Goal: Task Accomplishment & Management: Complete application form

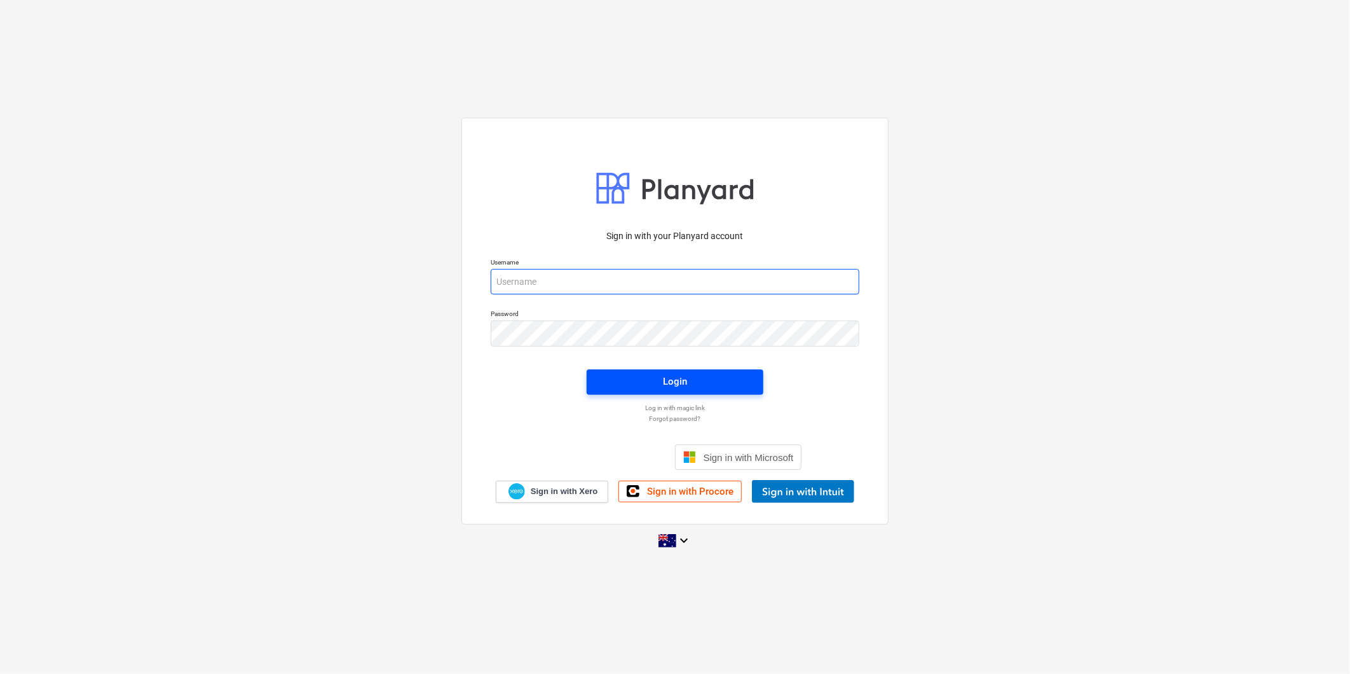
type input "[PERSON_NAME][EMAIL_ADDRESS][DOMAIN_NAME]"
click at [682, 388] on div "Login" at bounding box center [675, 381] width 24 height 17
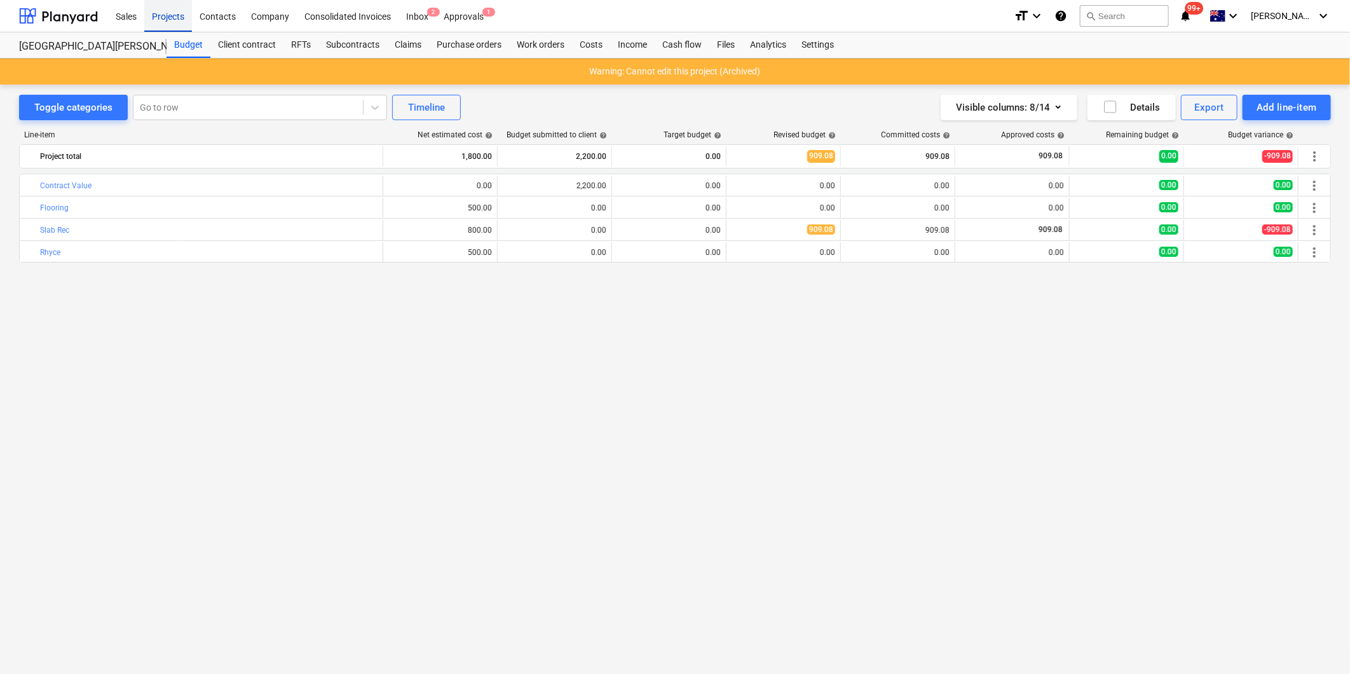
click at [168, 14] on div "Projects" at bounding box center [168, 15] width 48 height 32
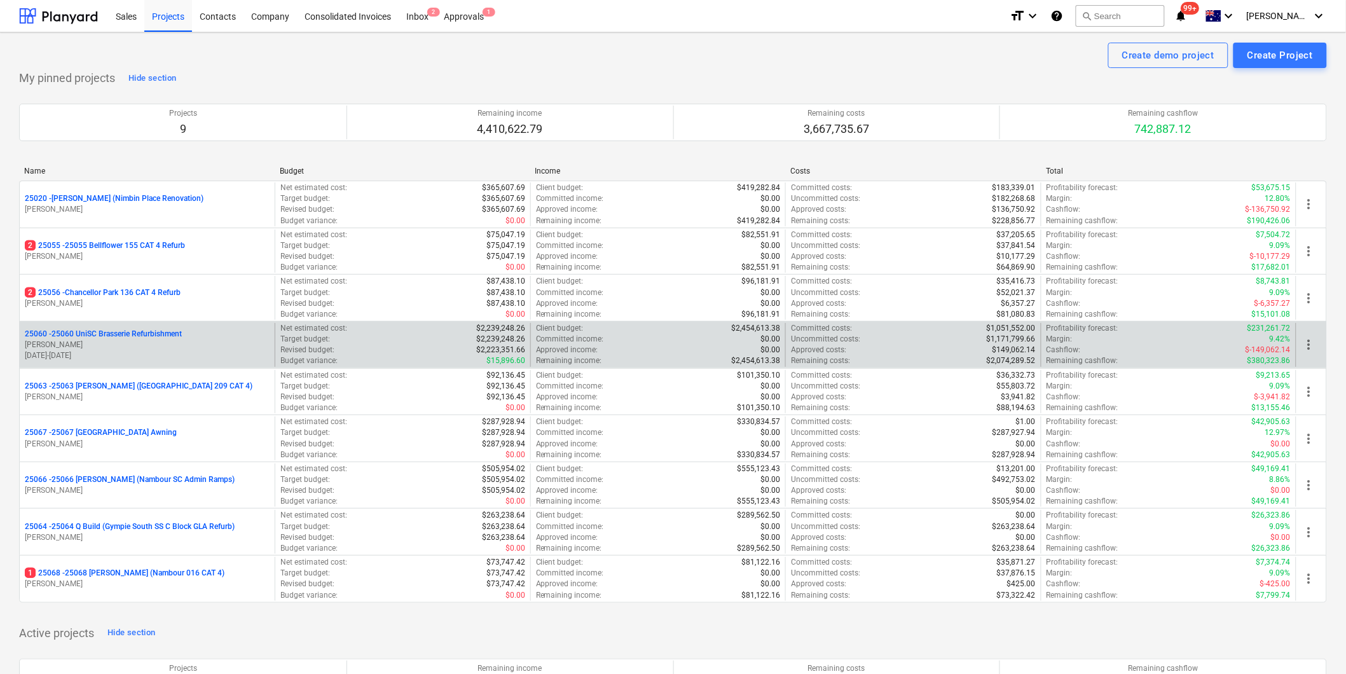
click at [163, 341] on p "[PERSON_NAME]" at bounding box center [147, 345] width 245 height 11
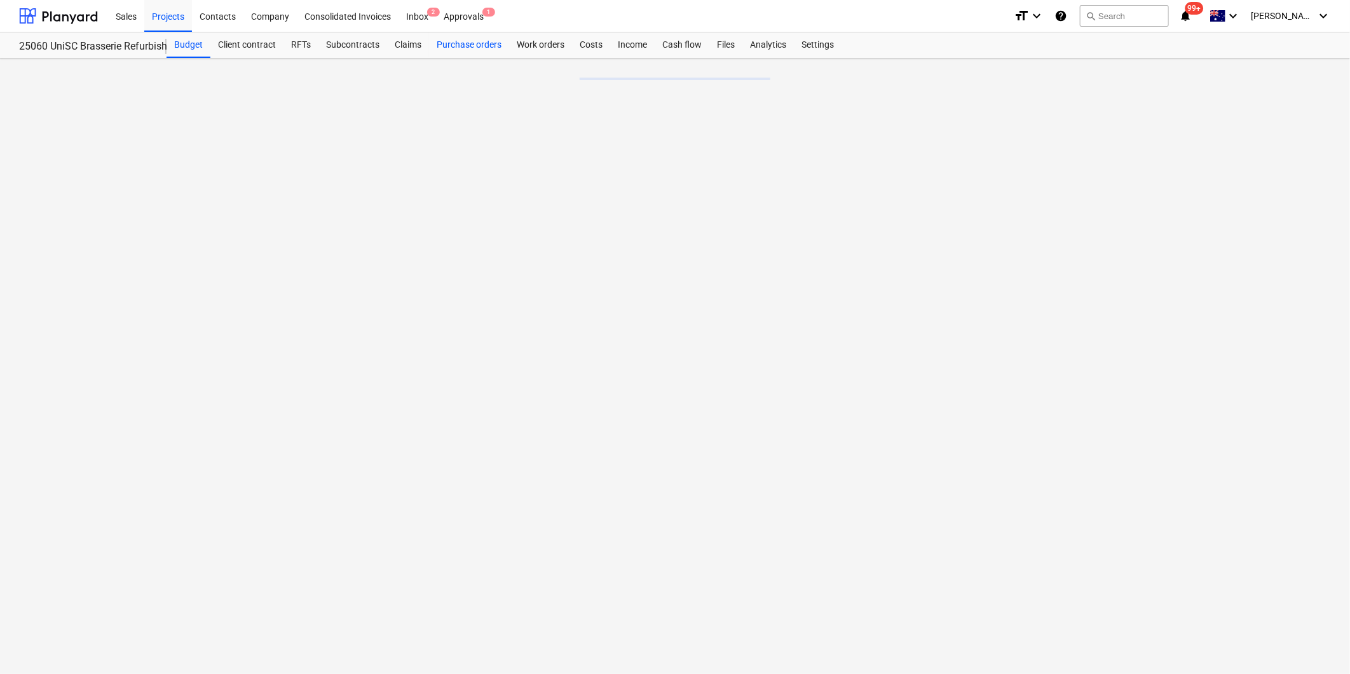
click at [472, 48] on div "Purchase orders" at bounding box center [469, 44] width 80 height 25
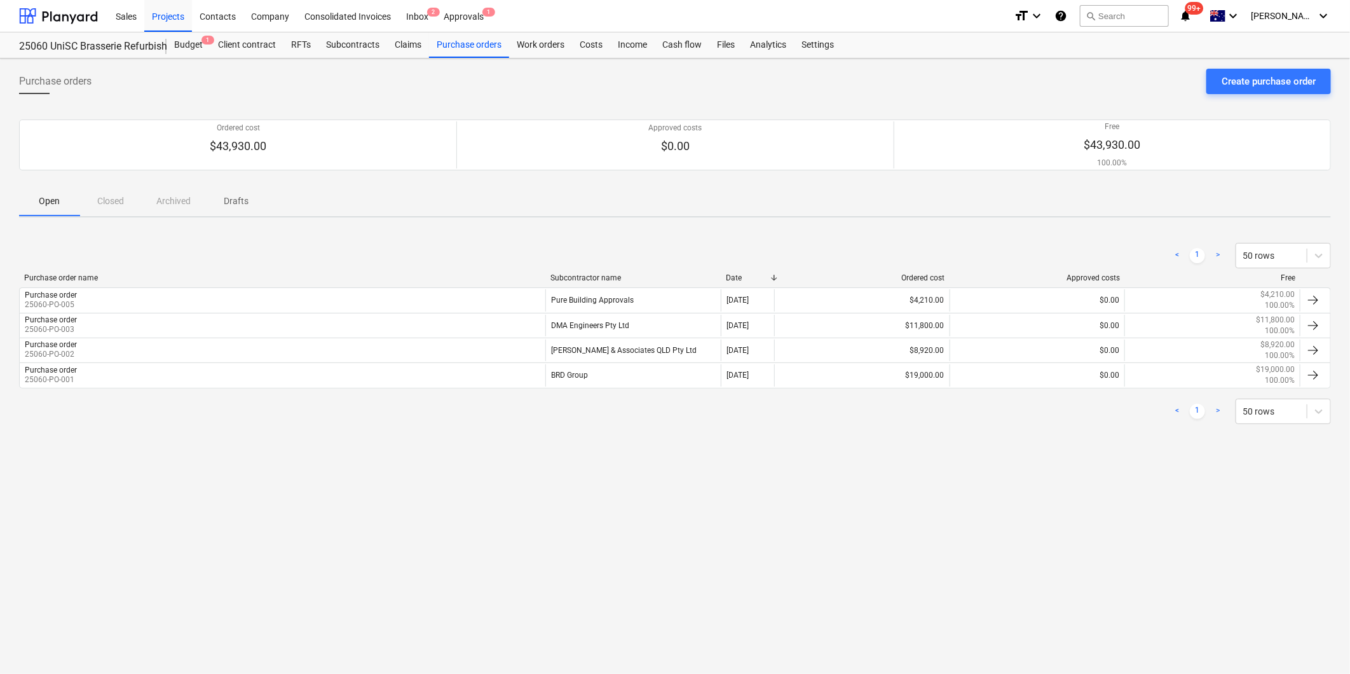
click at [1230, 94] on div "Purchase orders Create purchase order" at bounding box center [675, 87] width 1312 height 36
click at [1234, 90] on button "Create purchase order" at bounding box center [1269, 81] width 125 height 25
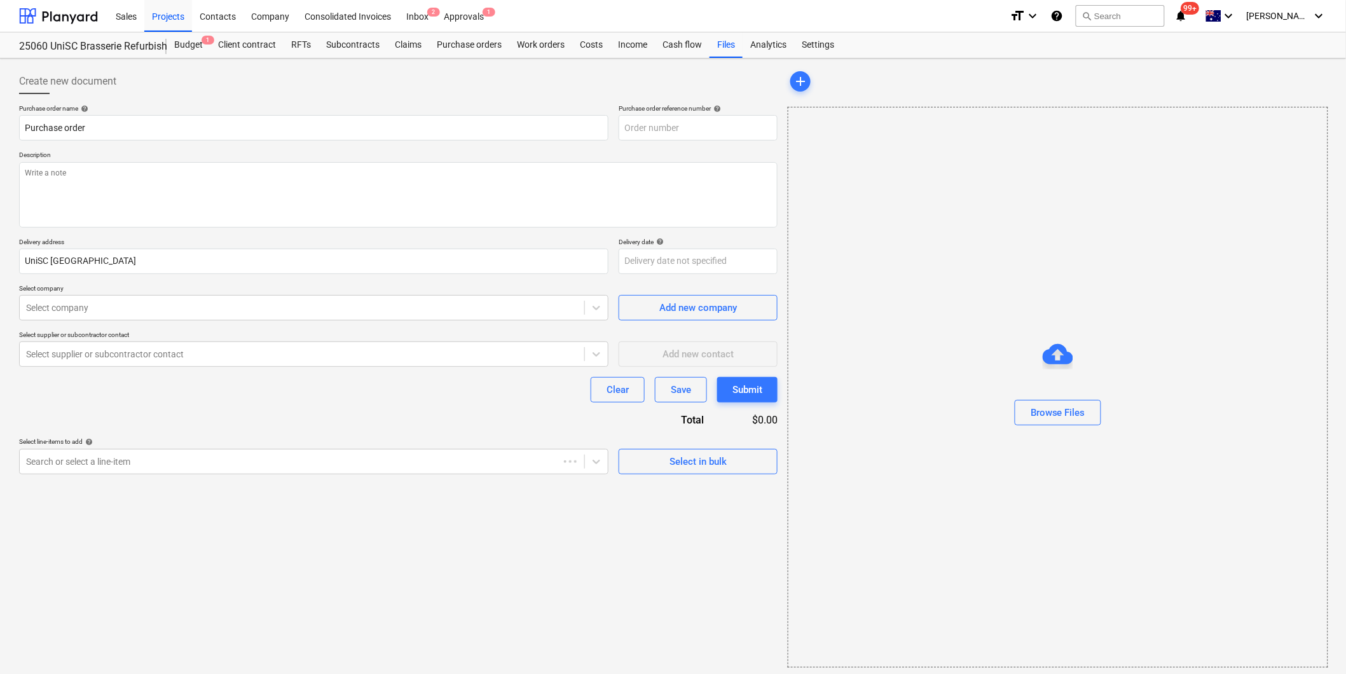
type textarea "x"
type input "25060-PO-006"
type textarea "x"
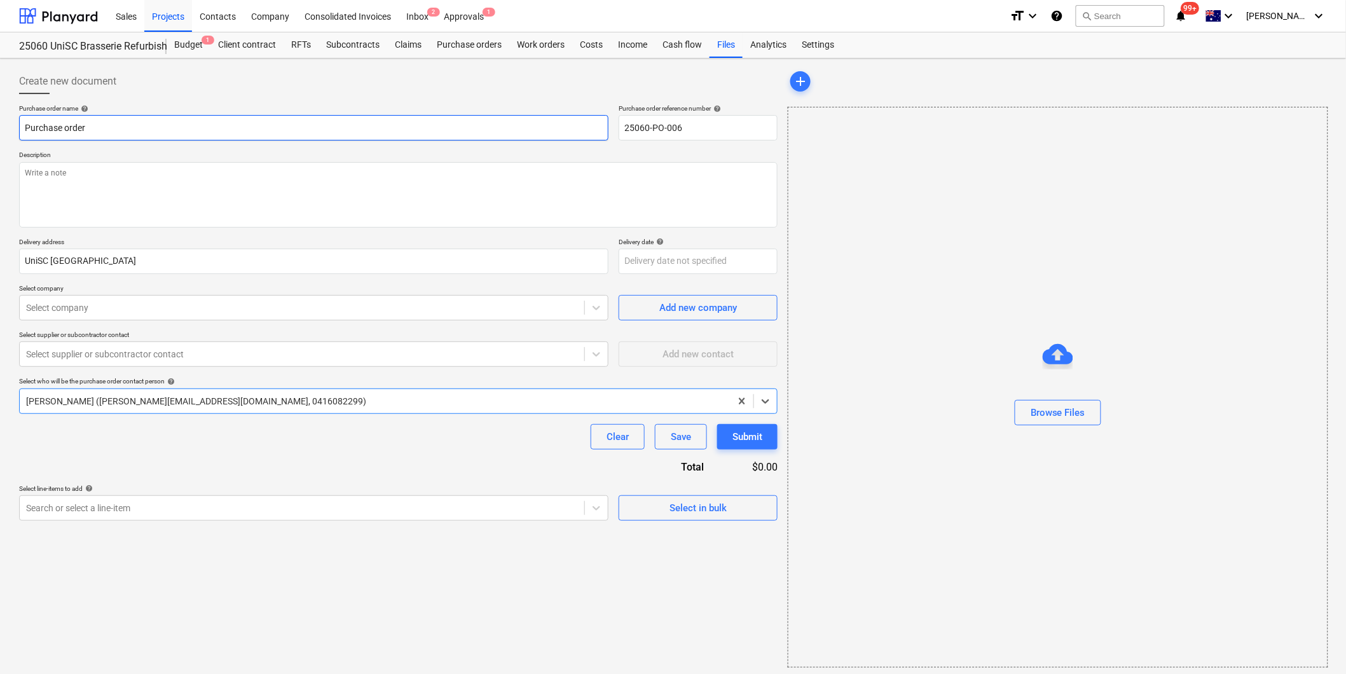
click at [109, 135] on input "Purchase order" at bounding box center [313, 127] width 589 height 25
type input "Purchase order"
type textarea "x"
type input "Purchase order -"
type textarea "x"
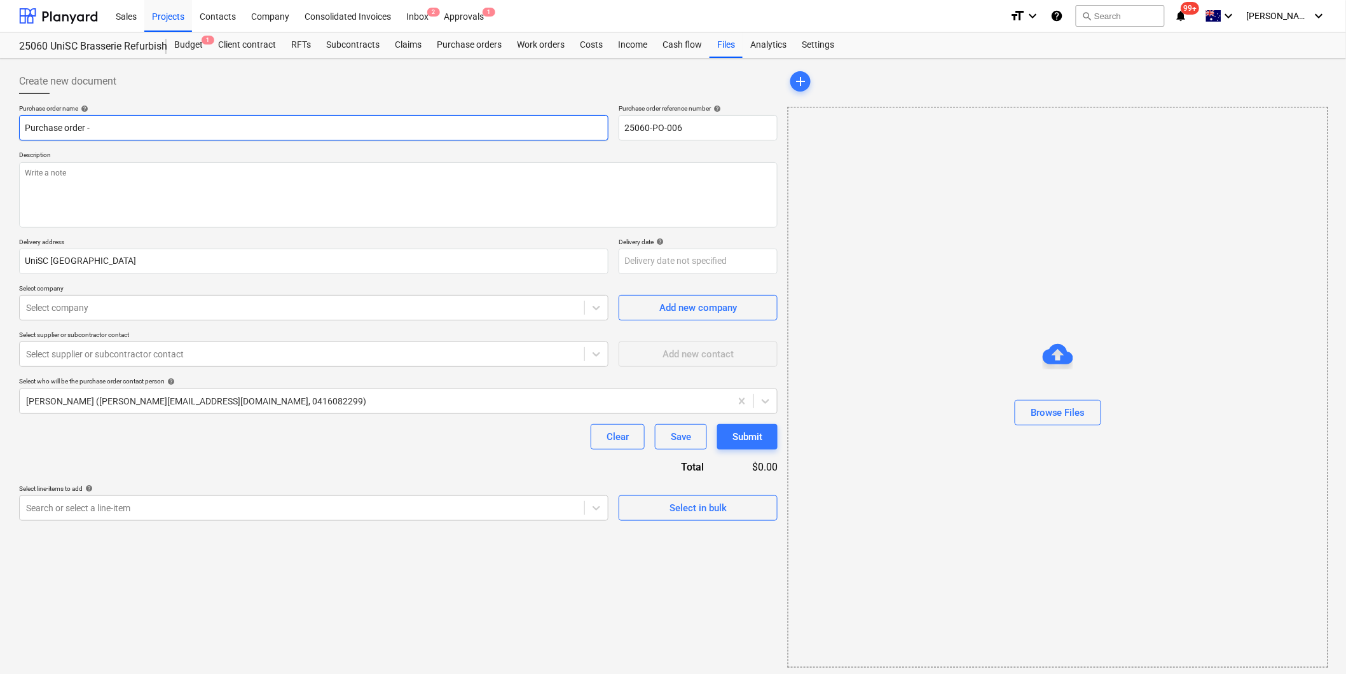
type input "Purchase order -"
type textarea "x"
type input "Purchase order - E"
type textarea "x"
type input "Purchase order - El"
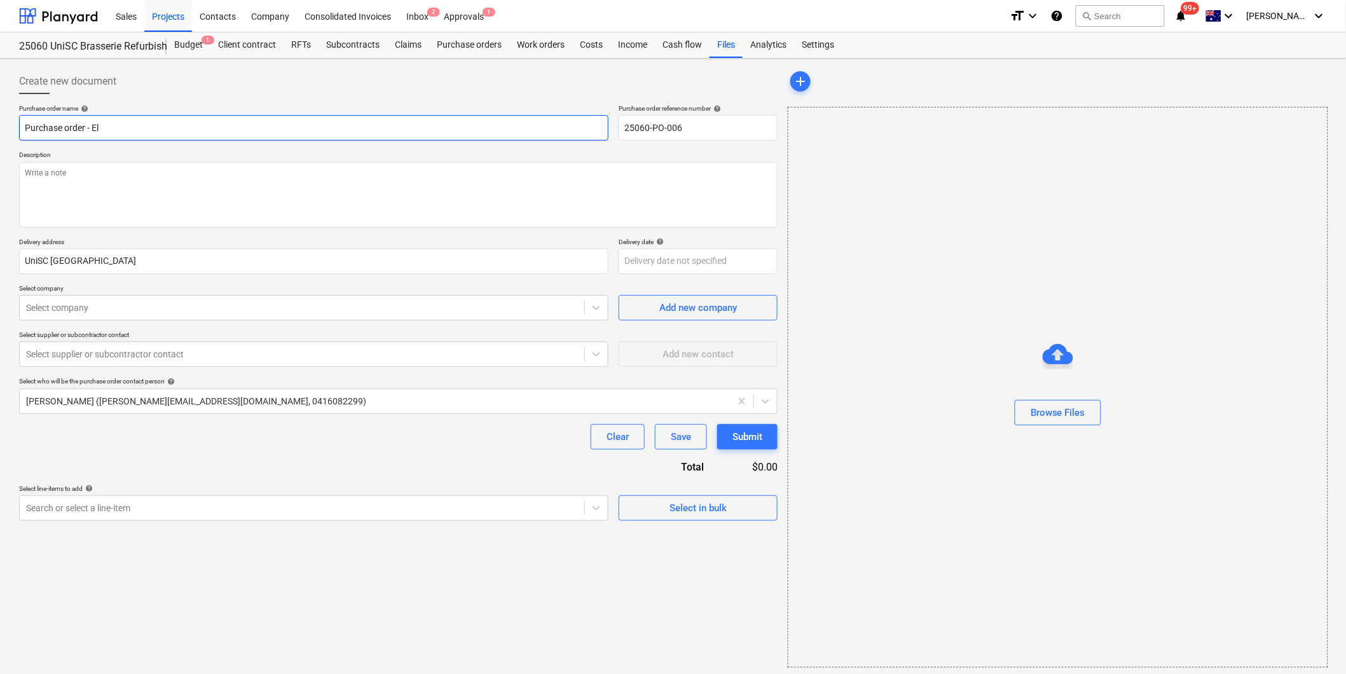
type textarea "x"
type input "Purchase order - [PERSON_NAME]"
type textarea "x"
type input "Purchase order - Elite"
type textarea "x"
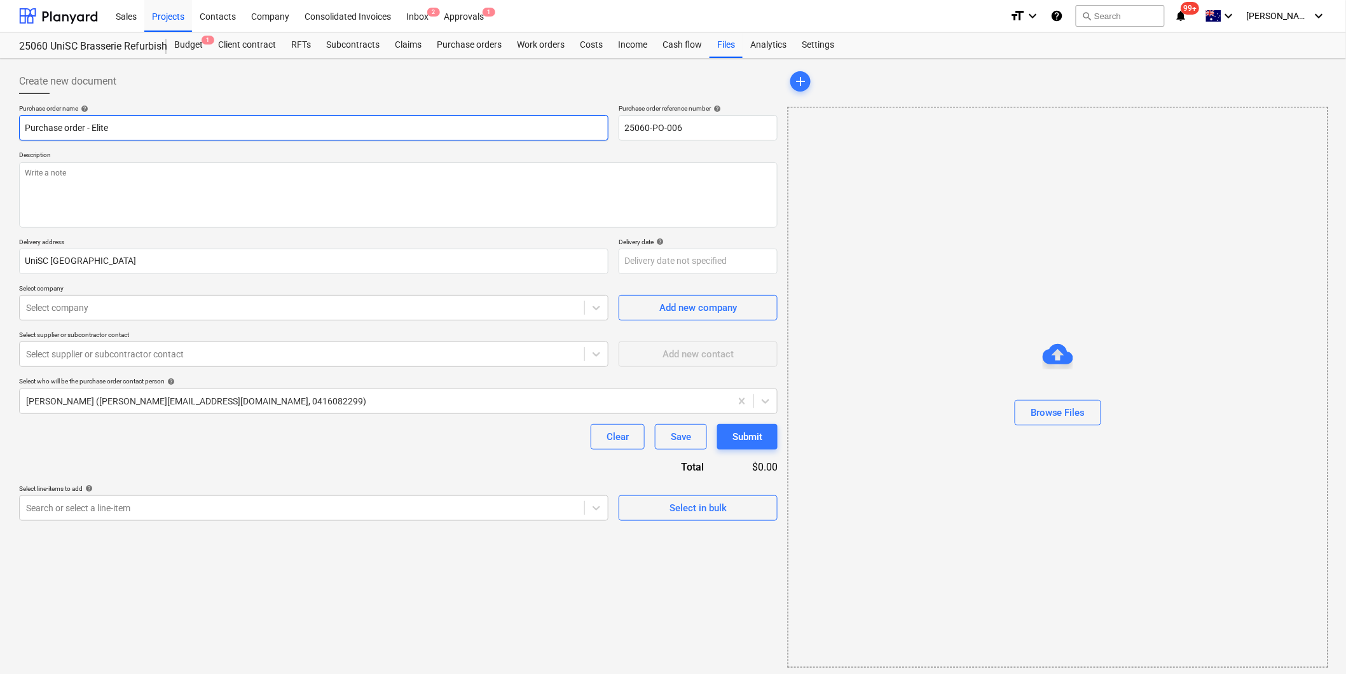
type input "Purchase order - Elite"
type textarea "x"
type input "Purchase order - Elite B"
type textarea "x"
type input "Purchase order - Elite Ba"
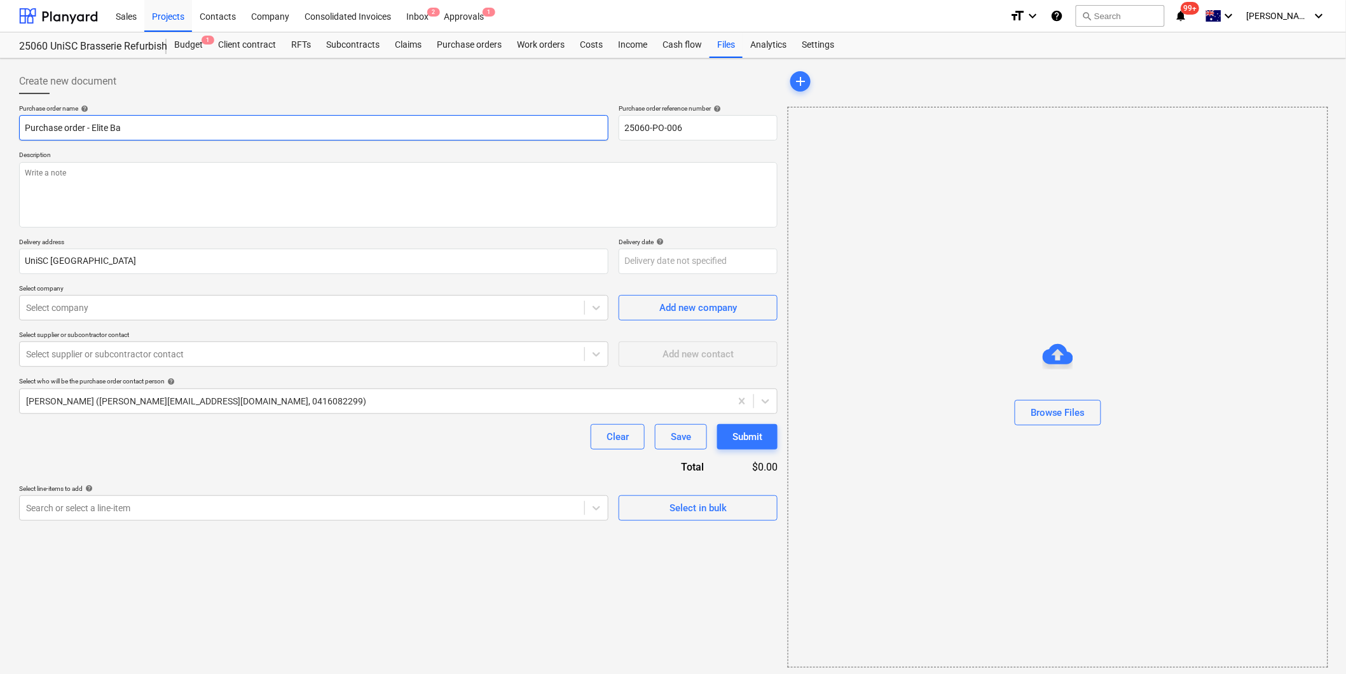
type textarea "x"
type input "Purchase order - Elite Bat"
type textarea "x"
type input "Purchase order - Elite Bath"
type textarea "x"
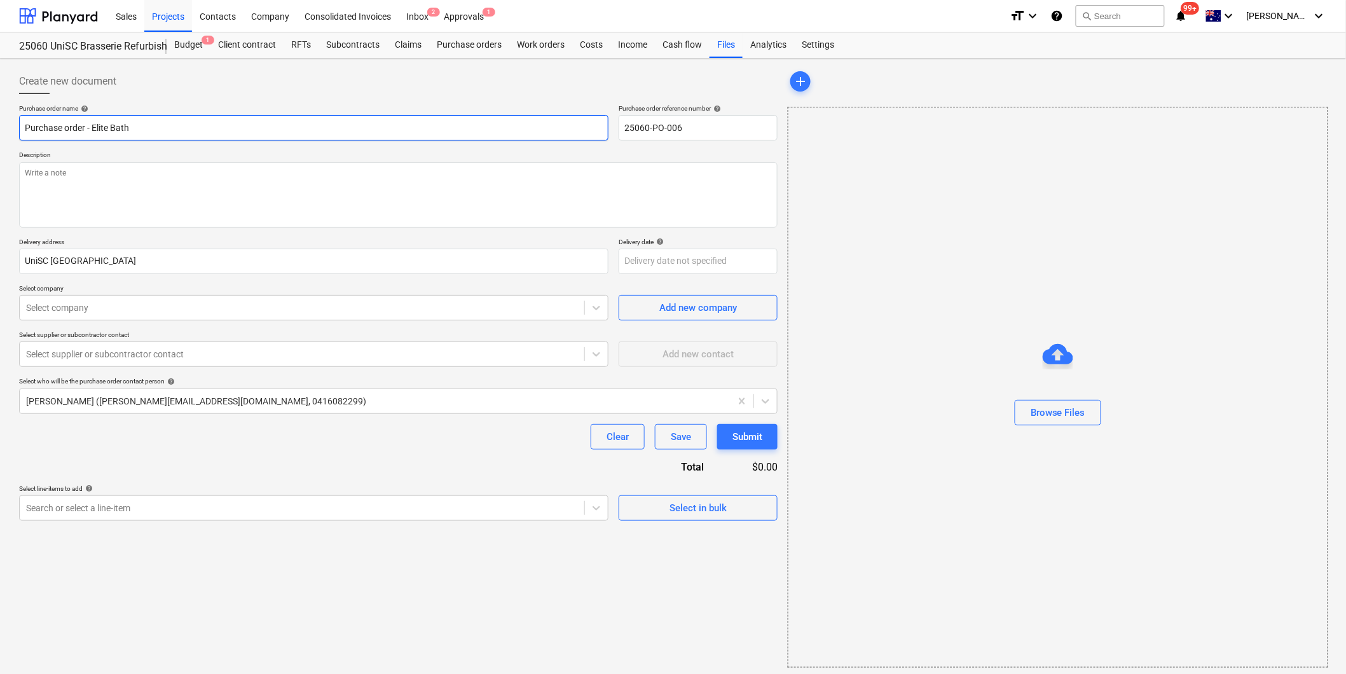
type input "Purchase order - Elite Bathw"
type textarea "x"
type input "Purchase order - Elite Bathwa"
type textarea "x"
type input "Purchase order - Elite Bathware"
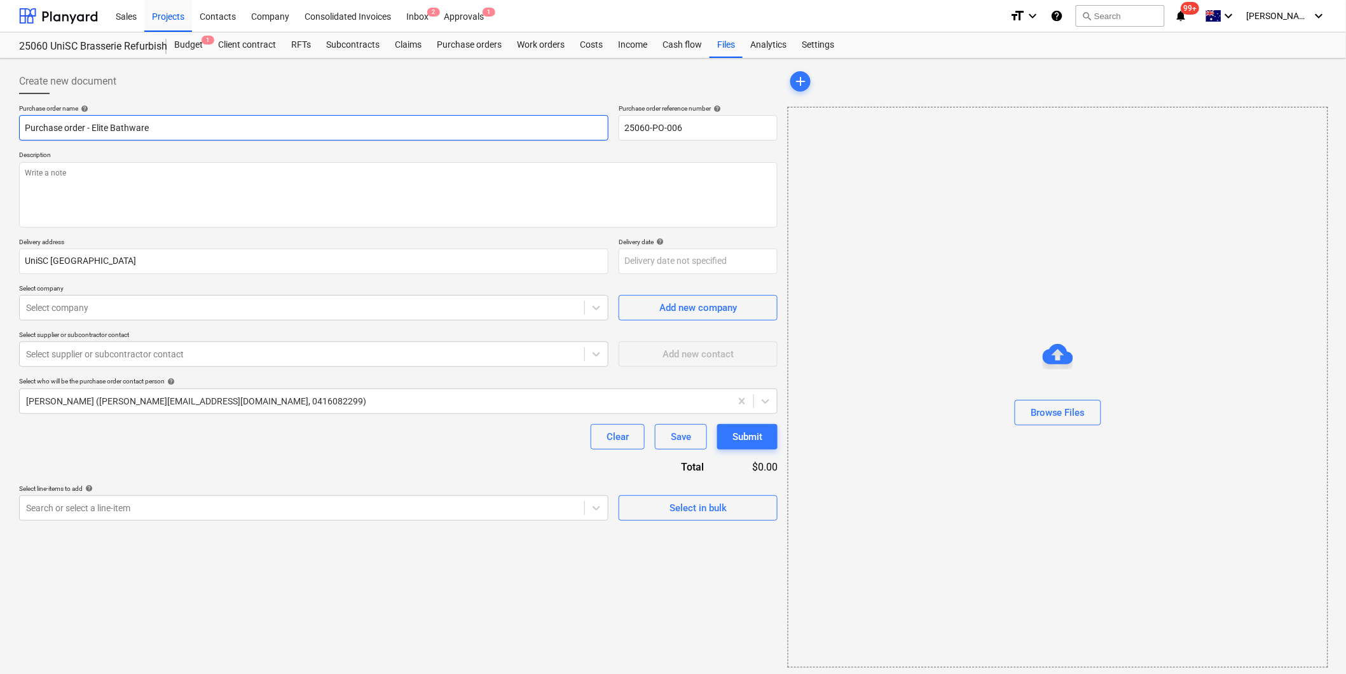
type textarea "x"
type input "Purchase order - Elite Bathware"
type textarea "x"
type input "Purchase order - Elite Bathware &"
type textarea "x"
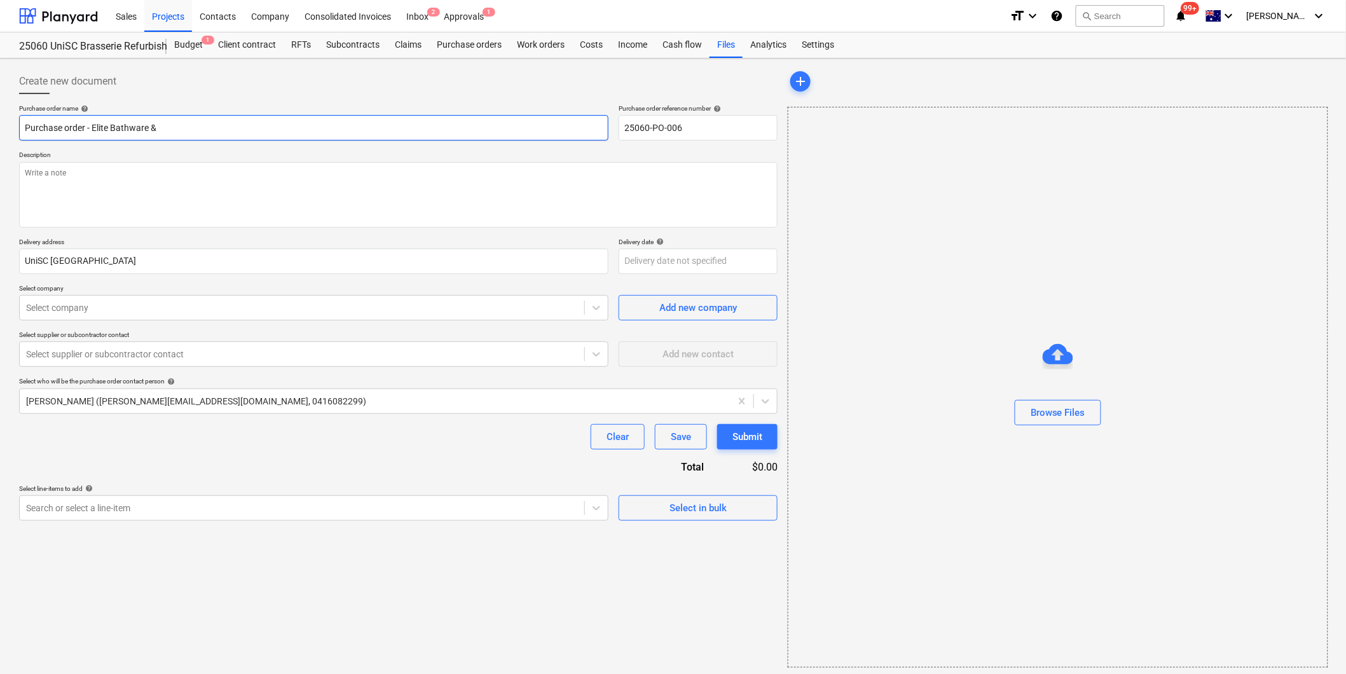
type input "Purchase order - Elite Bathware &"
type textarea "x"
type input "Purchase order - Elite Bathware & T"
type textarea "x"
type input "Purchase order - Elite Bathware & Ti"
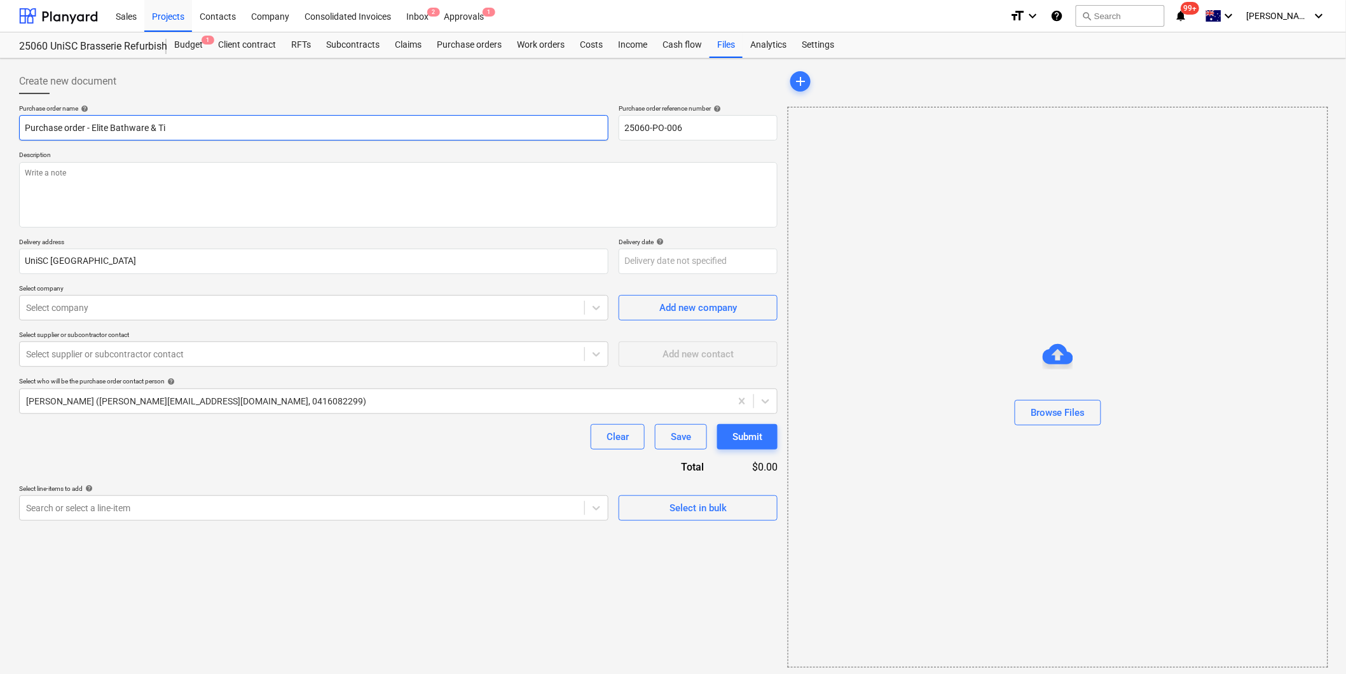
type textarea "x"
type input "Purchase order - Elite Bathware & Til"
type textarea "x"
type input "Purchase order - Elite Bathware & Tile"
type textarea "x"
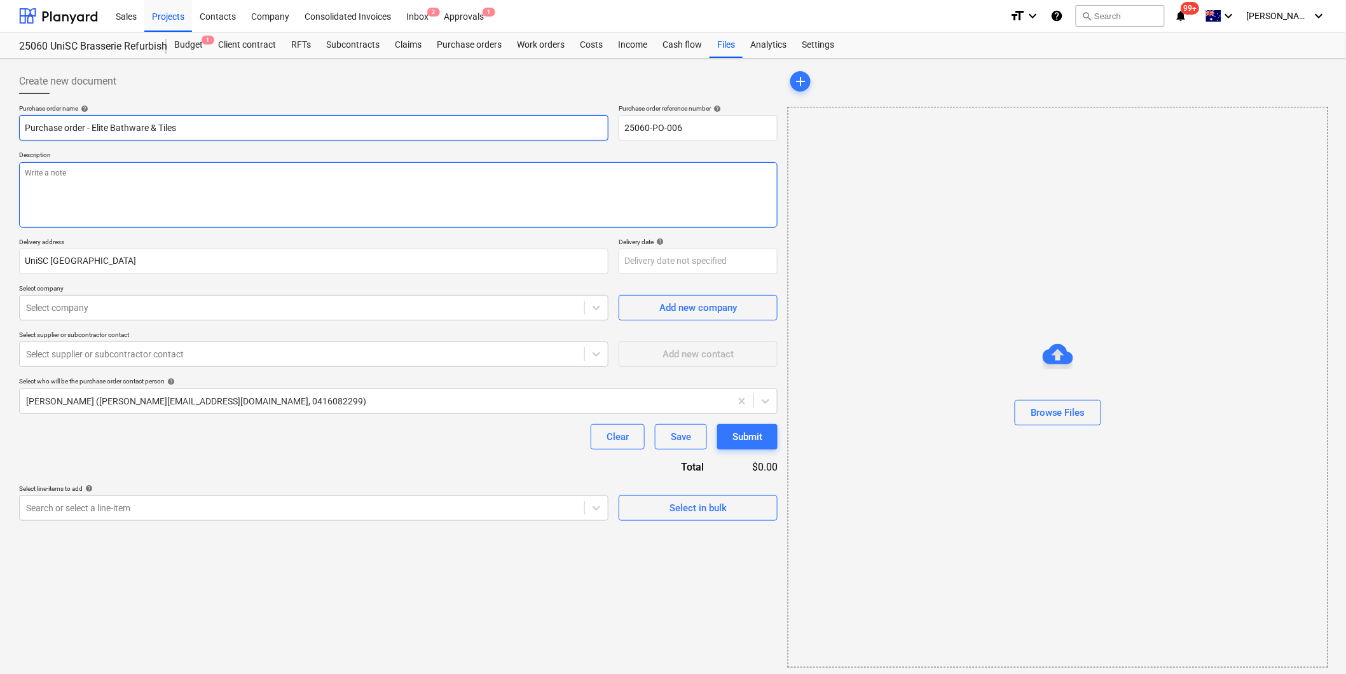
type input "Purchase order - Elite Bathware & Tiles"
click at [114, 175] on textarea at bounding box center [398, 194] width 759 height 65
type textarea "x"
type textarea "P"
type textarea "x"
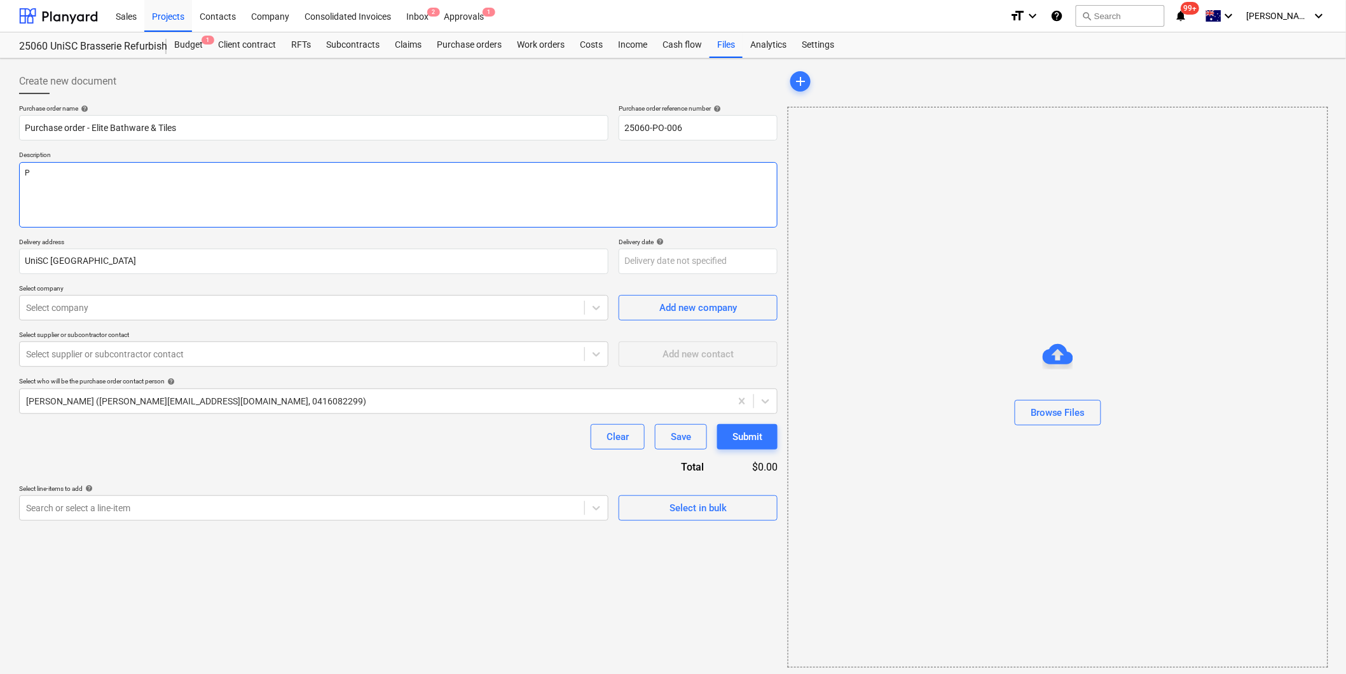
type textarea "Pa"
type textarea "x"
type textarea "Pay"
type textarea "x"
type textarea "Paym"
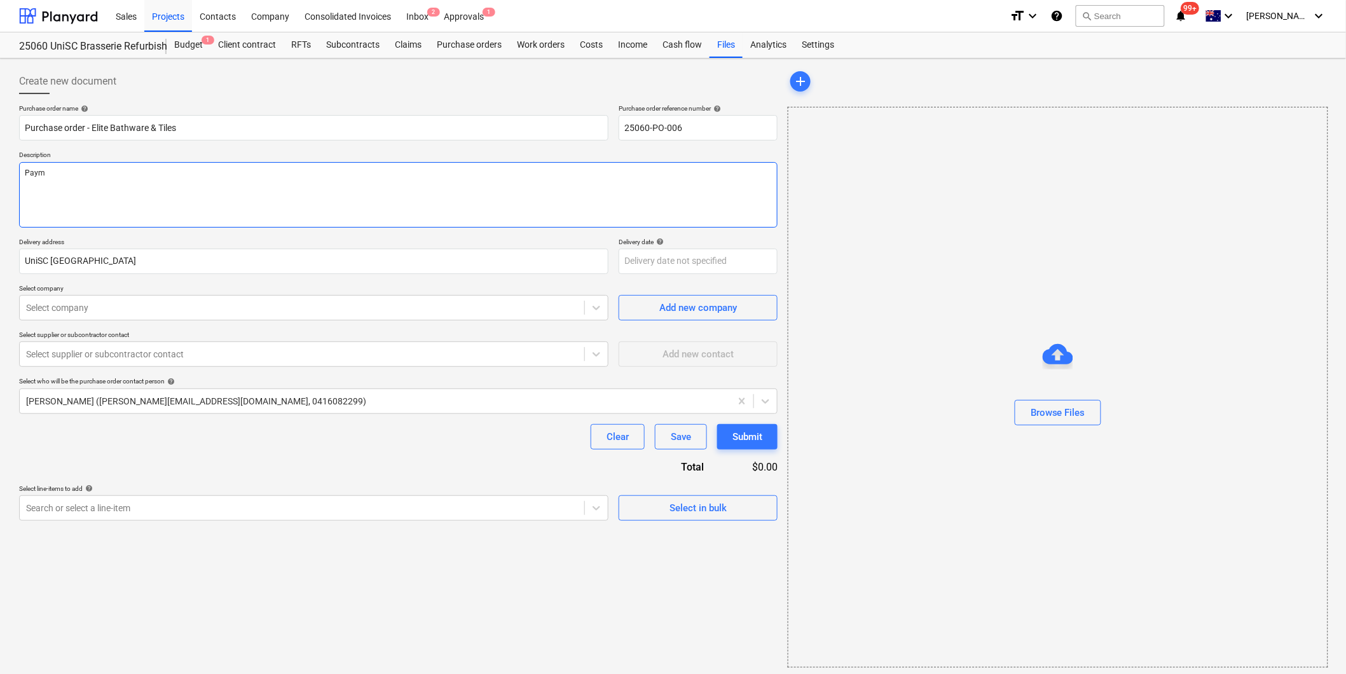
type textarea "x"
type textarea "Paymen"
type textarea "x"
type textarea "Payment"
type textarea "x"
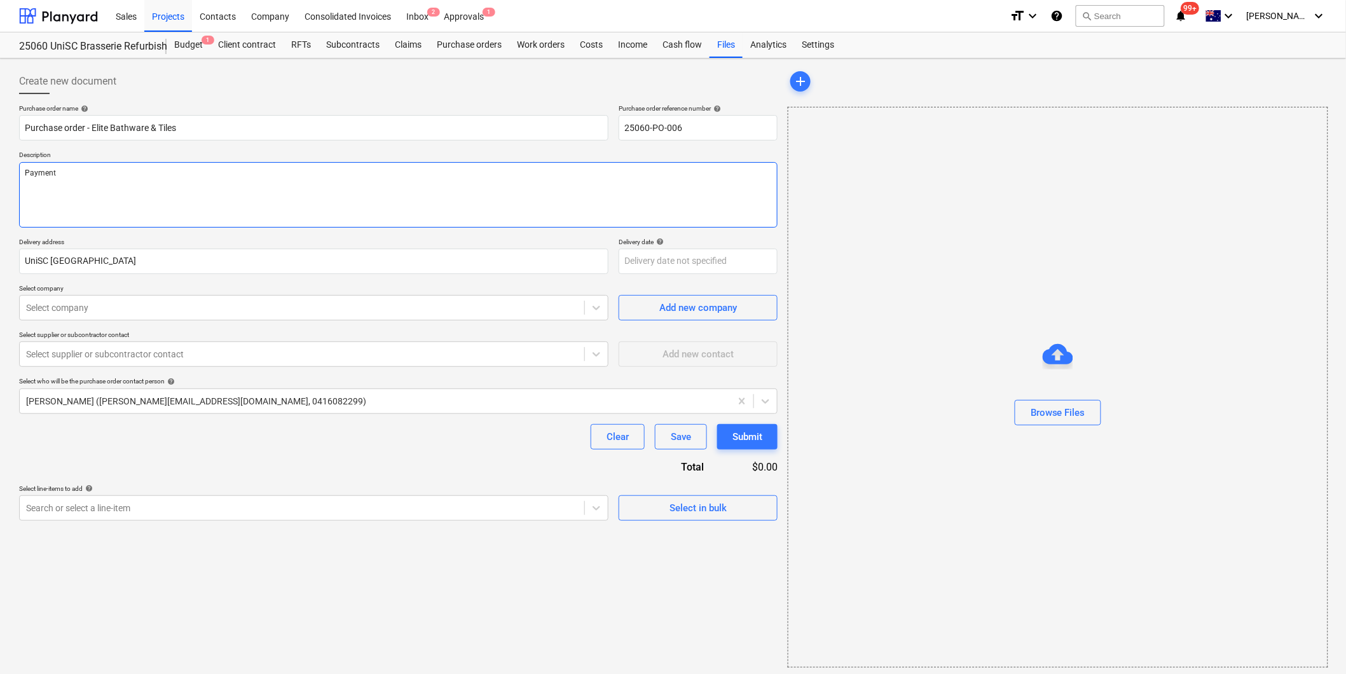
type textarea "Payment"
type textarea "x"
type textarea "Payment T"
type textarea "x"
type textarea "Payment Te"
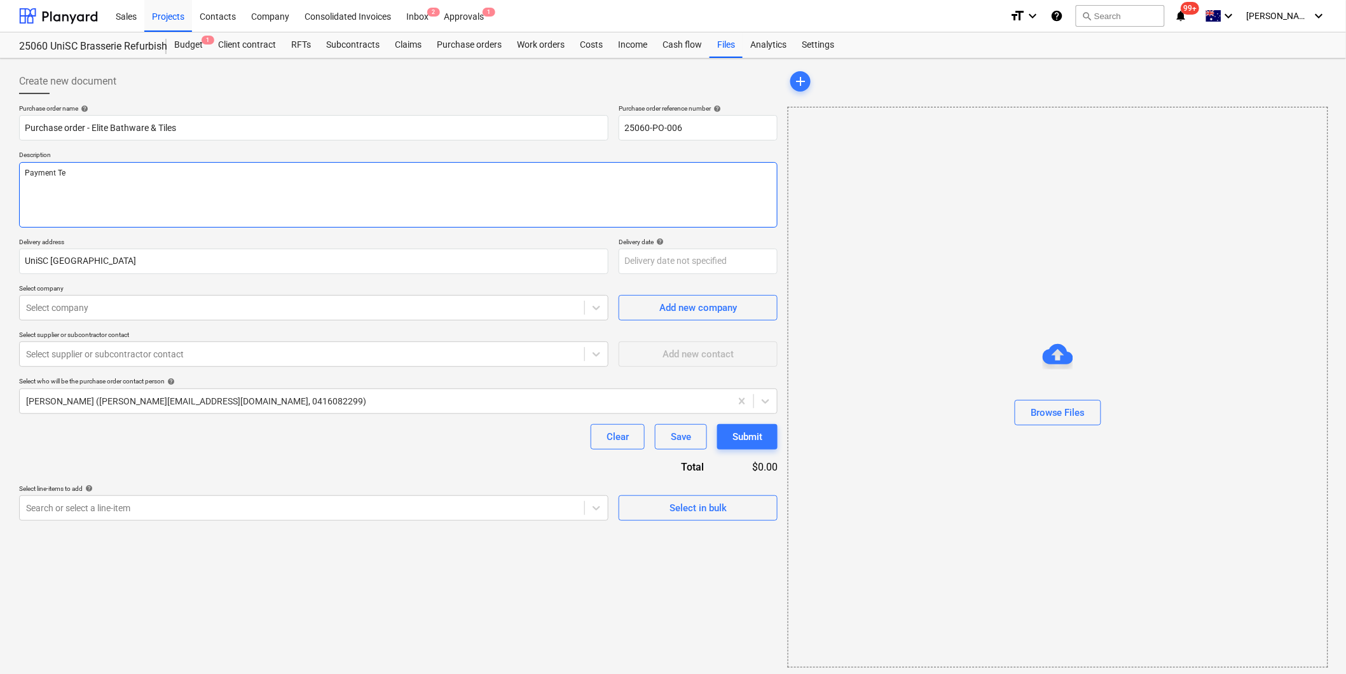
type textarea "x"
type textarea "Payment Ter"
type textarea "x"
type textarea "Payment Term"
type textarea "x"
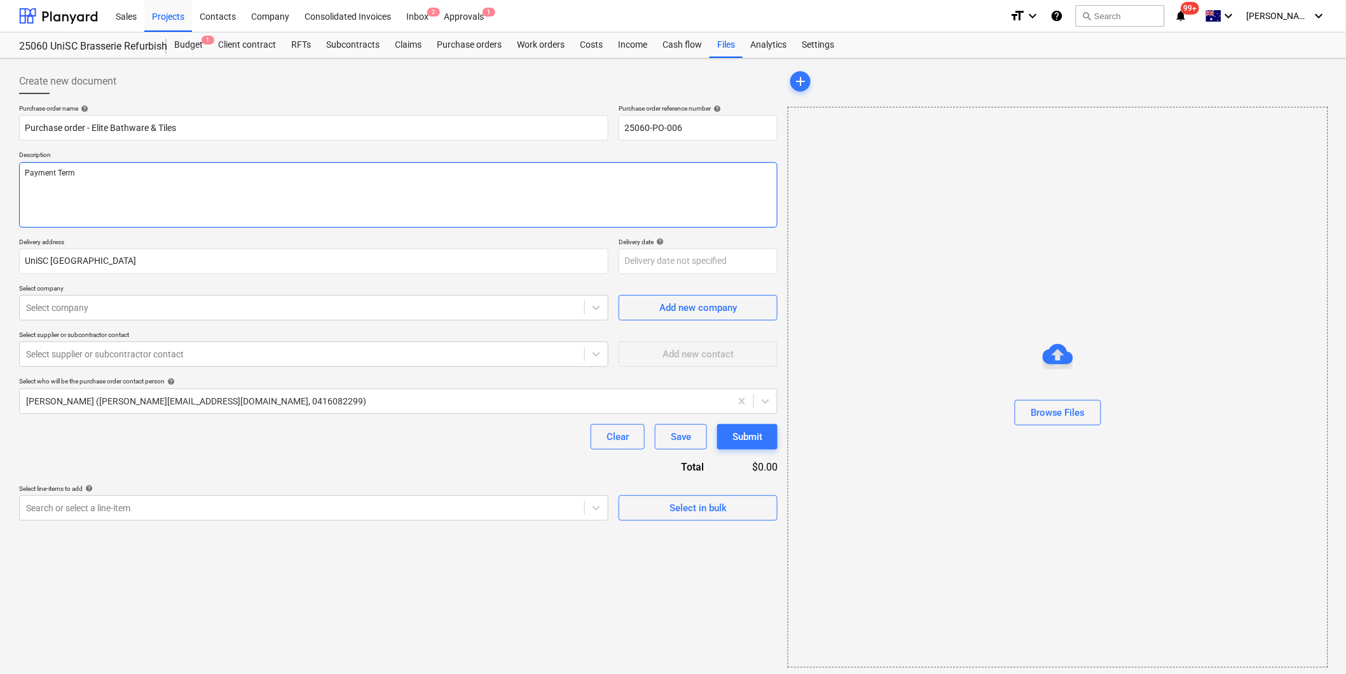
type textarea "Payment Terms"
type textarea "x"
type textarea "Payment Terms:"
type textarea "x"
type textarea "Payment Terms:"
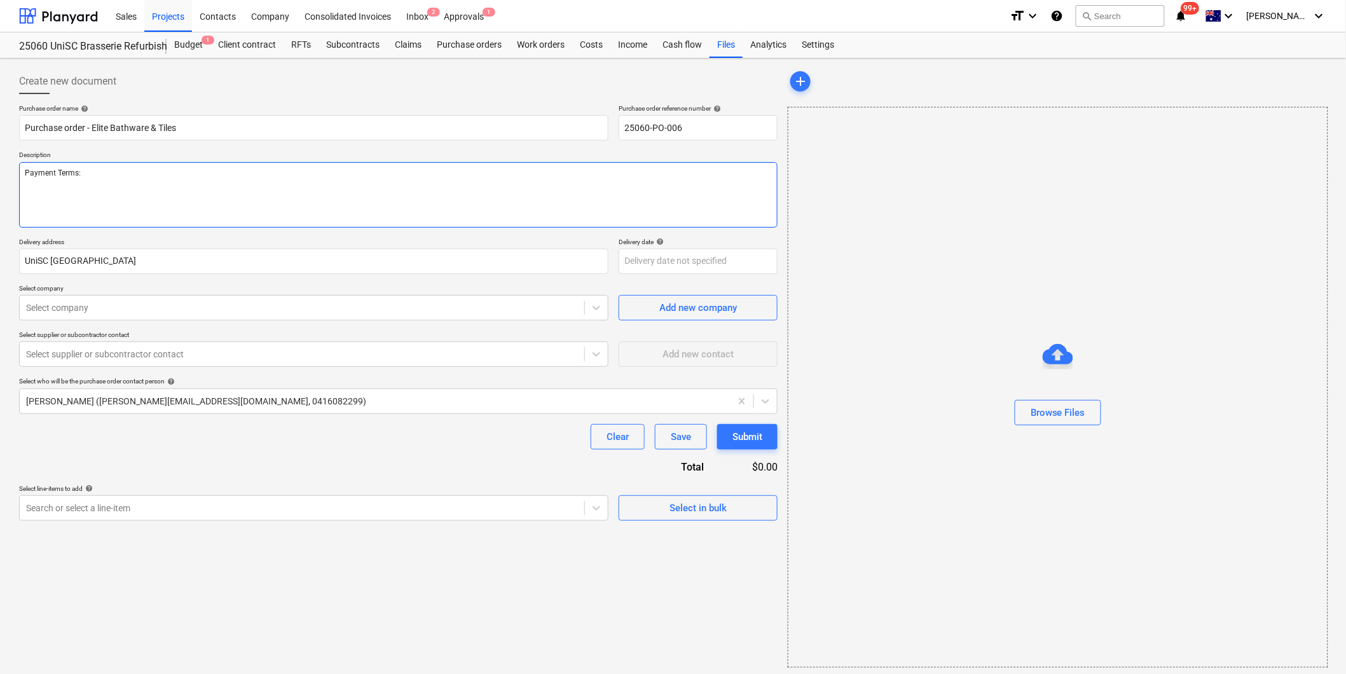
type textarea "x"
type textarea "Payment Terms: 5"
type textarea "x"
type textarea "Payment Terms: 50"
type textarea "x"
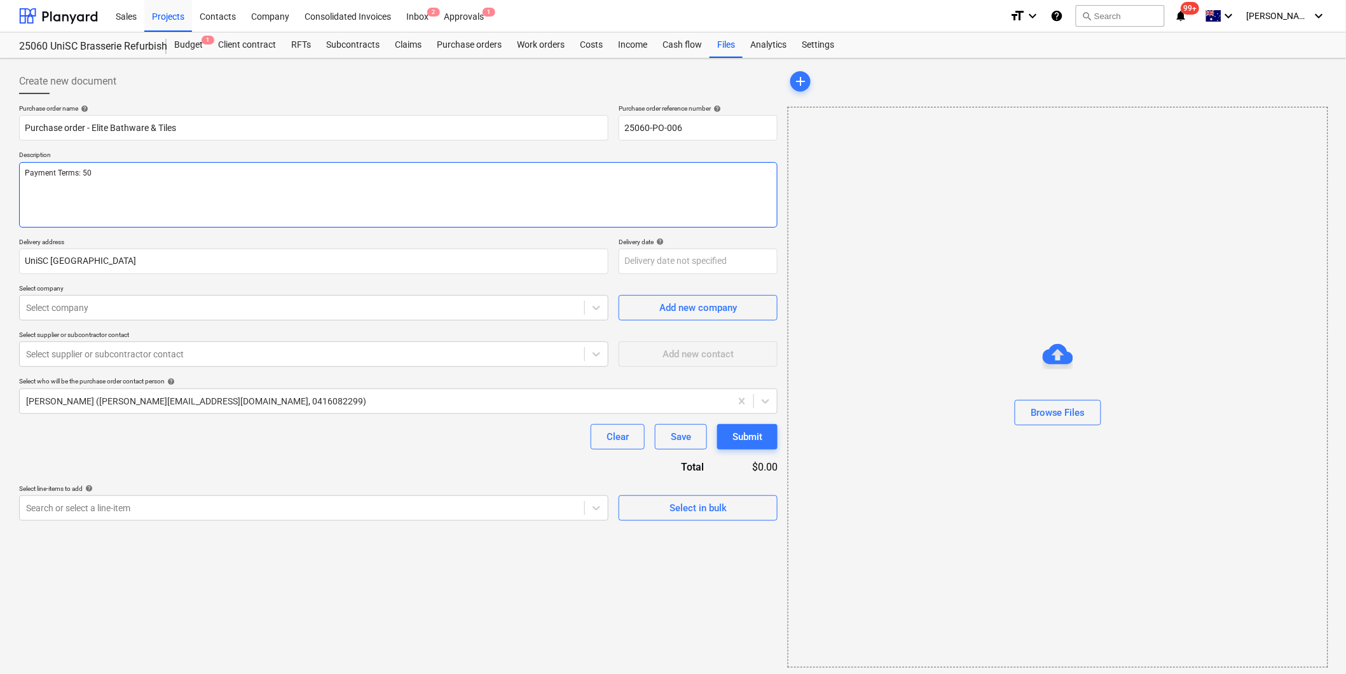
type textarea "Payment Terms: 50%"
type textarea "x"
type textarea "Payment Terms: 50%"
type textarea "x"
type textarea "Payment Terms: 50% d"
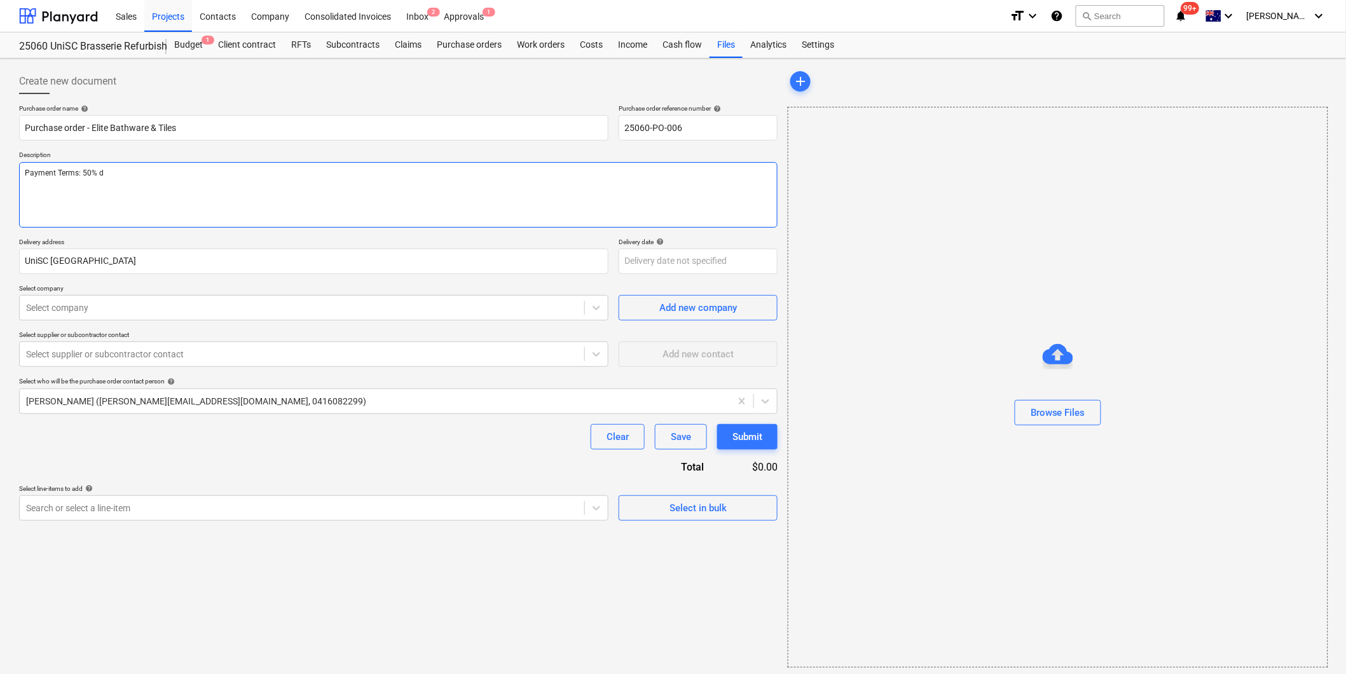
type textarea "x"
type textarea "Payment Terms: 50% de"
type textarea "x"
type textarea "Payment Terms: 50% dep"
type textarea "x"
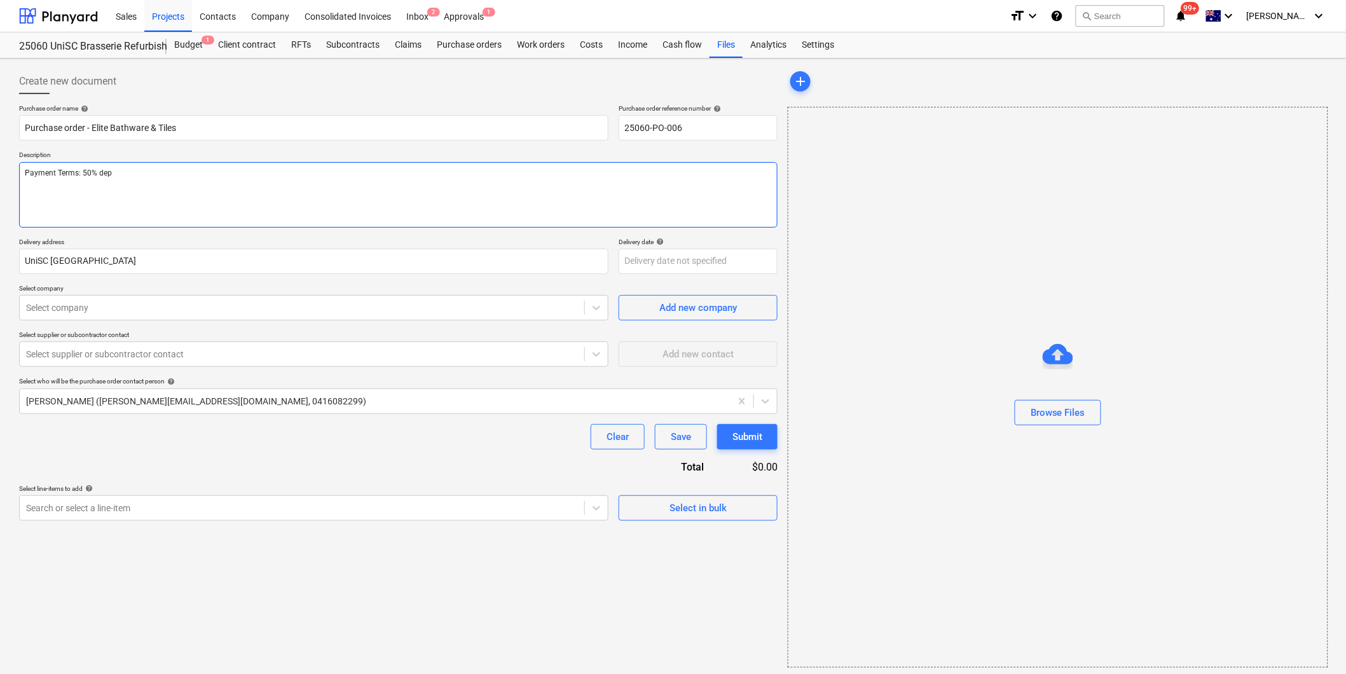
type textarea "Payment Terms: 50% depo"
type textarea "x"
type textarea "Payment Terms: 50% depos"
type textarea "x"
type textarea "Payment Terms: 50% deposi"
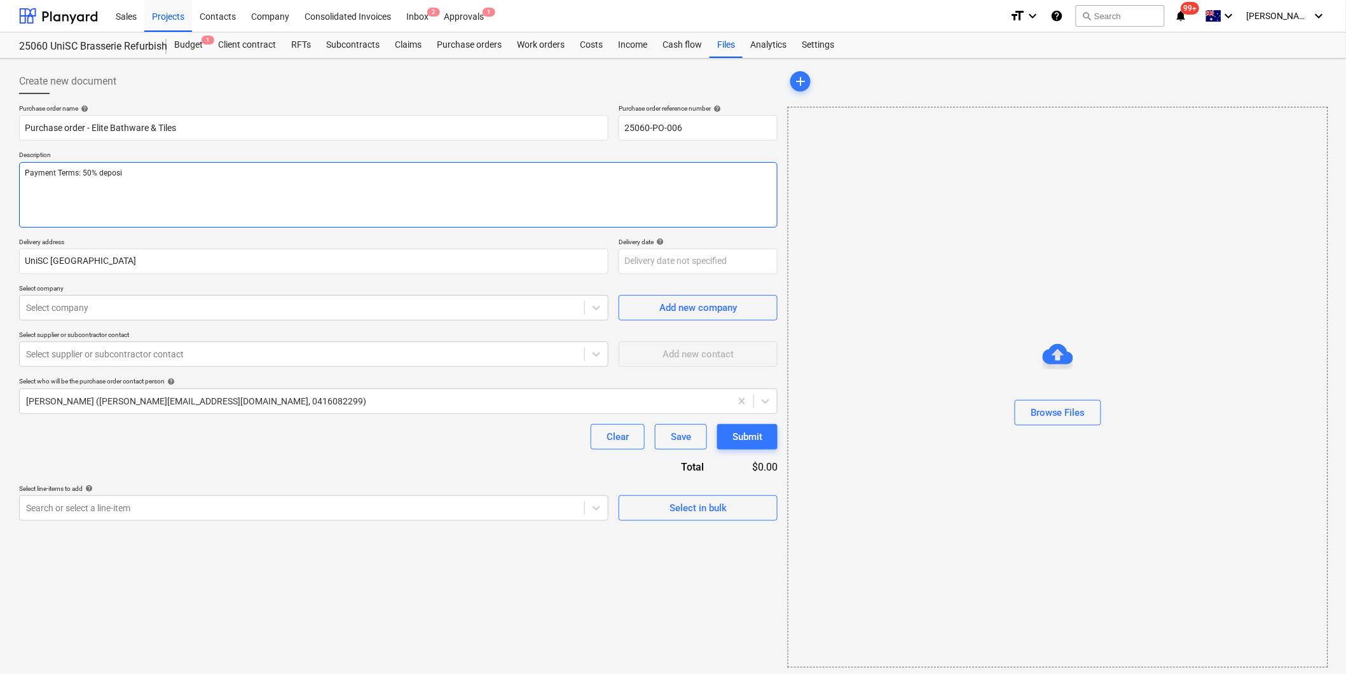
type textarea "x"
type textarea "Payment Terms: 50% deposit"
type textarea "x"
type textarea "Payment Terms: 50% deposit"
type textarea "x"
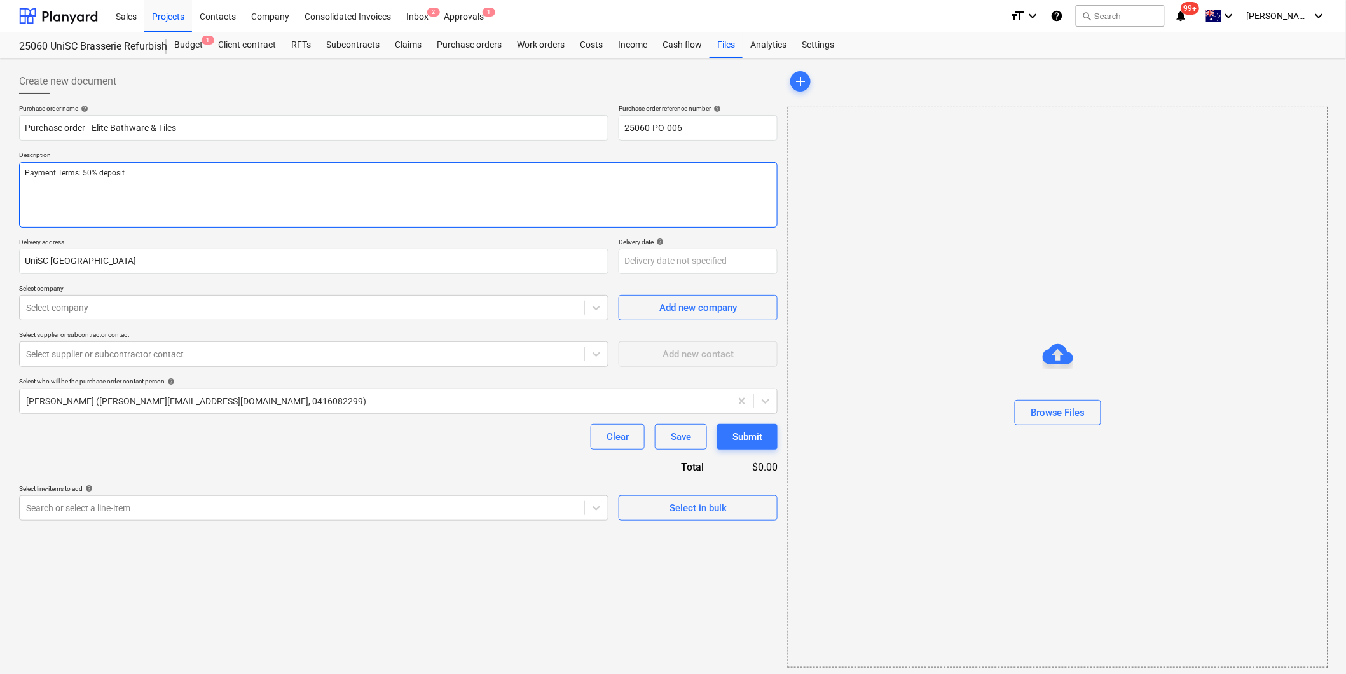
type textarea "Payment Terms: 50% deposit t"
type textarea "x"
type textarea "Payment Terms: 50% deposit to"
type textarea "x"
type textarea "Payment Terms: 50% deposit to be"
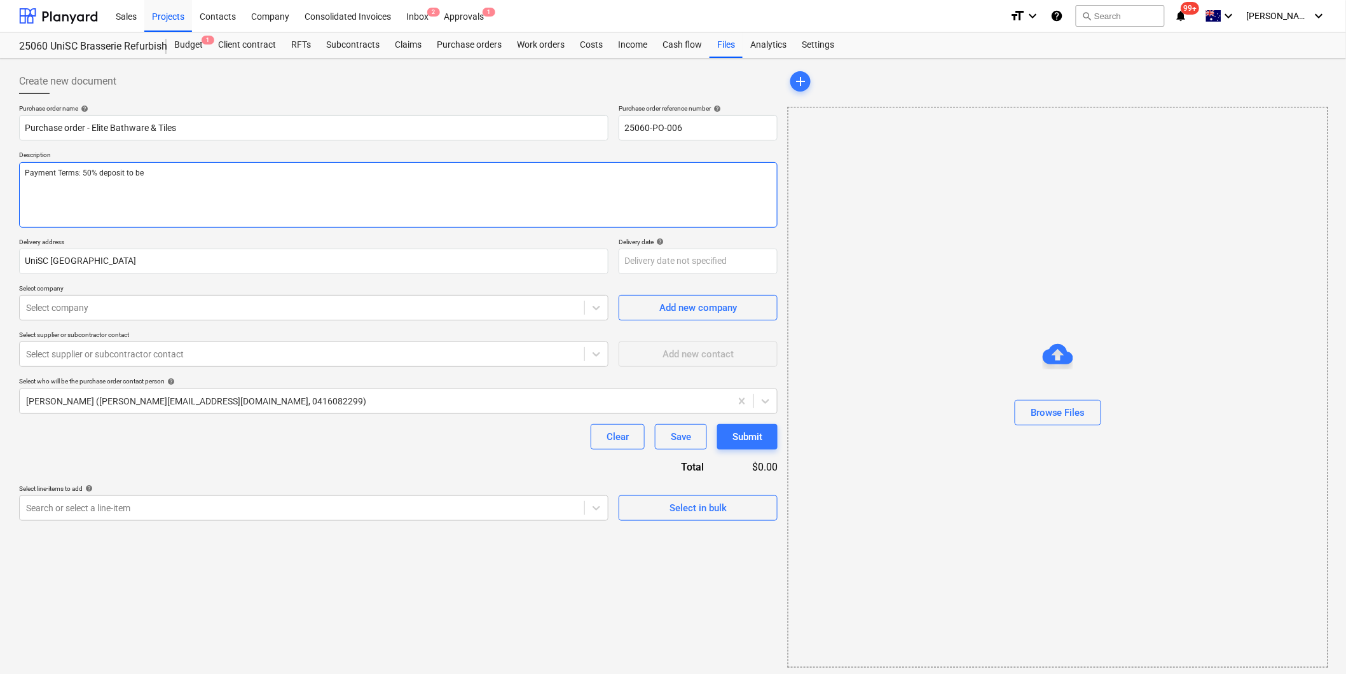
type textarea "x"
type textarea "Payment Terms: 50% deposit to be"
type textarea "x"
type textarea "Payment Terms: 50% deposit to be i"
type textarea "x"
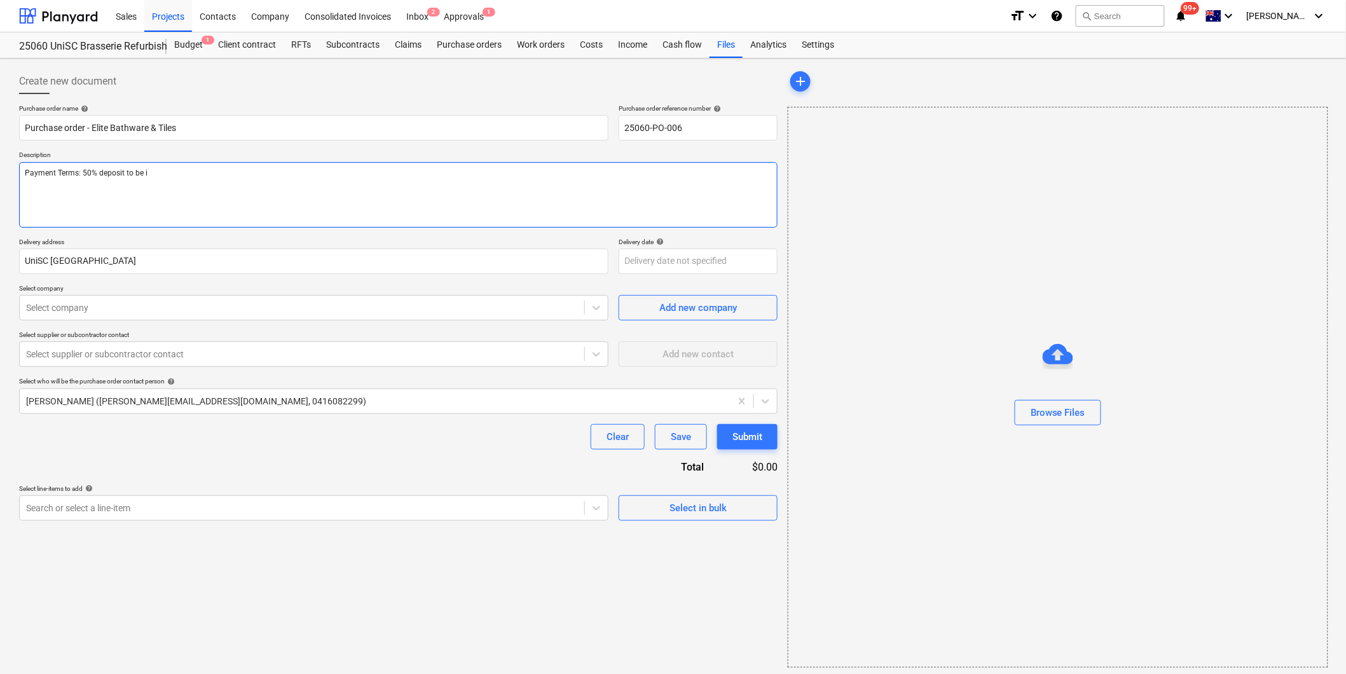
type textarea "Payment Terms: 50% deposit to be in"
type textarea "x"
type textarea "Payment Terms: 50% deposit to be inv"
type textarea "x"
type textarea "Payment Terms: 50% deposit to be invo"
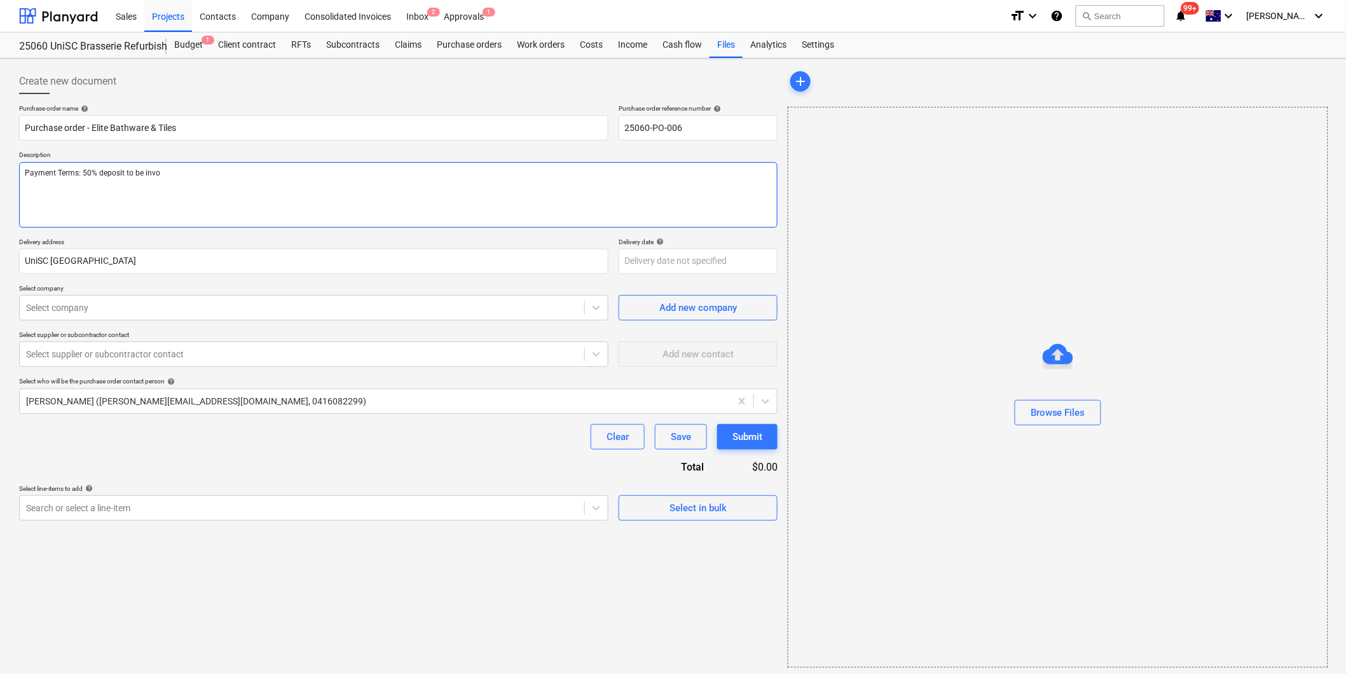
type textarea "x"
type textarea "Payment Terms: 50% deposit to be invoic"
type textarea "x"
type textarea "Payment Terms: 50% deposit to be invoice"
type textarea "x"
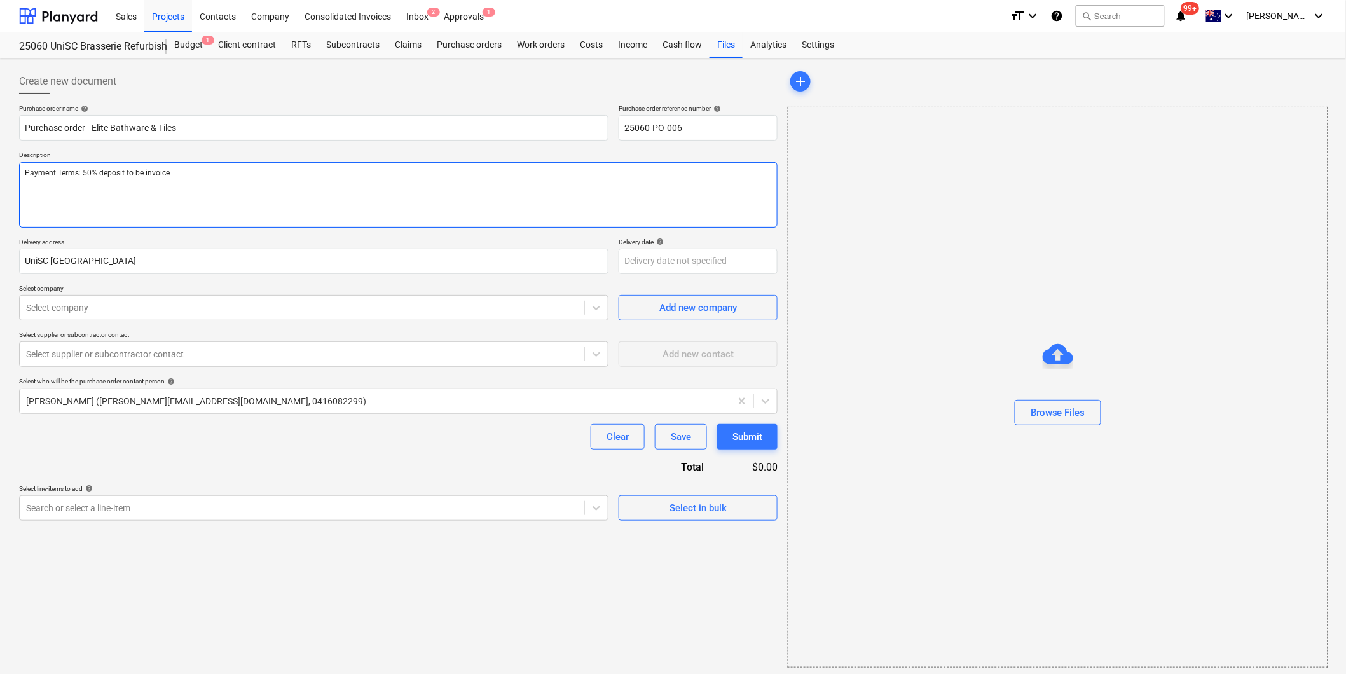
type textarea "Payment Terms: 50% deposit to be invoiced"
type textarea "x"
type textarea "Payment Terms: 50% deposit to be invoiced"
type textarea "x"
type textarea "Payment Terms: 50% deposit to be invoiced u"
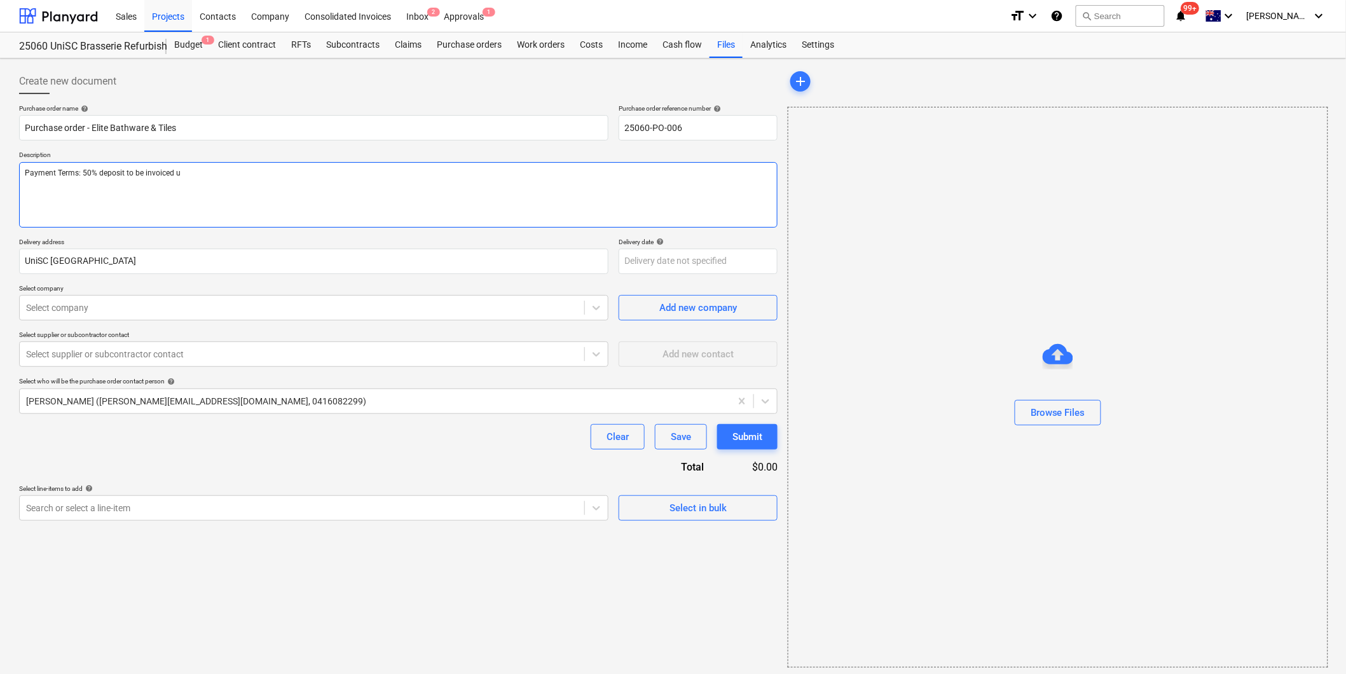
type textarea "x"
type textarea "Payment Terms: 50% deposit to be invoiced up"
type textarea "x"
type textarea "Payment Terms: 50% deposit to be invoiced upo"
type textarea "x"
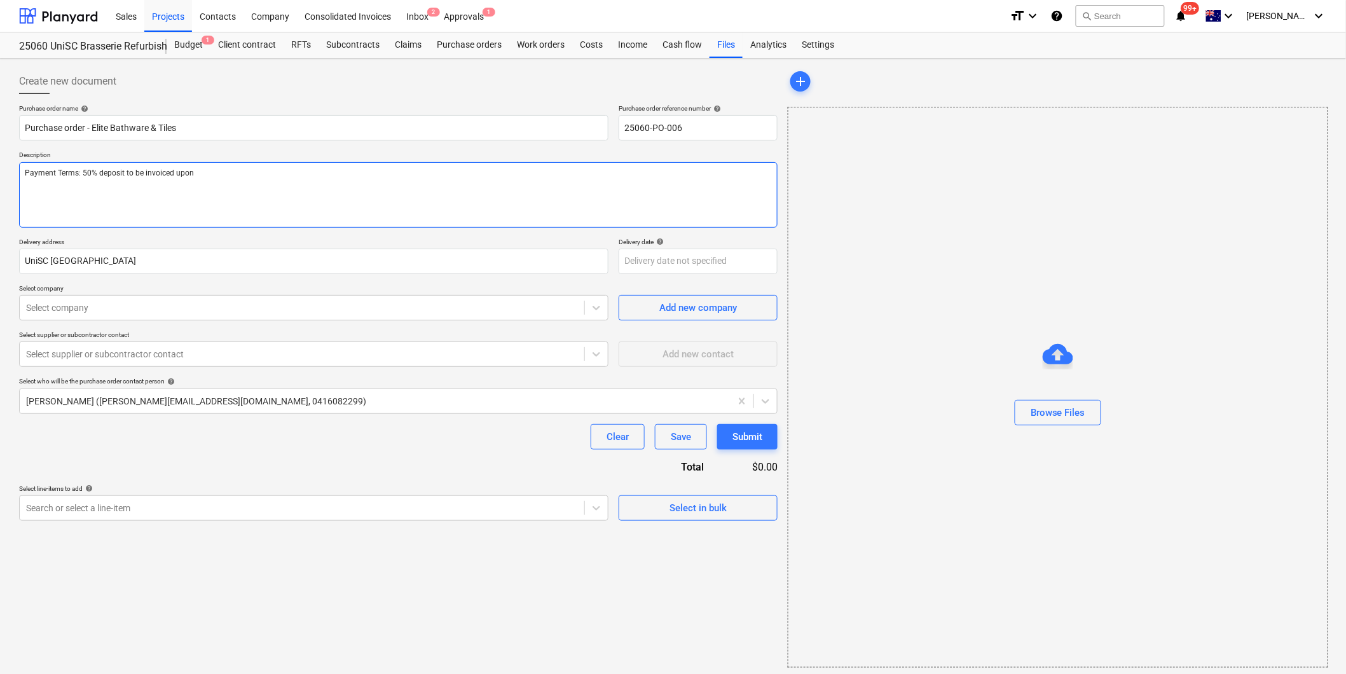
type textarea "Payment Terms: 50% deposit to be invoiced upon"
type textarea "x"
type textarea "Payment Terms: 50% deposit to be invoiced upon i"
type textarea "x"
type textarea "Payment Terms: 50% deposit to be invoiced upon is"
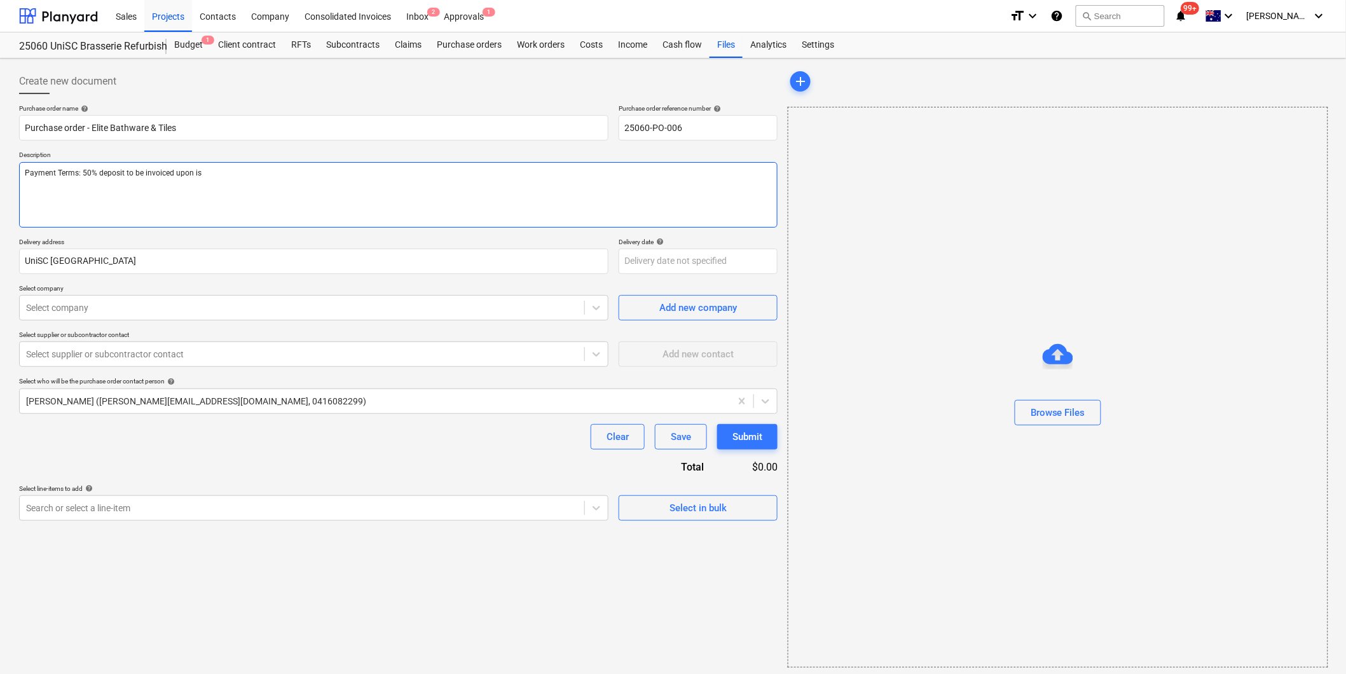
type textarea "x"
type textarea "Payment Terms: 50% deposit to be invoiced upon iss"
type textarea "x"
type textarea "Payment Terms: 50% deposit to be invoiced upon issu"
type textarea "x"
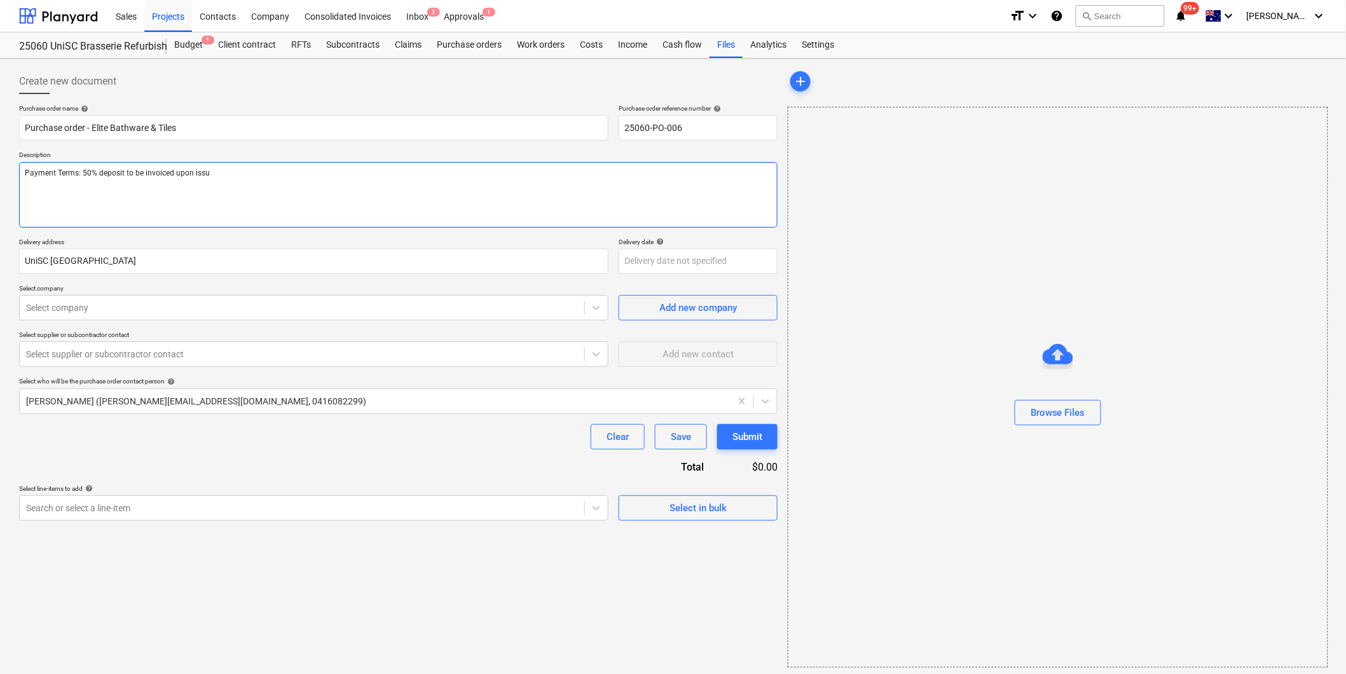
type textarea "Payment Terms: 50% deposit to be invoiced upon issui"
type textarea "x"
type textarea "Payment Terms: 50% deposit to be invoiced upon issuin"
type textarea "x"
type textarea "Payment Terms: 50% deposit to be invoiced upon issuing"
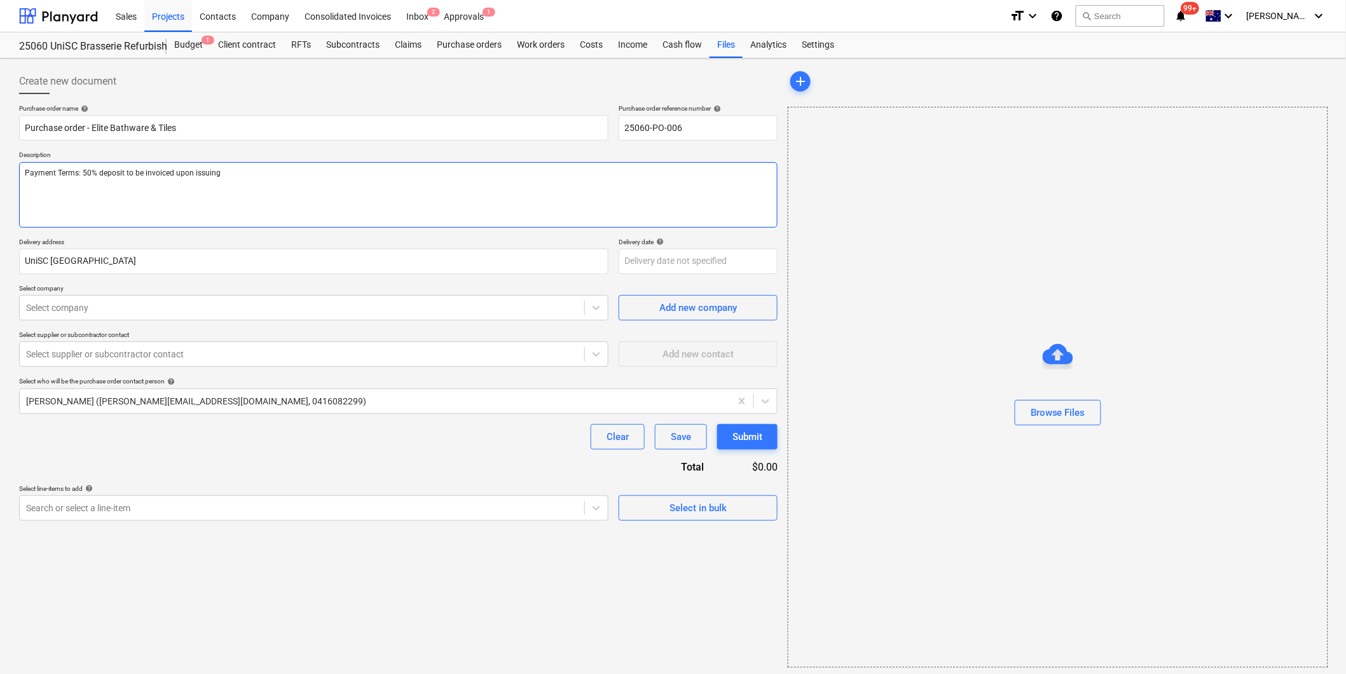
type textarea "x"
type textarea "Payment Terms: 50% deposit to be invoiced upon issuing"
type textarea "x"
type textarea "Payment Terms: 50% deposit to be invoiced upon issuing o"
type textarea "x"
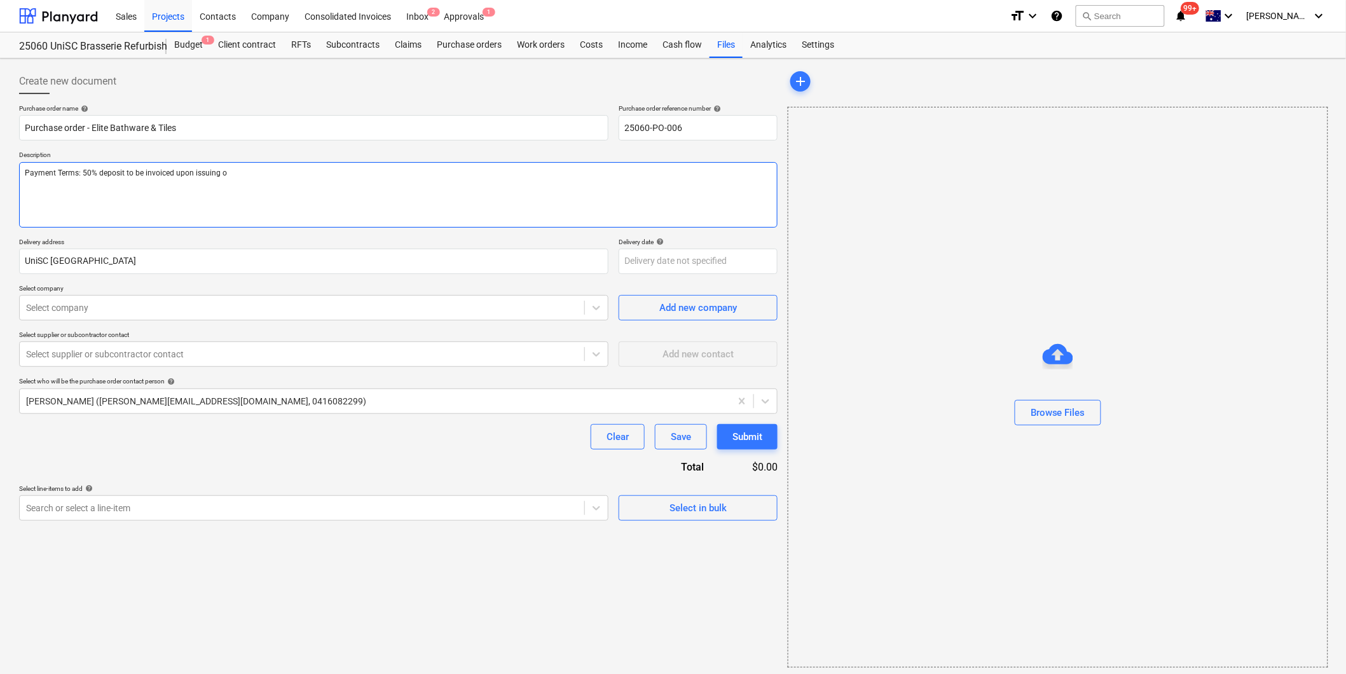
type textarea "Payment Terms: 50% deposit to be invoiced upon issuing of"
type textarea "x"
type textarea "Payment Terms: 50% deposit to be invoiced upon issuing of"
type textarea "x"
type textarea "Payment Terms: 50% deposit to be invoiced upon issuing of P"
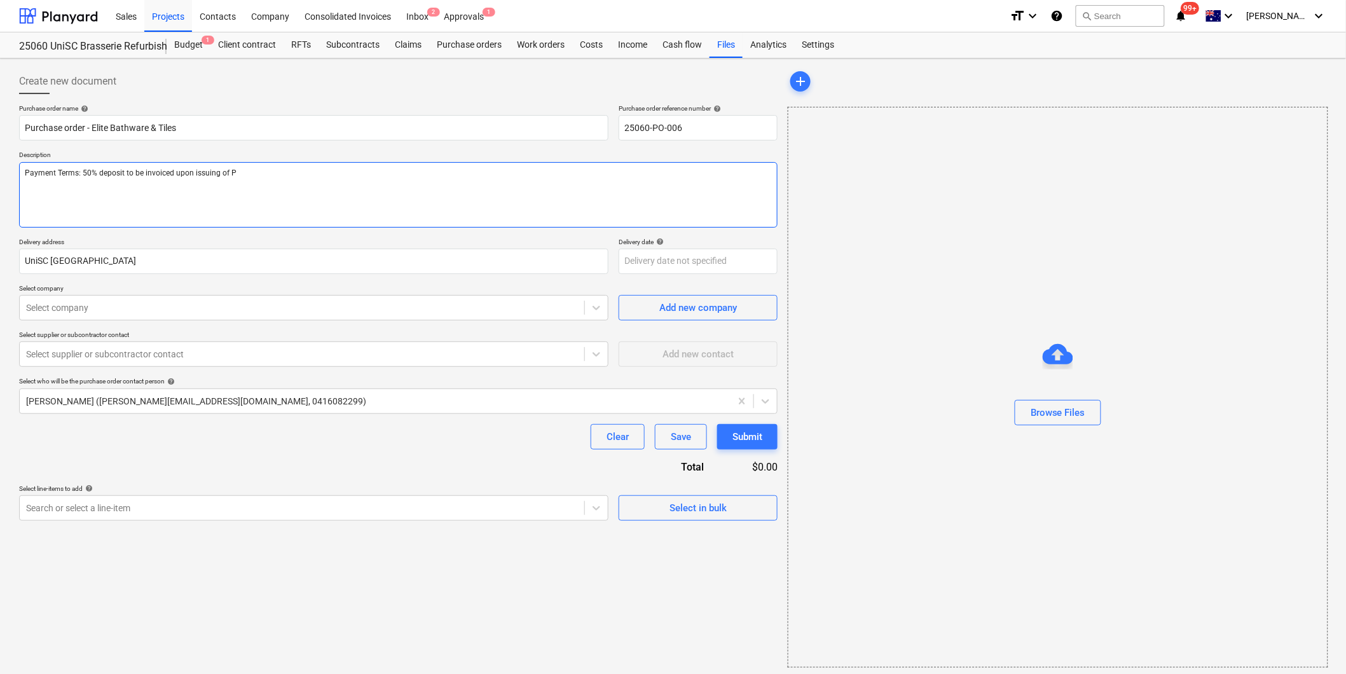
type textarea "x"
type textarea "Payment Terms: 50% deposit to be invoiced upon issuing of Pu"
type textarea "x"
type textarea "Payment Terms: 50% deposit to be invoiced upon issuing of Pur"
type textarea "x"
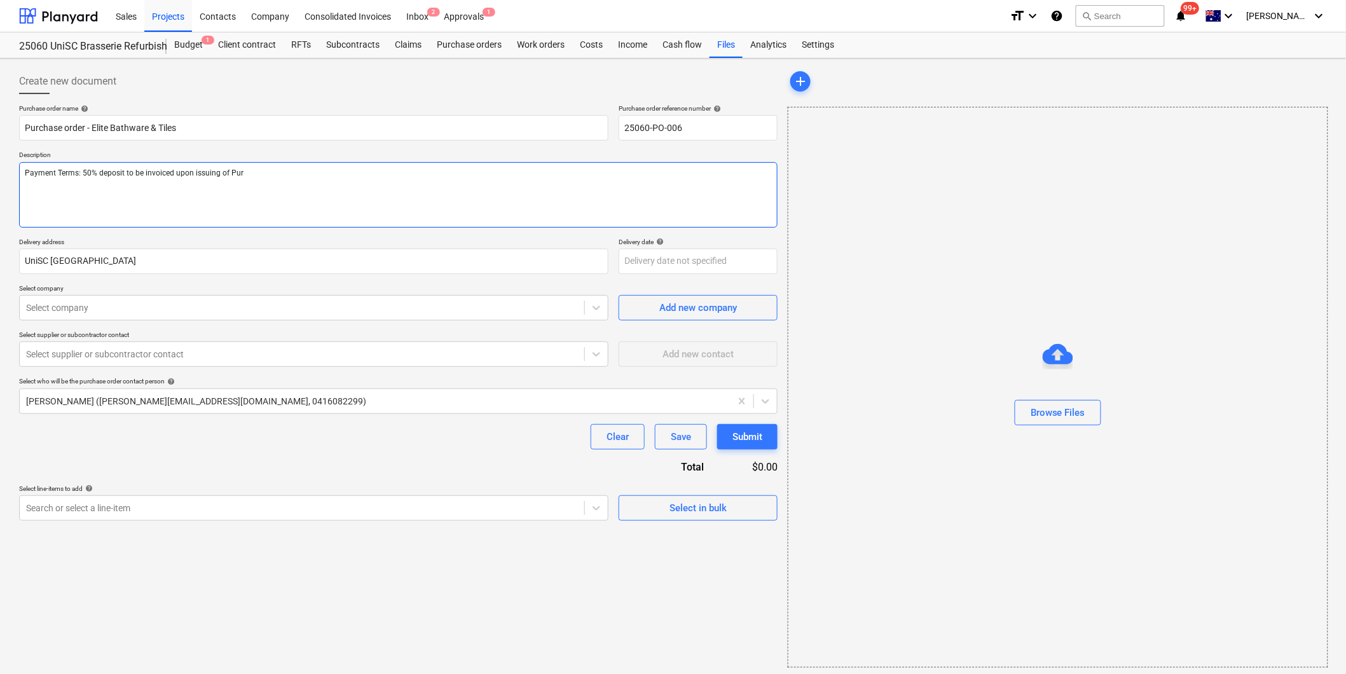
type textarea "Payment Terms: 50% deposit to be invoiced upon issuing of Pu"
type textarea "x"
type textarea "Payment Terms: 50% deposit to be invoiced upon issuing of P"
type textarea "x"
type textarea "Payment Terms: 50% deposit to be invoiced upon issuing of"
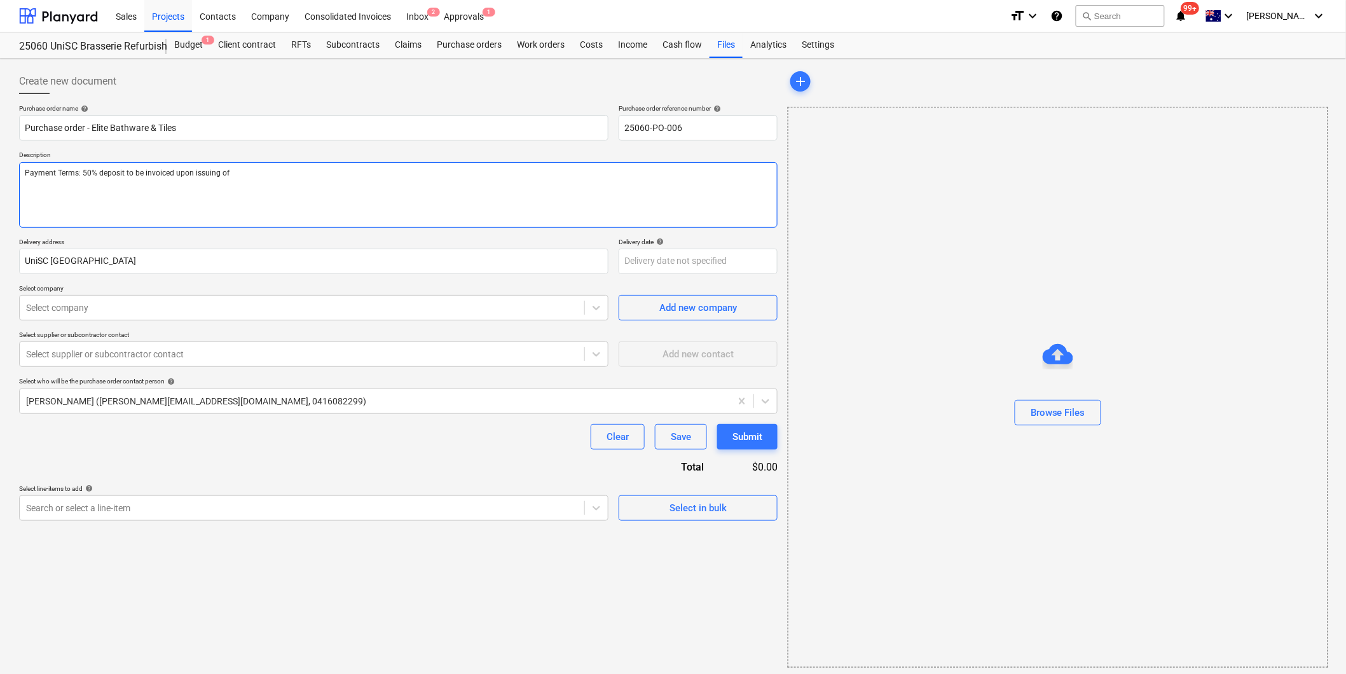
type textarea "x"
type textarea "Payment Terms: 50% deposit to be invoiced upon issuing of"
type textarea "x"
type textarea "Payment Terms: 50% deposit to be invoiced upon issuing of"
type textarea "x"
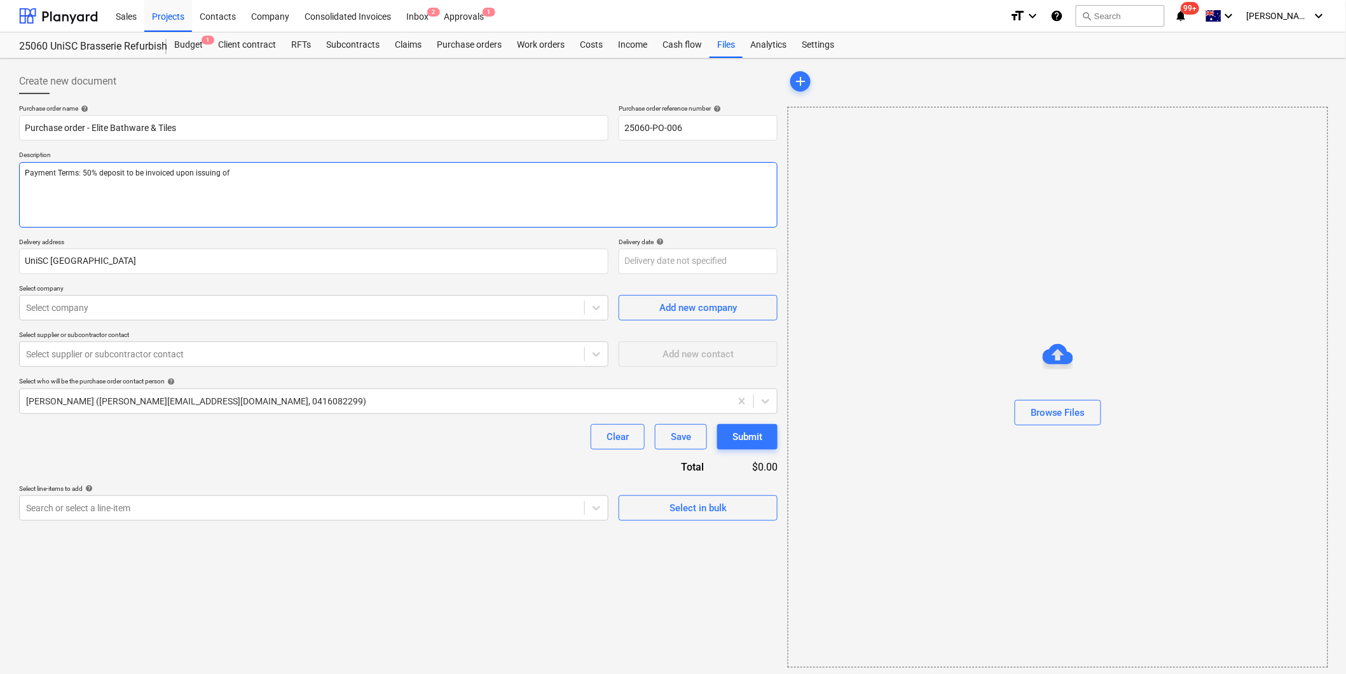
type textarea "Payment Terms: 50% deposit to be invoiced upon issuing of t"
type textarea "x"
type textarea "Payment Terms: 50% deposit to be invoiced upon issuing of th"
type textarea "x"
type textarea "Payment Terms: 50% deposit to be invoiced upon issuing of this"
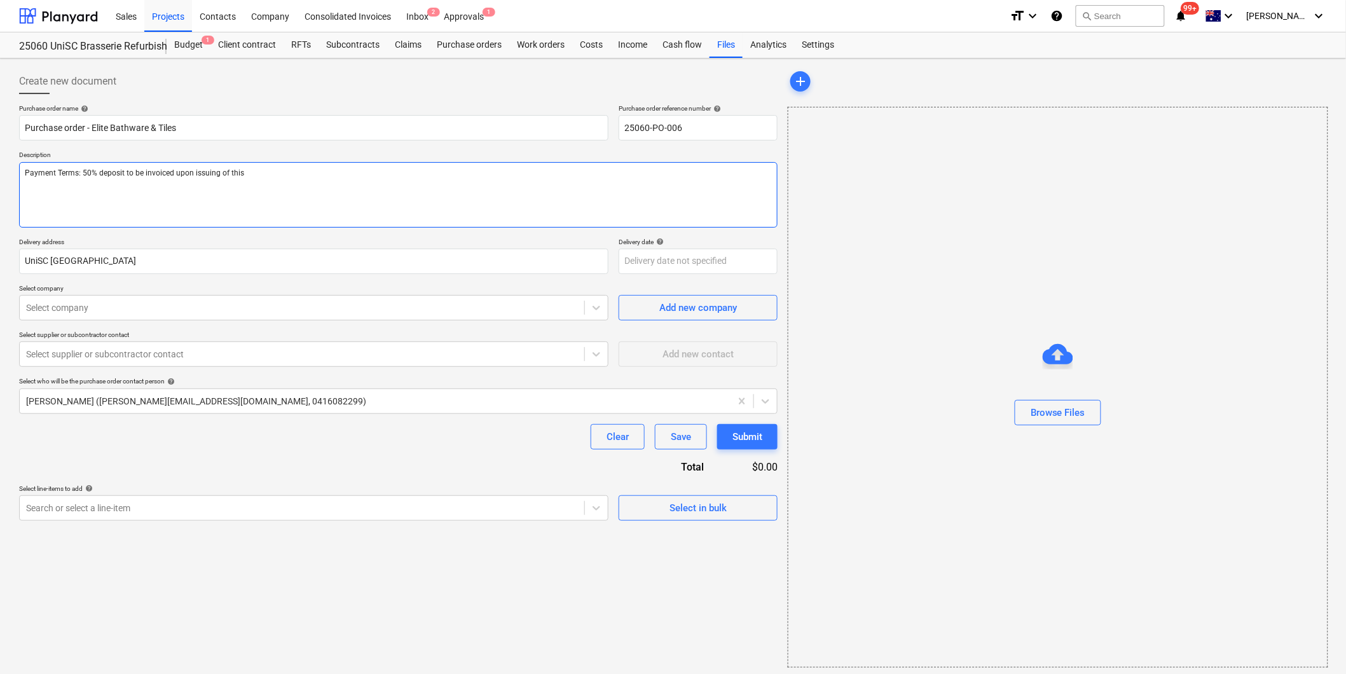
type textarea "x"
type textarea "Payment Terms: 50% deposit to be invoiced upon issuing of this"
type textarea "x"
type textarea "Payment Terms: 50% deposit to be invoiced upon issuing of this P"
type textarea "x"
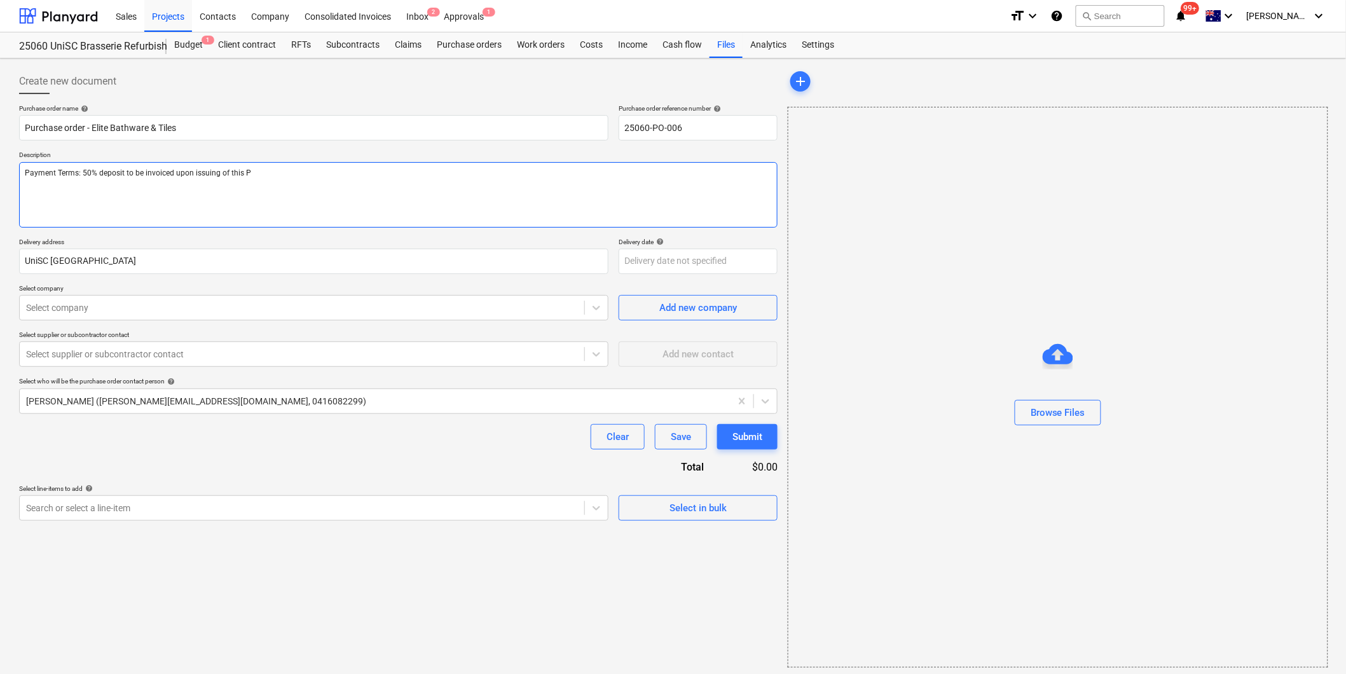
type textarea "Payment Terms: 50% deposit to be invoiced upon issuing of this Pu"
type textarea "x"
type textarea "Payment Terms: 50% deposit to be invoiced upon issuing of this Pur"
type textarea "x"
type textarea "Payment Terms: 50% deposit to be invoiced upon issuing of this Purc"
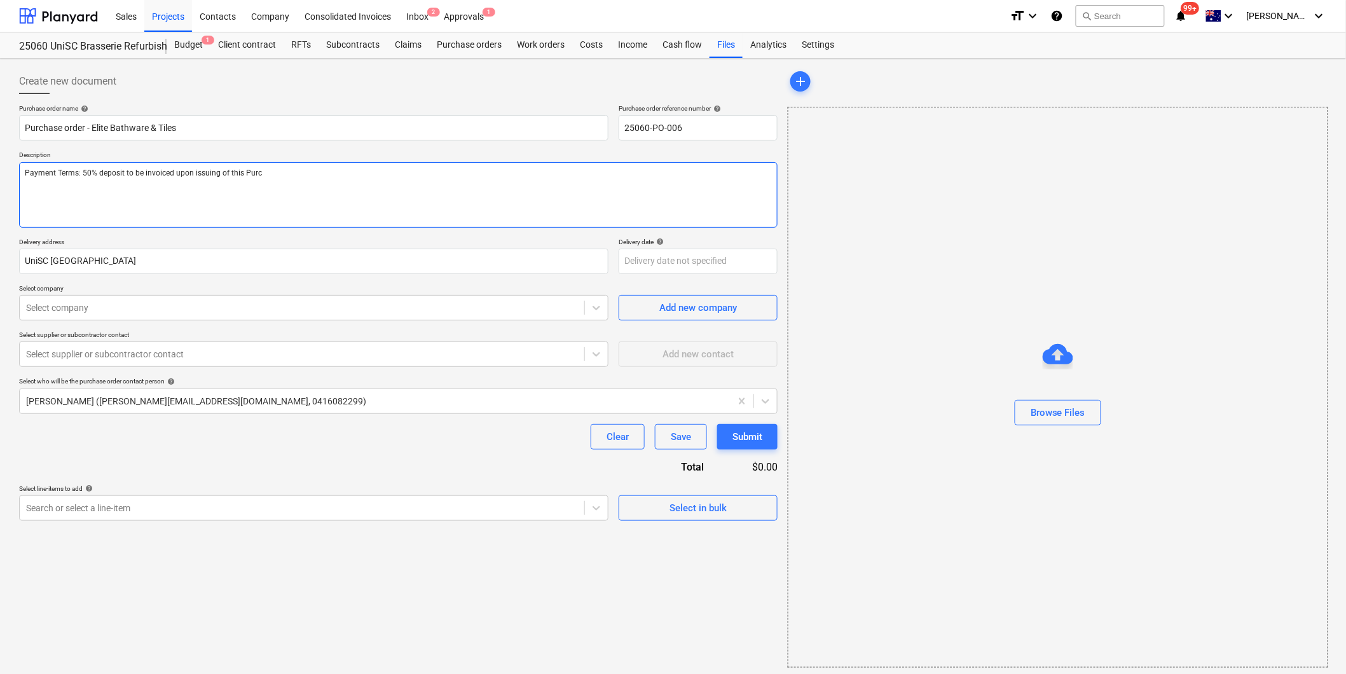
type textarea "x"
type textarea "Payment Terms: 50% deposit to be invoiced upon issuing of this Purch"
type textarea "x"
type textarea "Payment Terms: 50% deposit to be invoiced upon issuing of this Purcha"
type textarea "x"
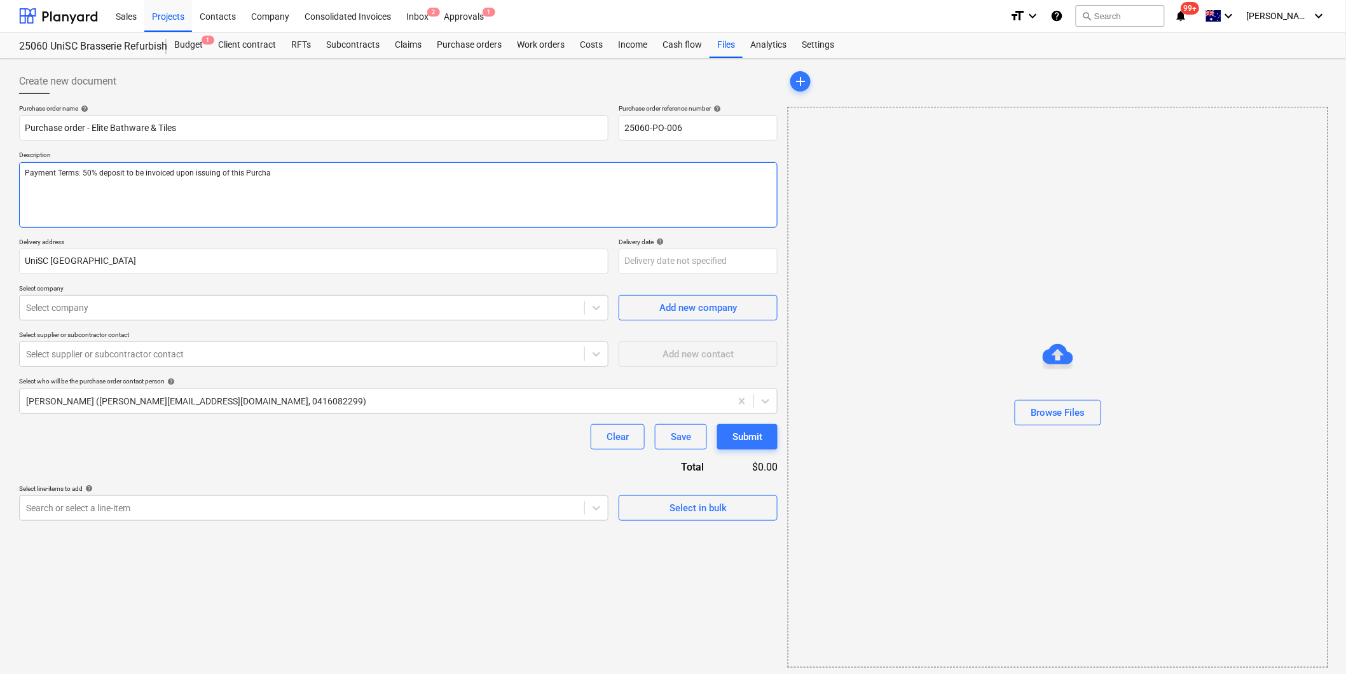
type textarea "Payment Terms: 50% deposit to be invoiced upon issuing of this Purchas"
type textarea "x"
type textarea "Payment Terms: 50% deposit to be invoiced upon issuing of this Purchase"
type textarea "x"
type textarea "Payment Terms: 50% deposit to be invoiced upon issuing of this Purchase"
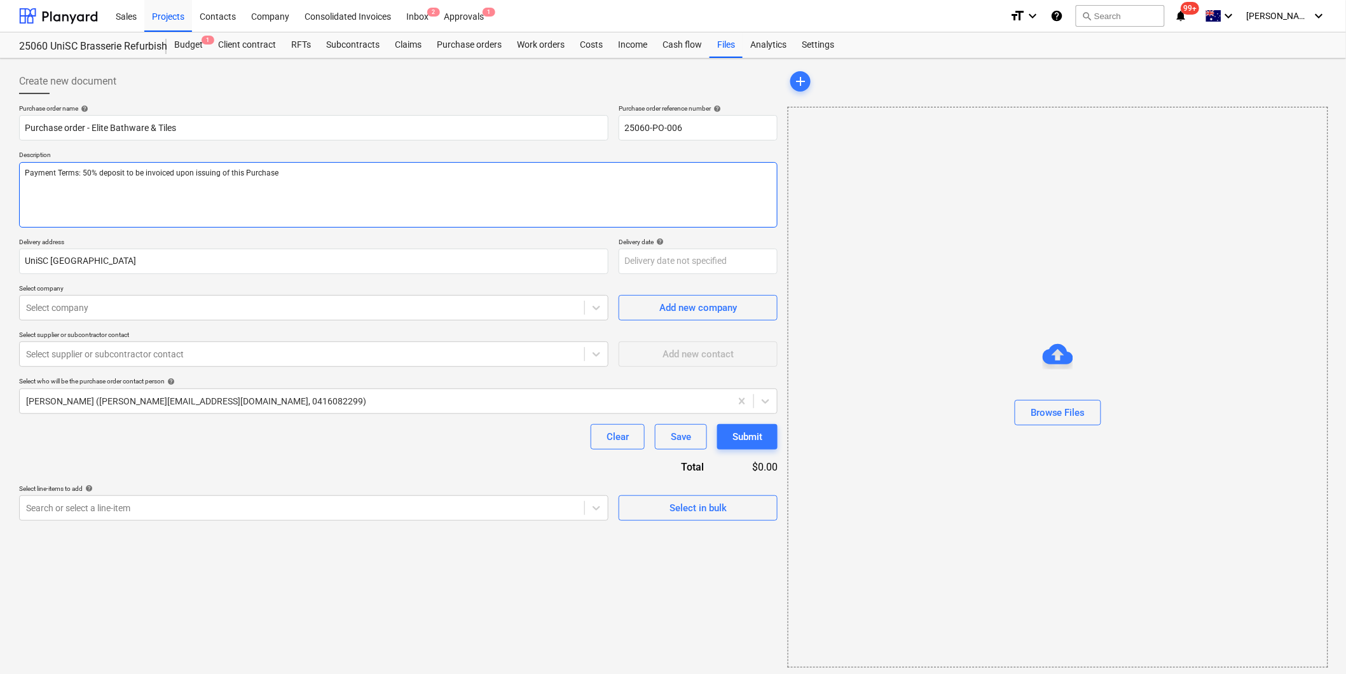
type textarea "x"
type textarea "Payment Terms: 50% deposit to be invoiced upon issuing of this Purchase o"
type textarea "x"
click at [516, 172] on textarea "Payment Terms: 50% deposit to be invoiced upon issuing of this Purchase order, …" at bounding box center [398, 194] width 759 height 65
click at [458, 239] on p "Delivery address" at bounding box center [313, 243] width 589 height 11
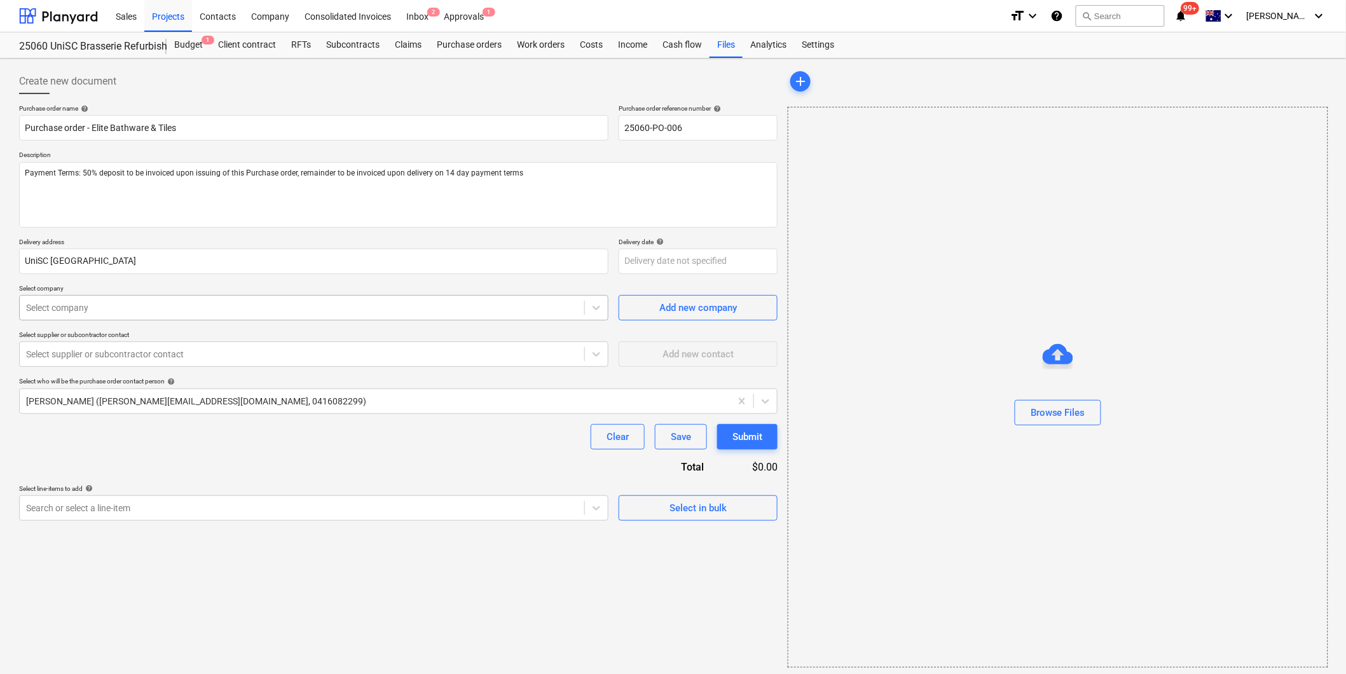
click at [189, 315] on div "Select company" at bounding box center [302, 308] width 565 height 18
click at [673, 307] on div "Add new company" at bounding box center [698, 307] width 78 height 17
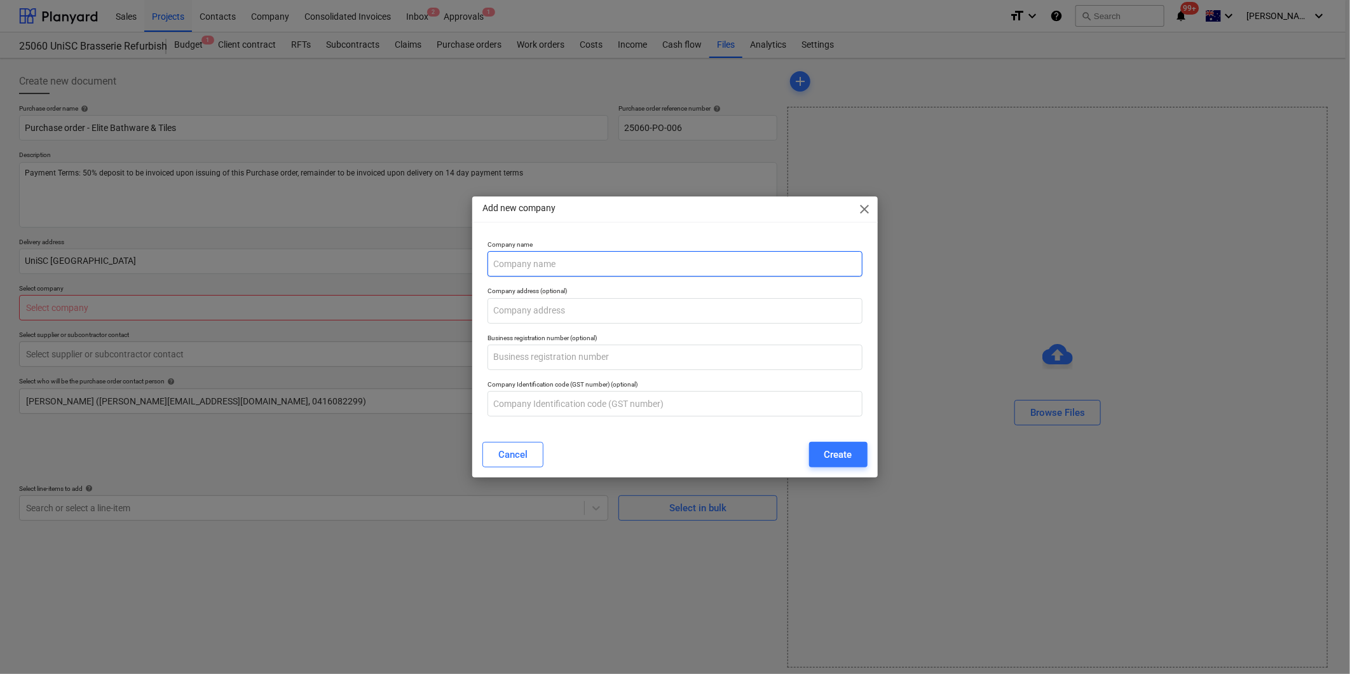
click at [671, 265] on input "text" at bounding box center [675, 263] width 375 height 25
click at [579, 307] on input "text" at bounding box center [675, 310] width 375 height 25
click at [537, 358] on input "text" at bounding box center [675, 357] width 375 height 25
click at [619, 443] on div "Cancel Create" at bounding box center [675, 454] width 385 height 25
click at [842, 450] on div "Create" at bounding box center [839, 454] width 28 height 17
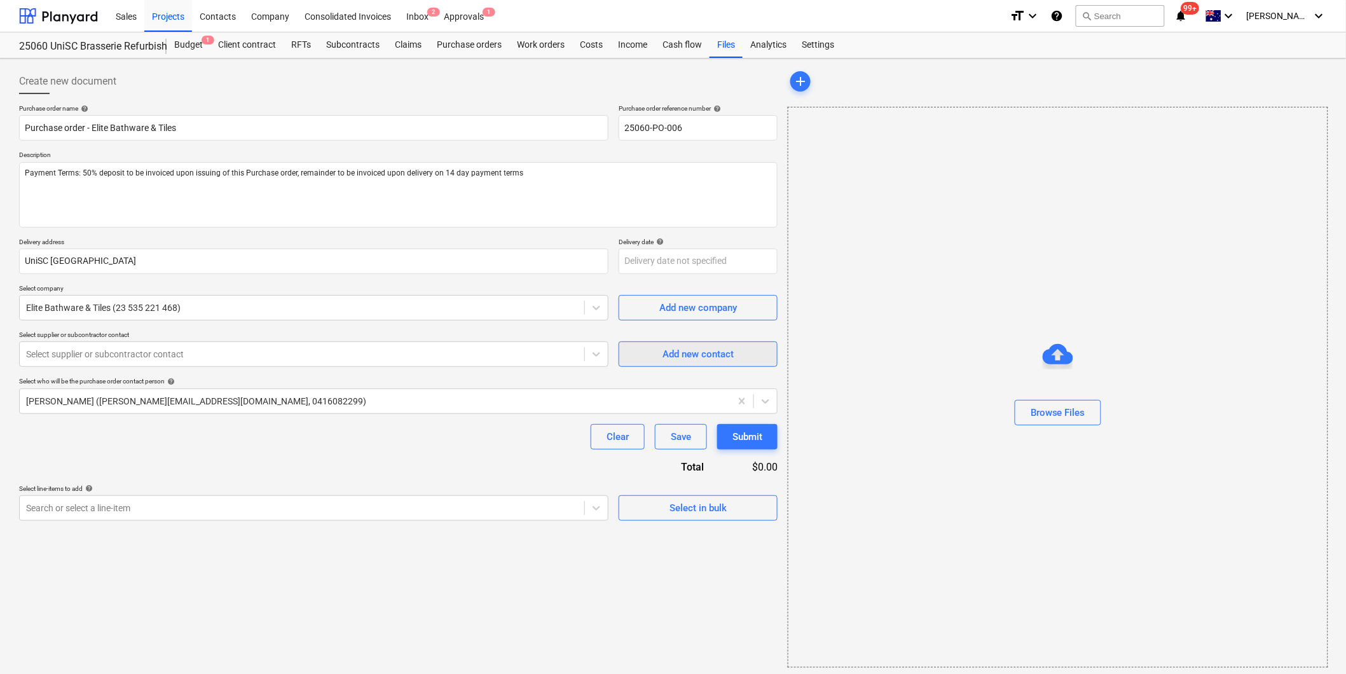
click at [704, 354] on div "Add new contact" at bounding box center [698, 354] width 71 height 17
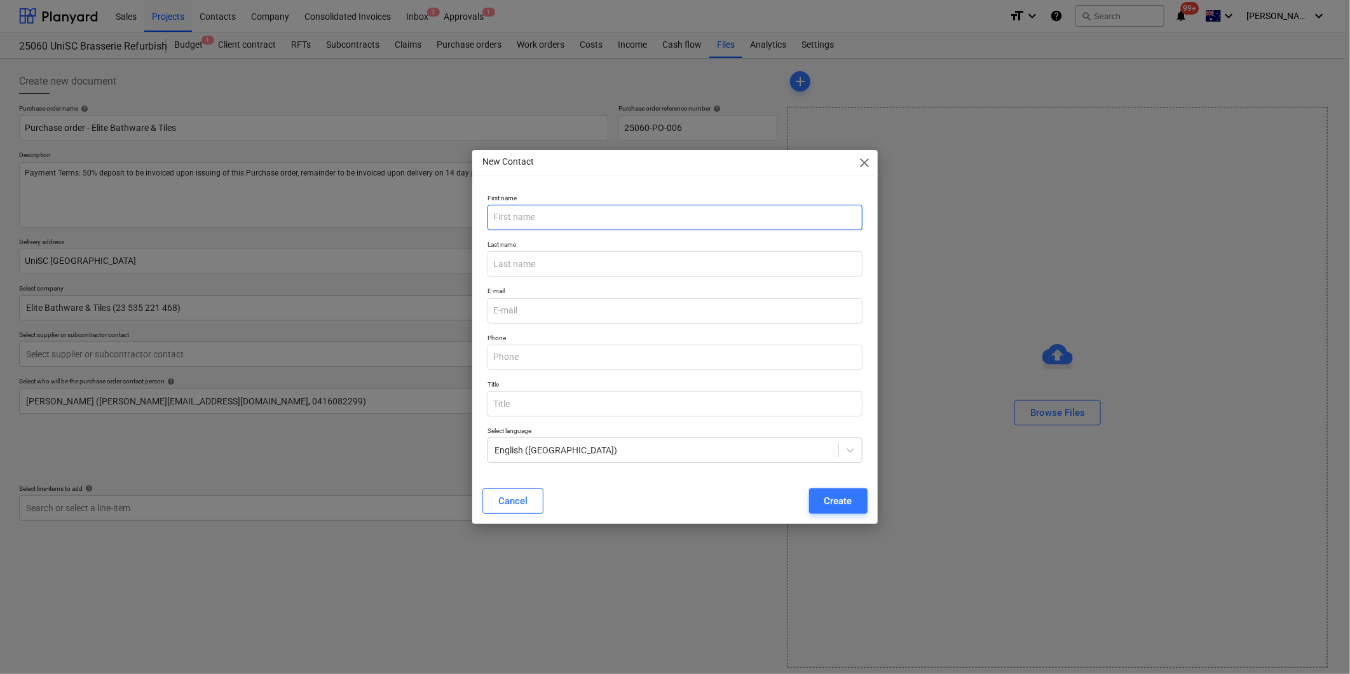
click at [524, 217] on input "text" at bounding box center [675, 217] width 375 height 25
click at [525, 268] on input "text" at bounding box center [675, 263] width 375 height 25
click at [523, 316] on input "email" at bounding box center [675, 310] width 375 height 25
click at [986, 205] on div "New Contact close First name [PERSON_NAME] Last name [PERSON_NAME] E-mail [PHON…" at bounding box center [675, 337] width 1350 height 674
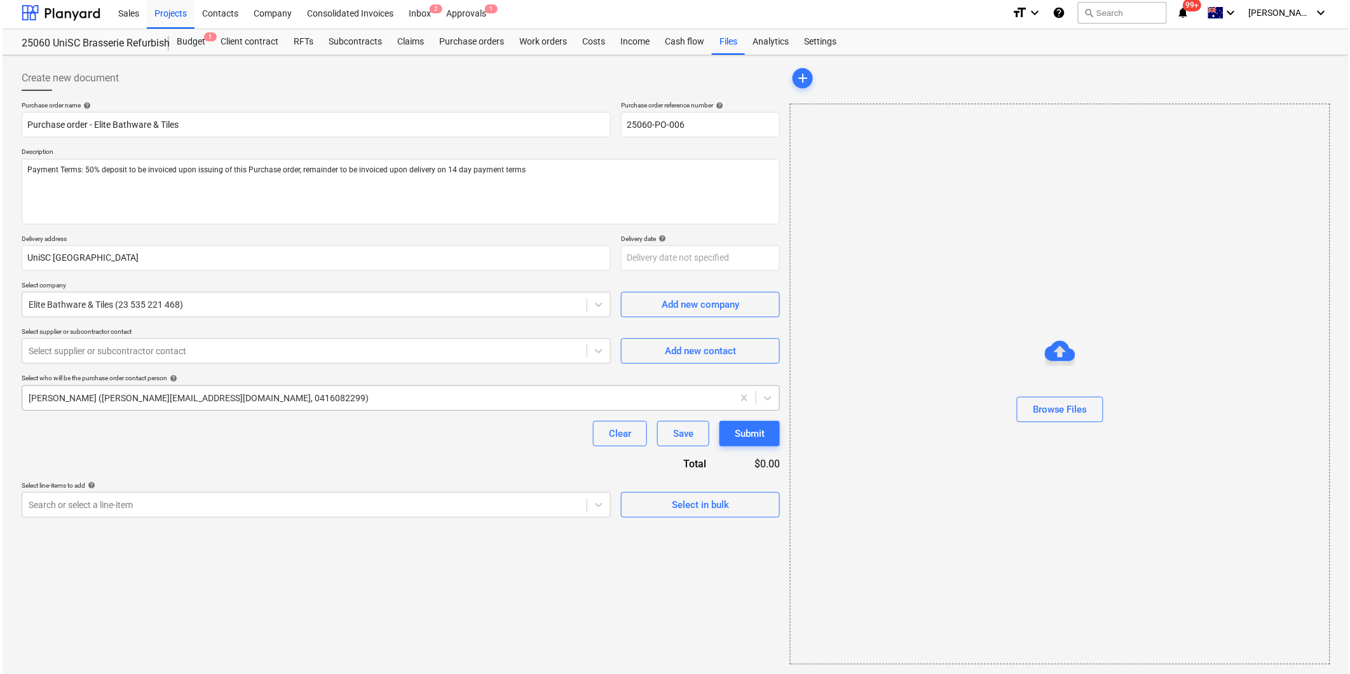
scroll to position [4, 0]
click at [751, 350] on span "Add new contact" at bounding box center [698, 350] width 127 height 17
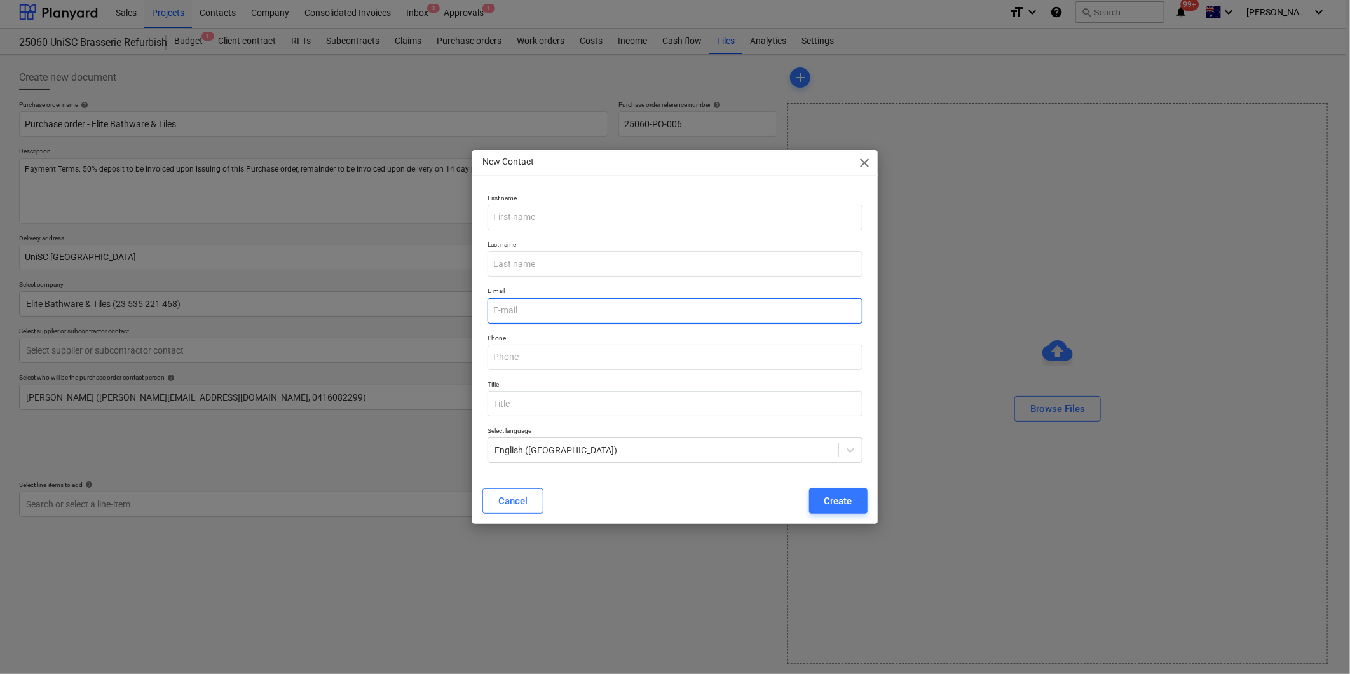
click at [539, 310] on input "email" at bounding box center [675, 310] width 375 height 25
paste input "[EMAIL_ADDRESS][DOMAIN_NAME]"
click at [511, 350] on input "text" at bounding box center [675, 357] width 375 height 25
paste input "0419 729 852"
click at [539, 223] on input "text" at bounding box center [675, 217] width 375 height 25
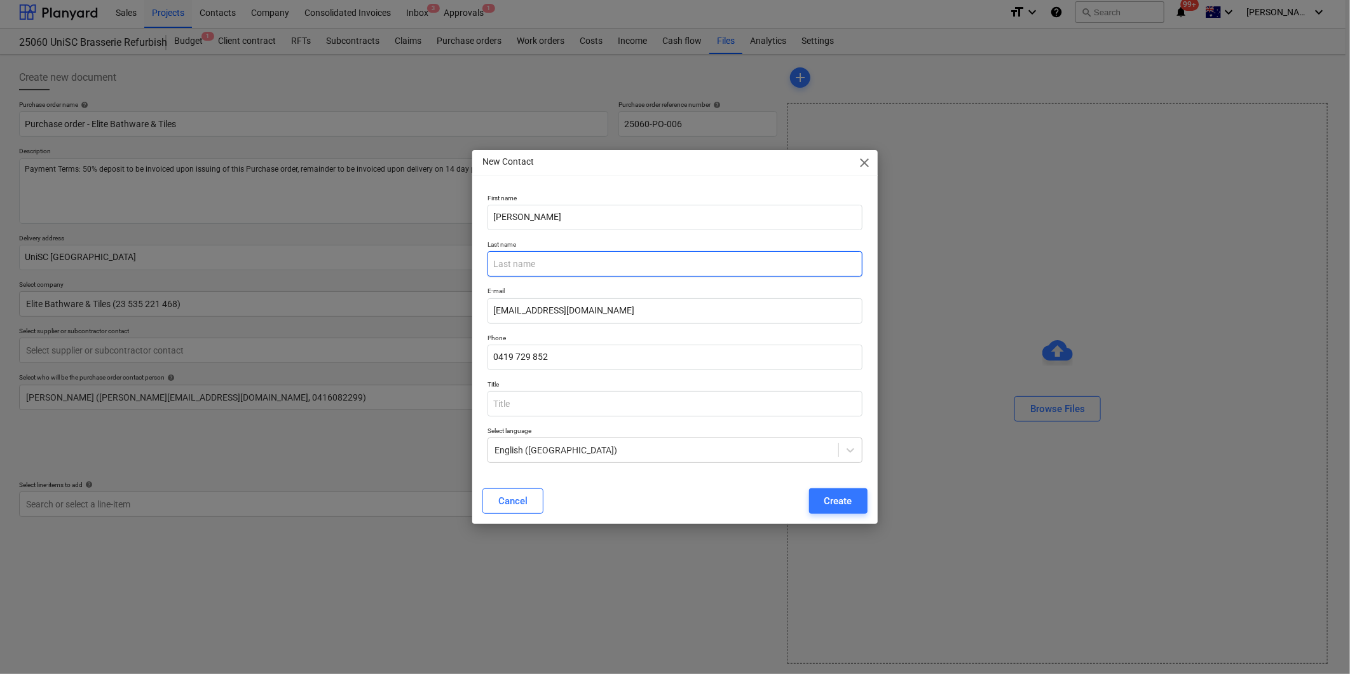
click at [546, 265] on input "text" at bounding box center [675, 263] width 375 height 25
click at [851, 497] on div "Create" at bounding box center [839, 501] width 28 height 17
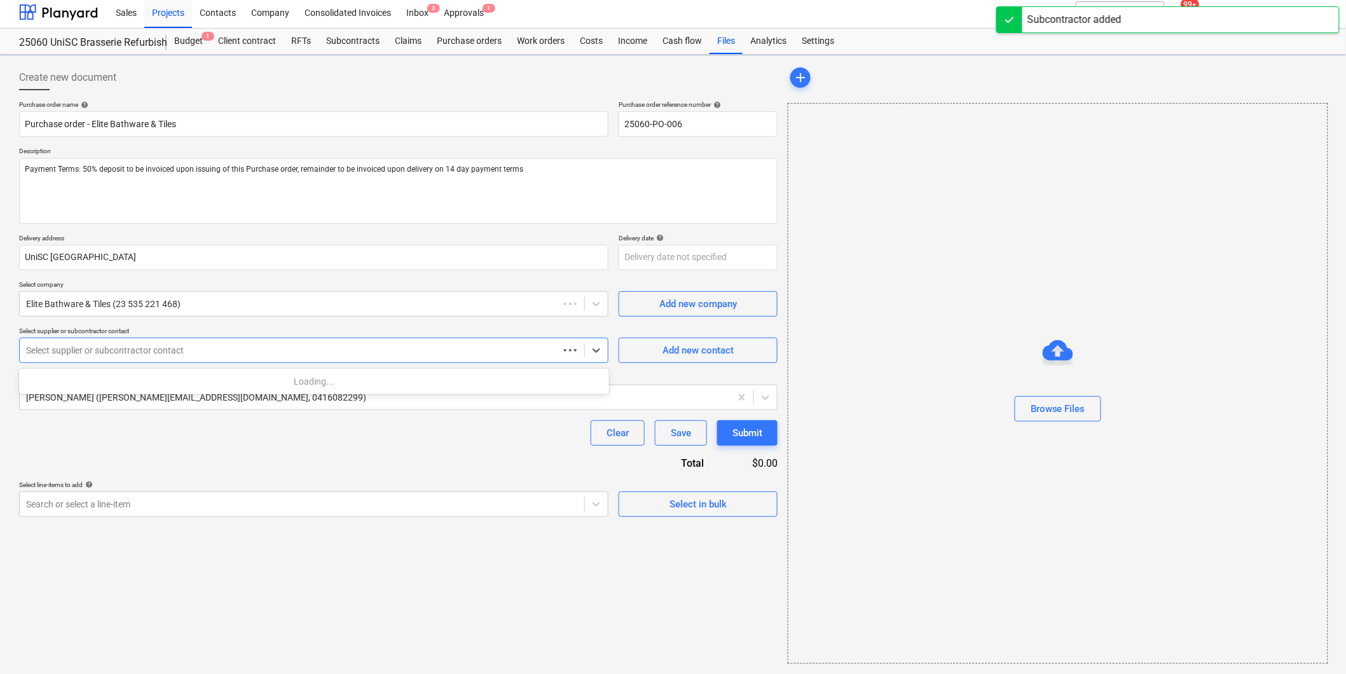
click at [271, 350] on div at bounding box center [289, 350] width 526 height 13
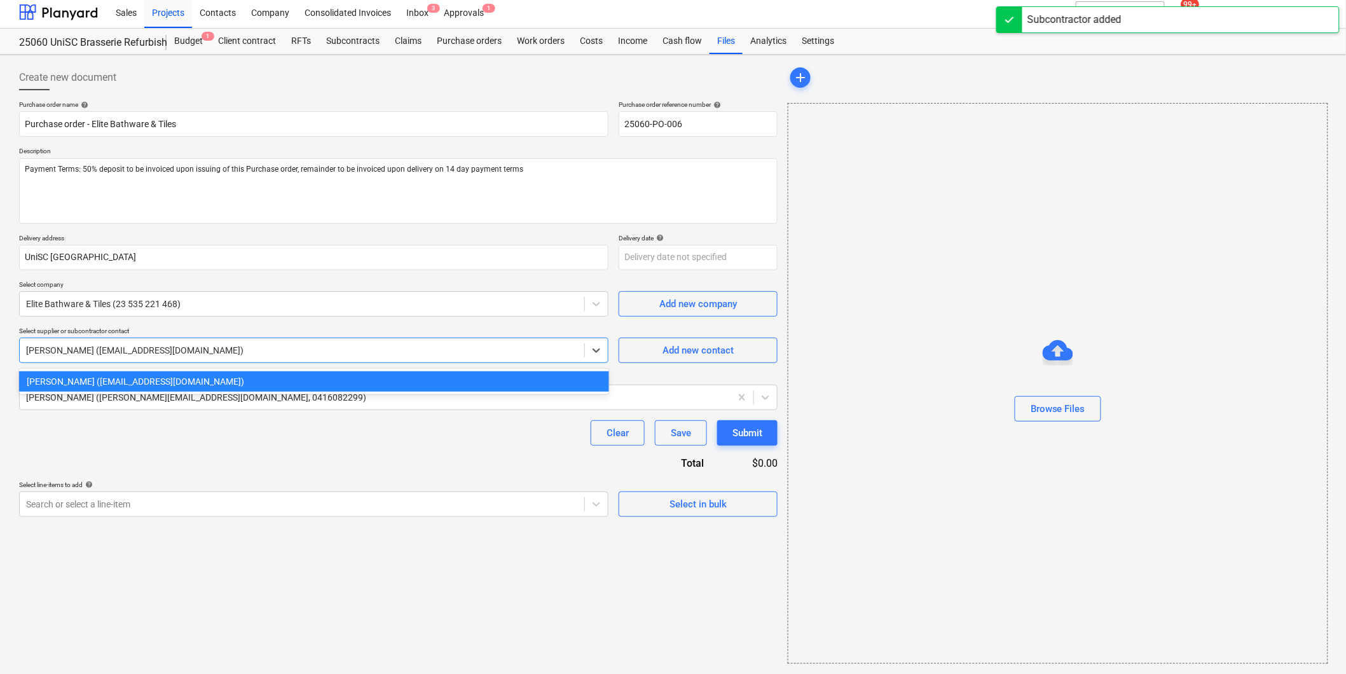
click at [195, 376] on div "[PERSON_NAME] ([EMAIL_ADDRESS][DOMAIN_NAME])" at bounding box center [314, 381] width 590 height 20
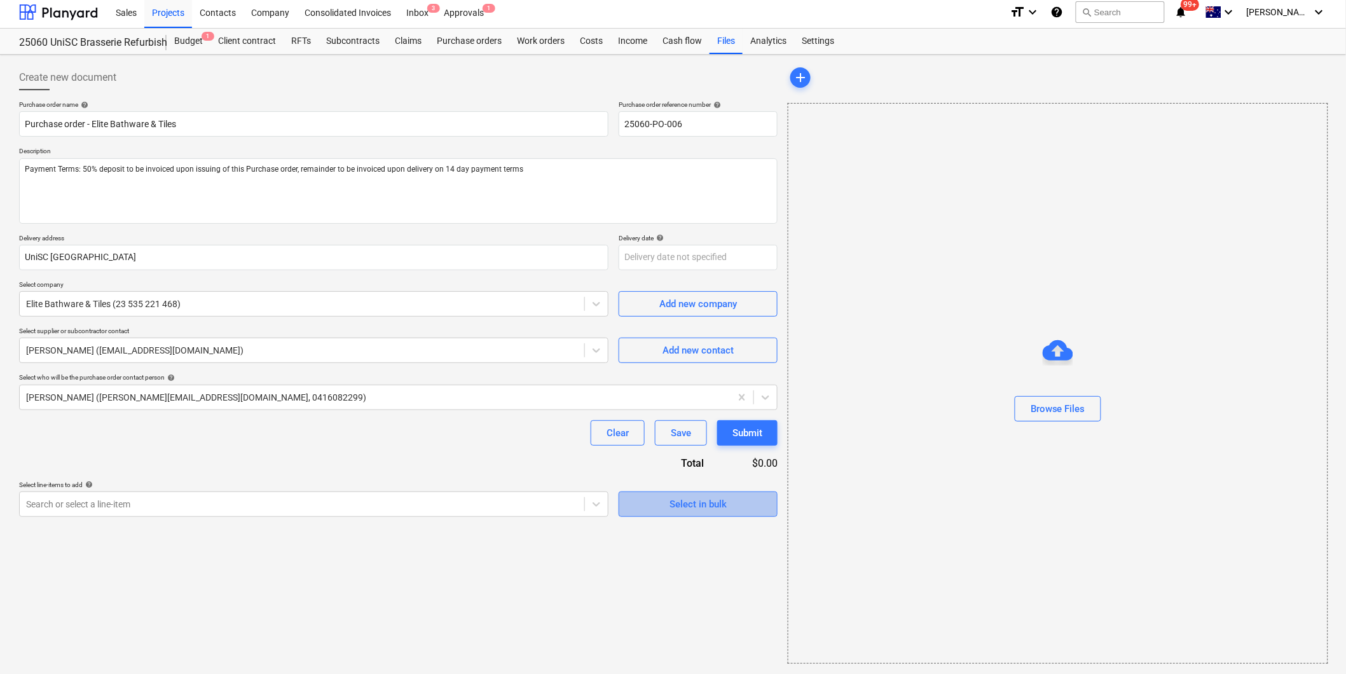
click at [675, 503] on div "Select in bulk" at bounding box center [698, 504] width 57 height 17
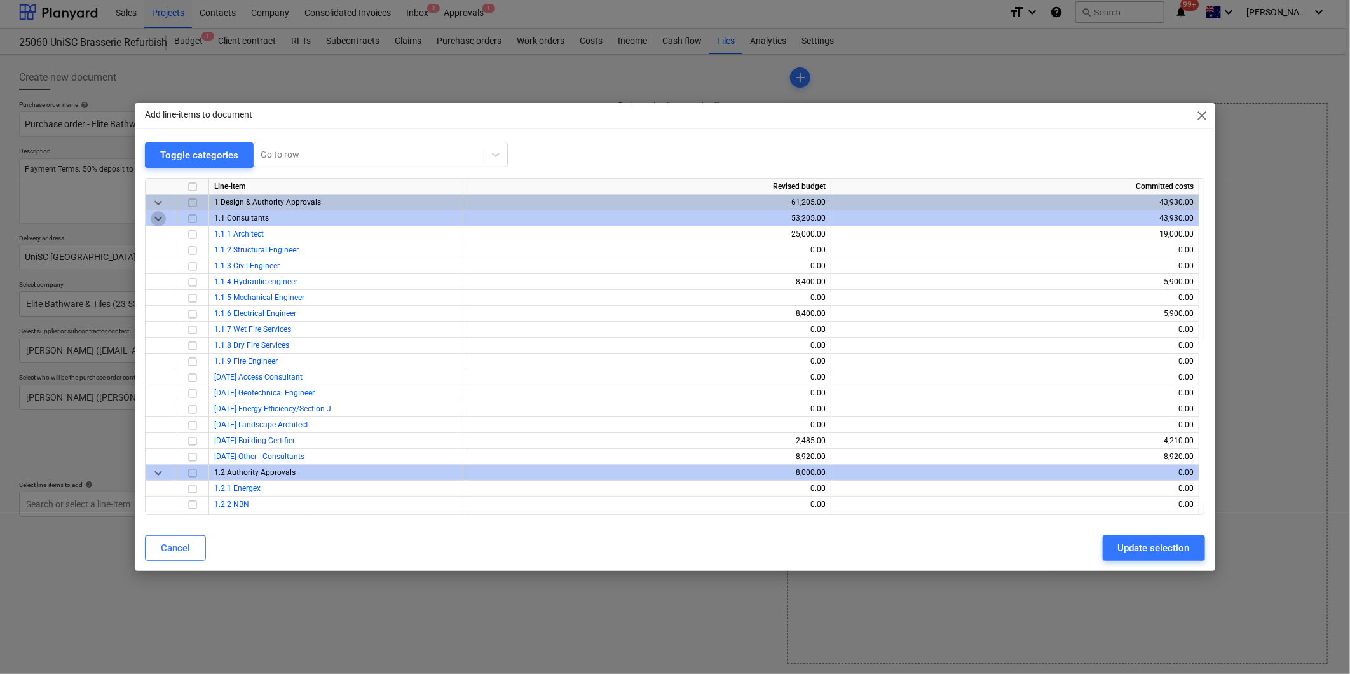
click at [157, 214] on span "keyboard_arrow_down" at bounding box center [158, 218] width 15 height 15
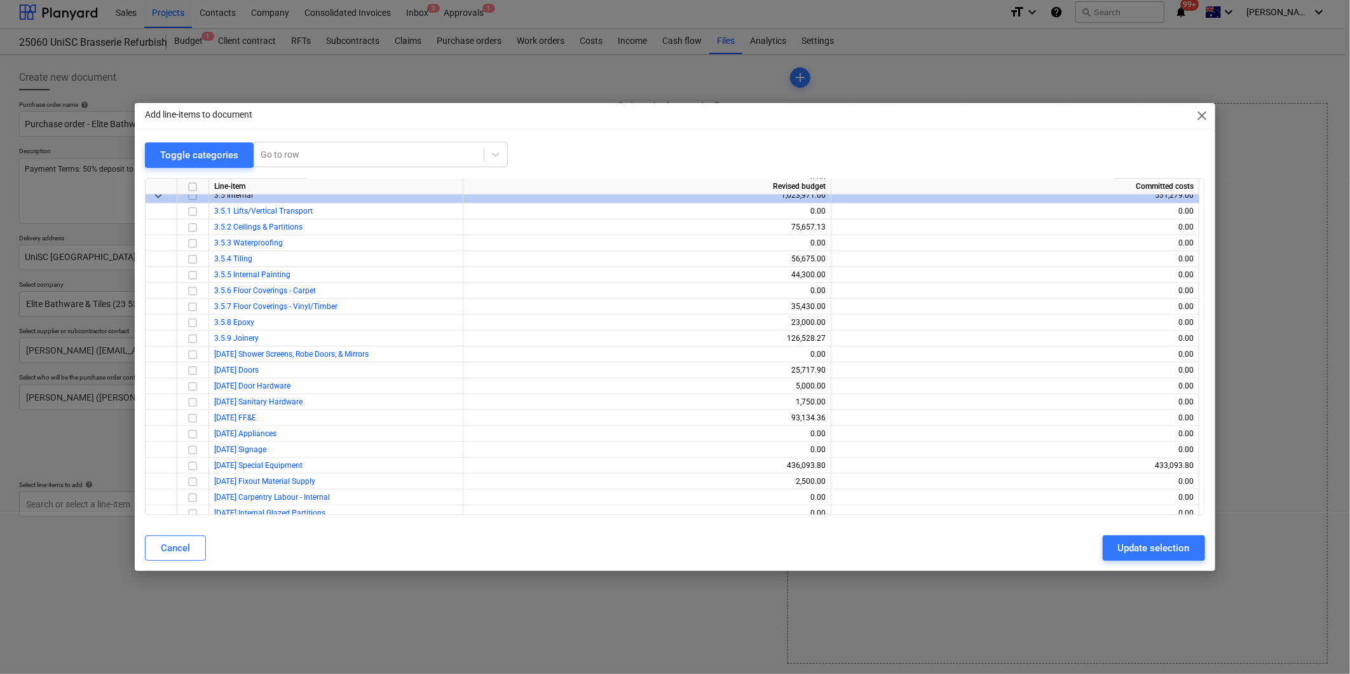
scroll to position [494, 0]
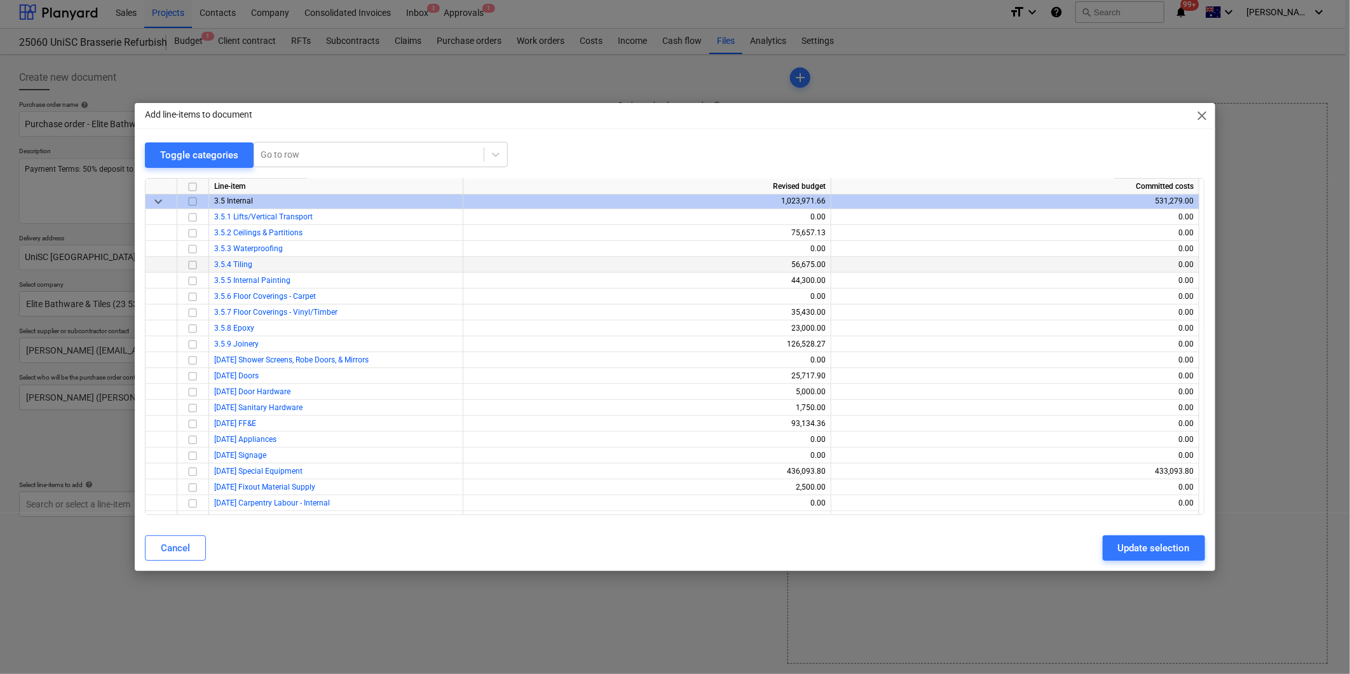
click at [194, 265] on input "checkbox" at bounding box center [192, 265] width 15 height 15
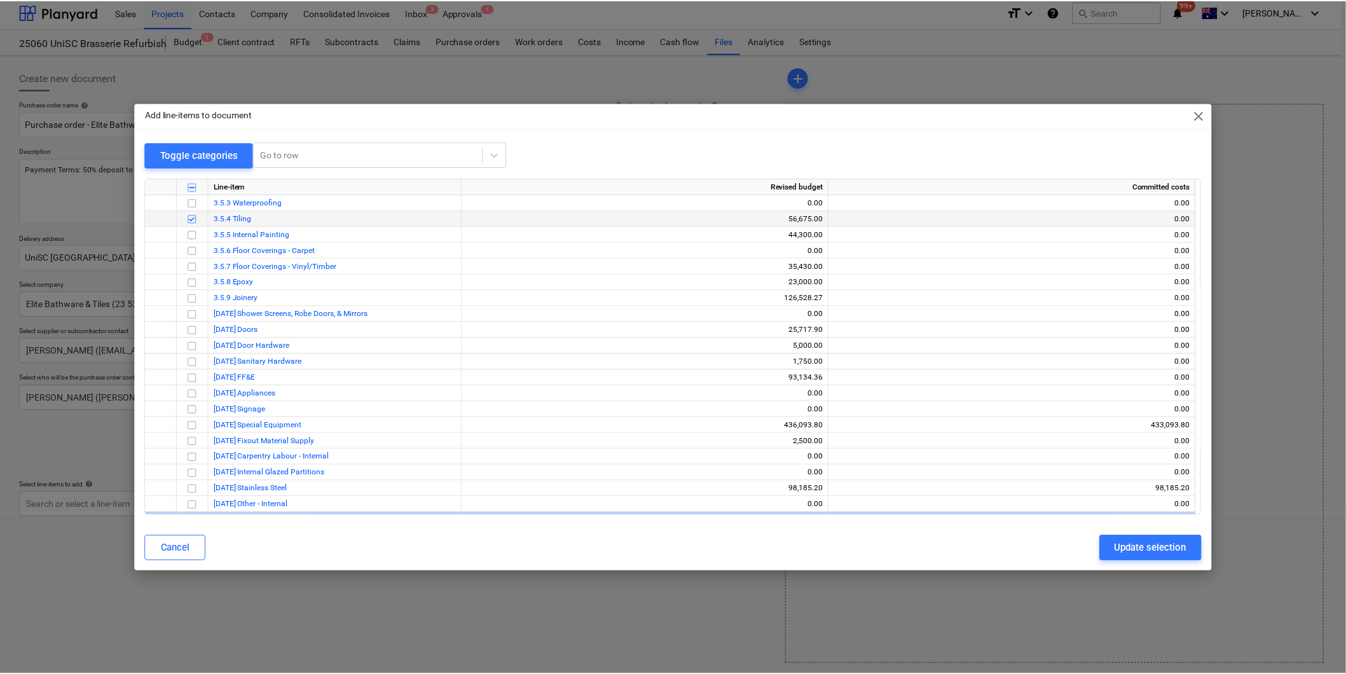
scroll to position [565, 0]
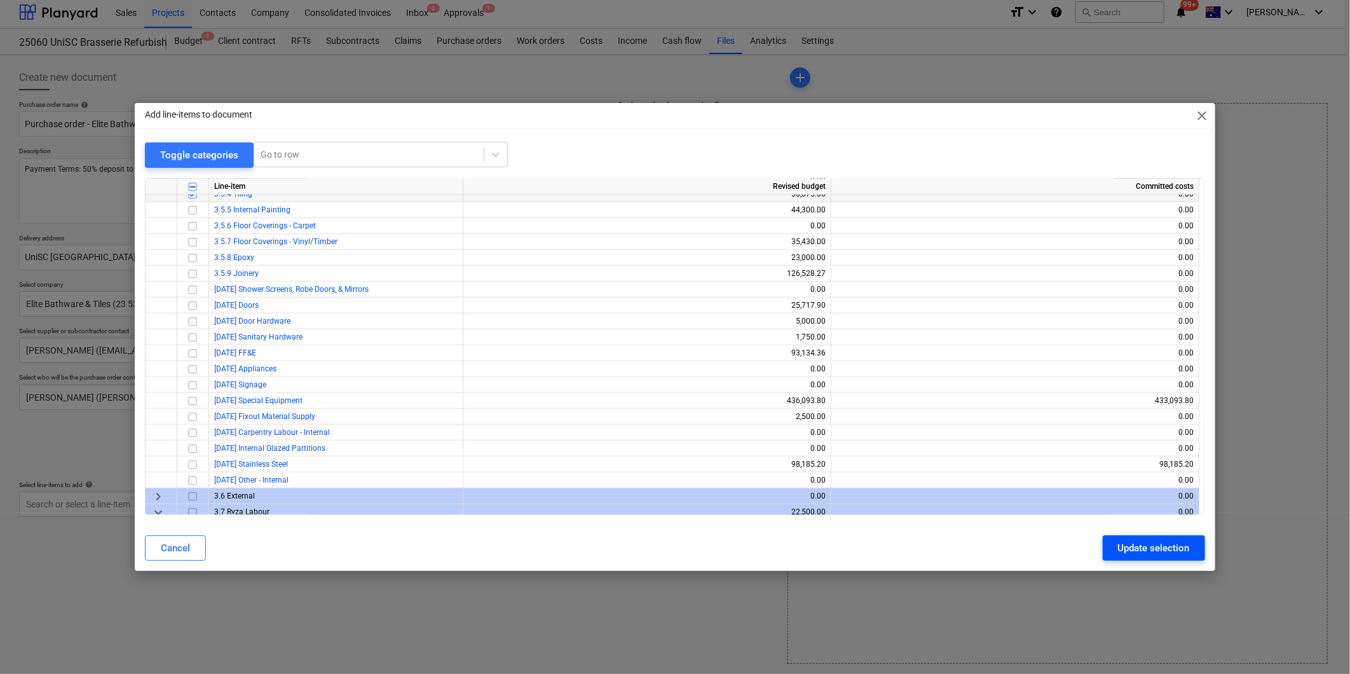
click at [1148, 545] on div "Update selection" at bounding box center [1154, 548] width 72 height 17
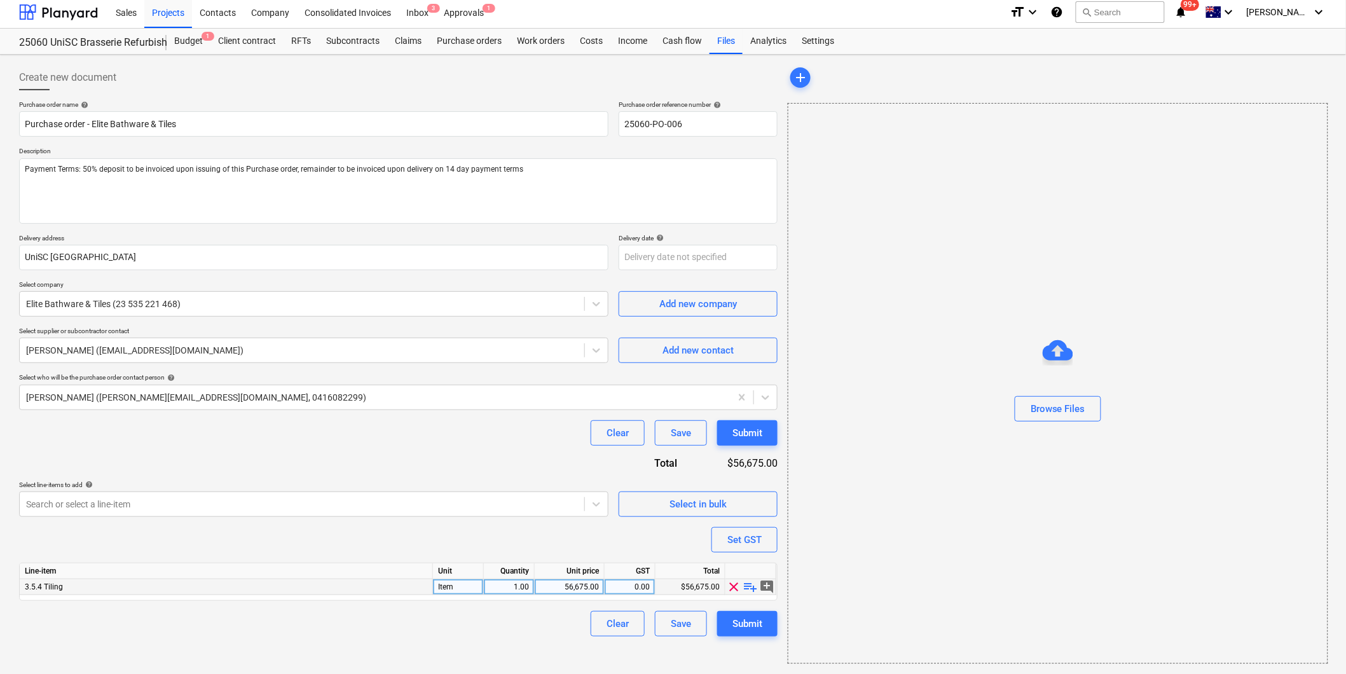
click at [752, 591] on span "playlist_add" at bounding box center [750, 586] width 15 height 15
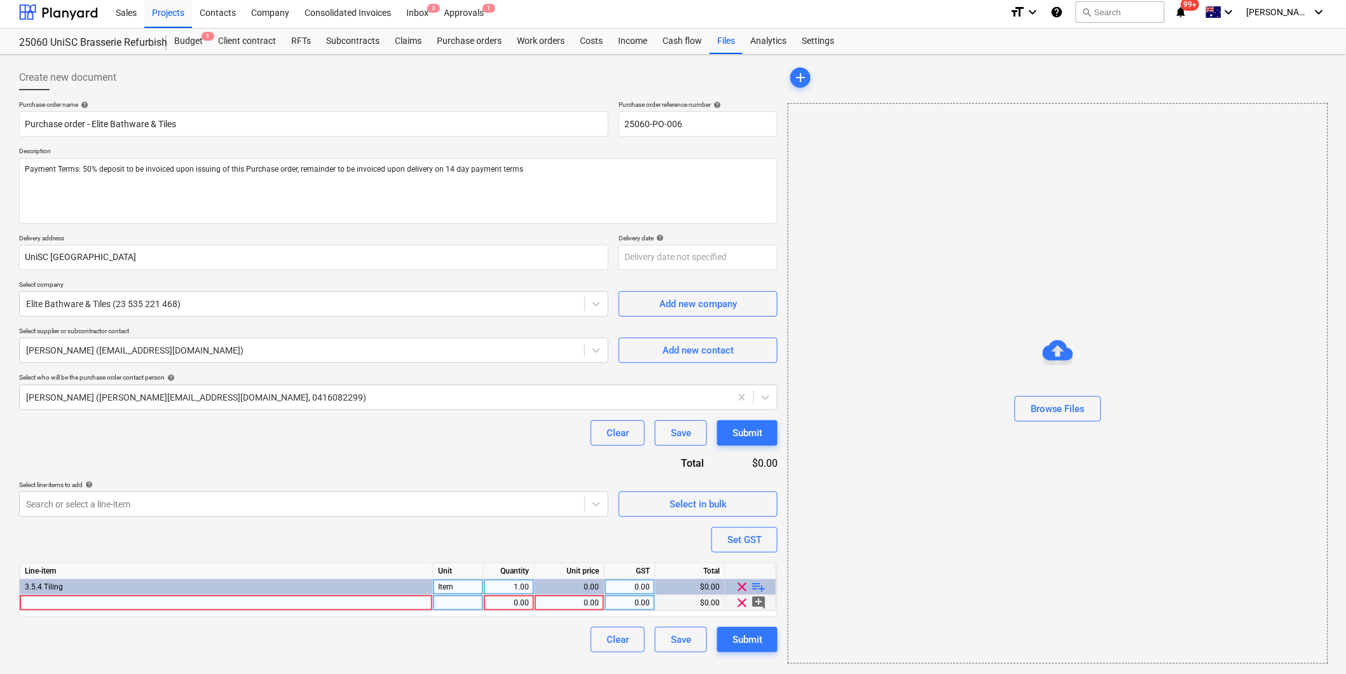
click at [78, 600] on div at bounding box center [226, 603] width 413 height 16
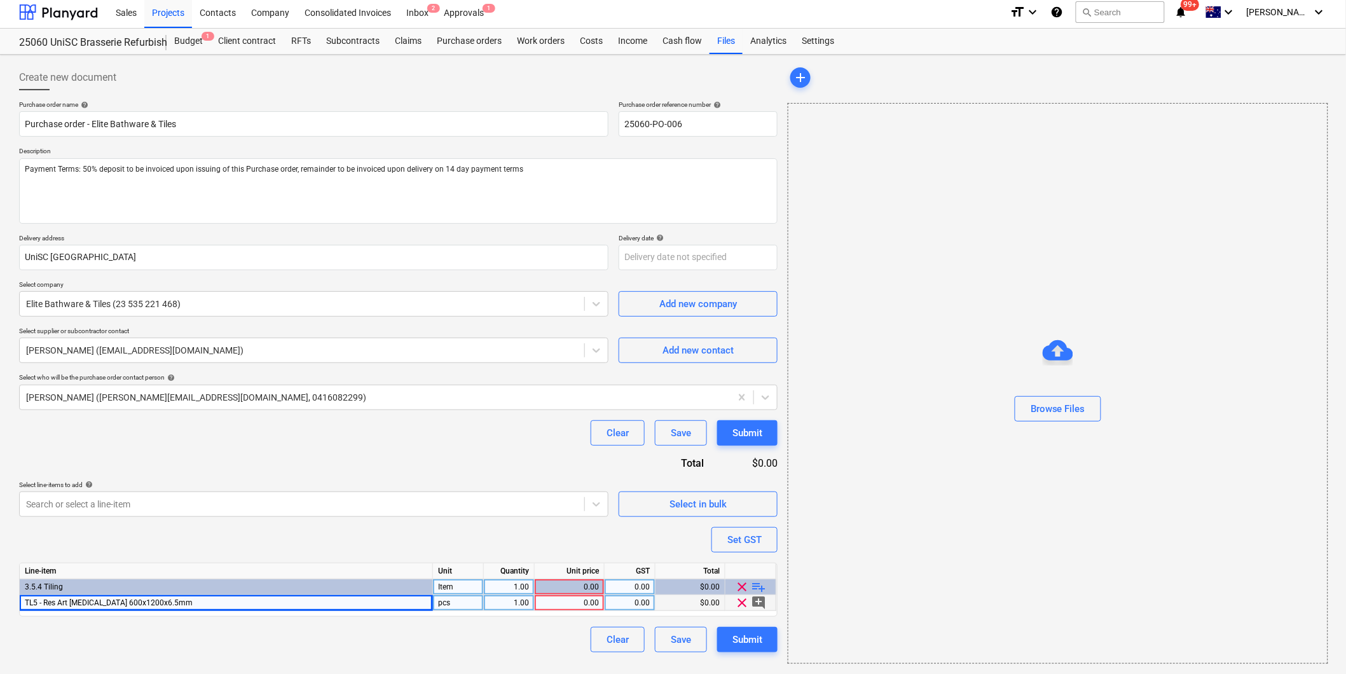
click at [545, 596] on div "0.00" at bounding box center [569, 603] width 59 height 16
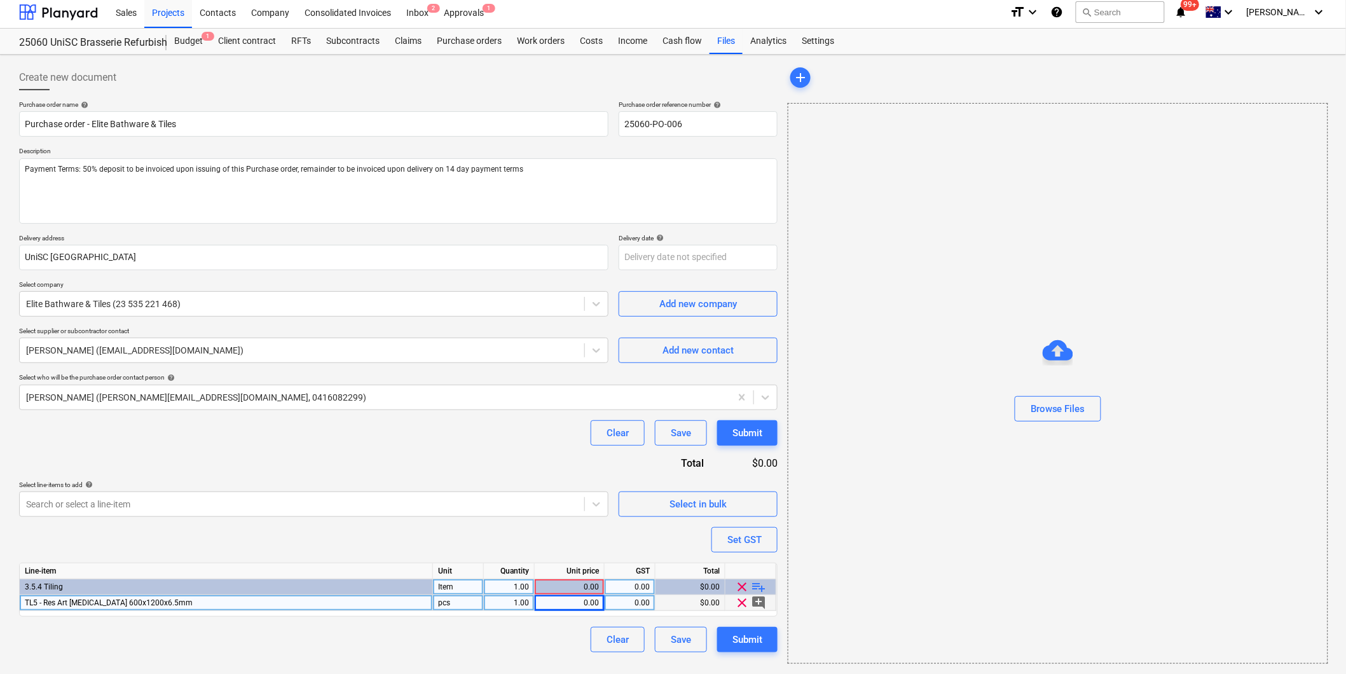
click at [518, 602] on div "1.00" at bounding box center [509, 603] width 40 height 16
click at [763, 585] on span "playlist_add" at bounding box center [759, 586] width 15 height 15
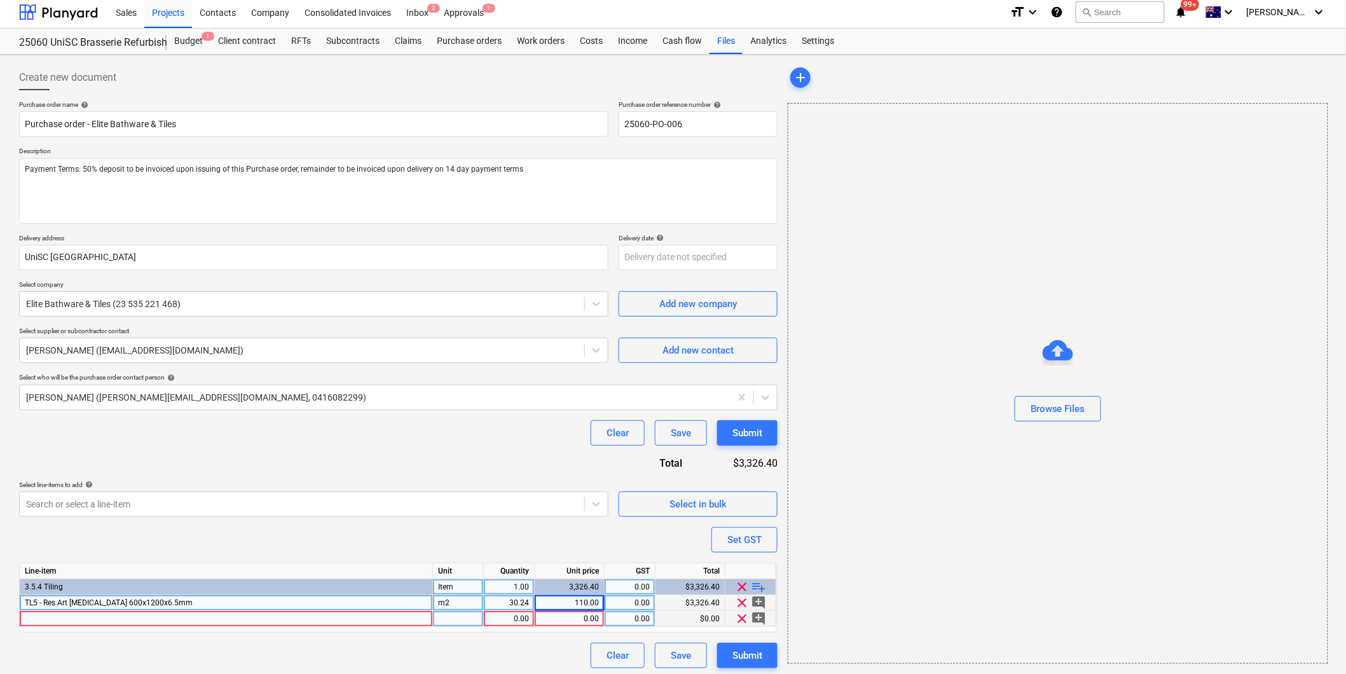
click at [293, 619] on div at bounding box center [226, 619] width 413 height 16
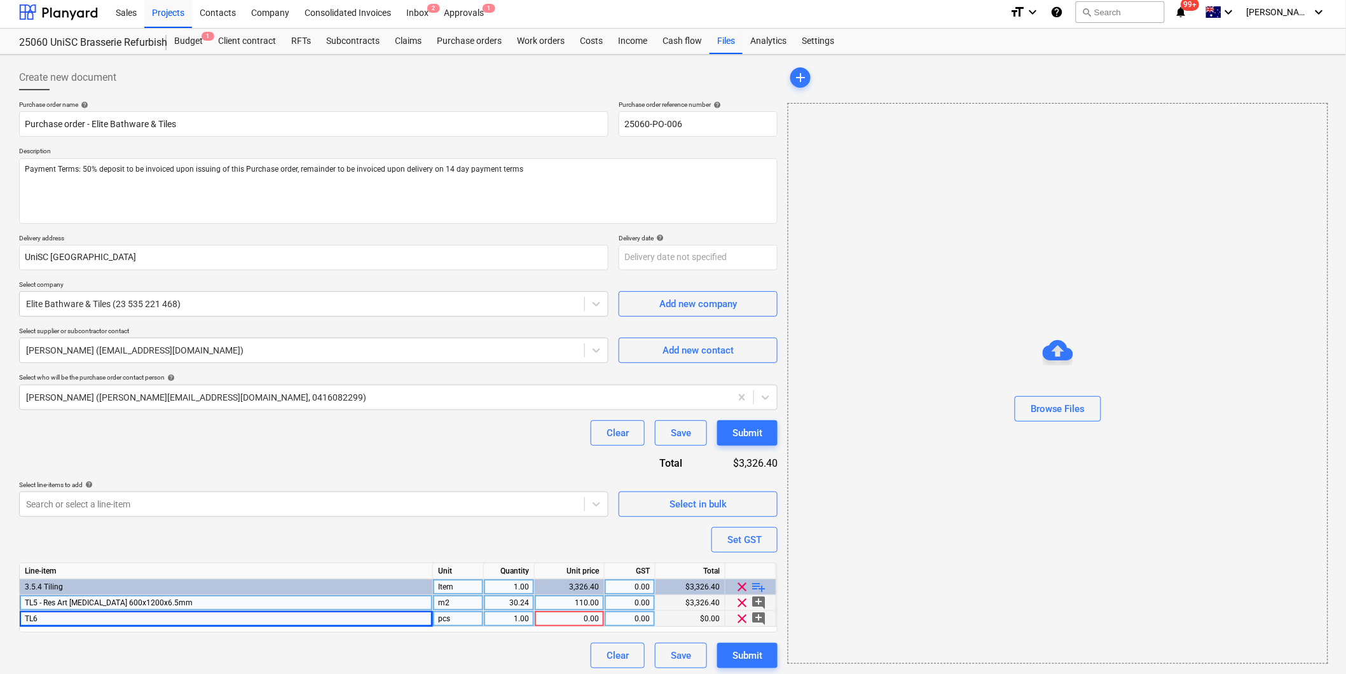
click at [764, 588] on span "playlist_add" at bounding box center [759, 586] width 15 height 15
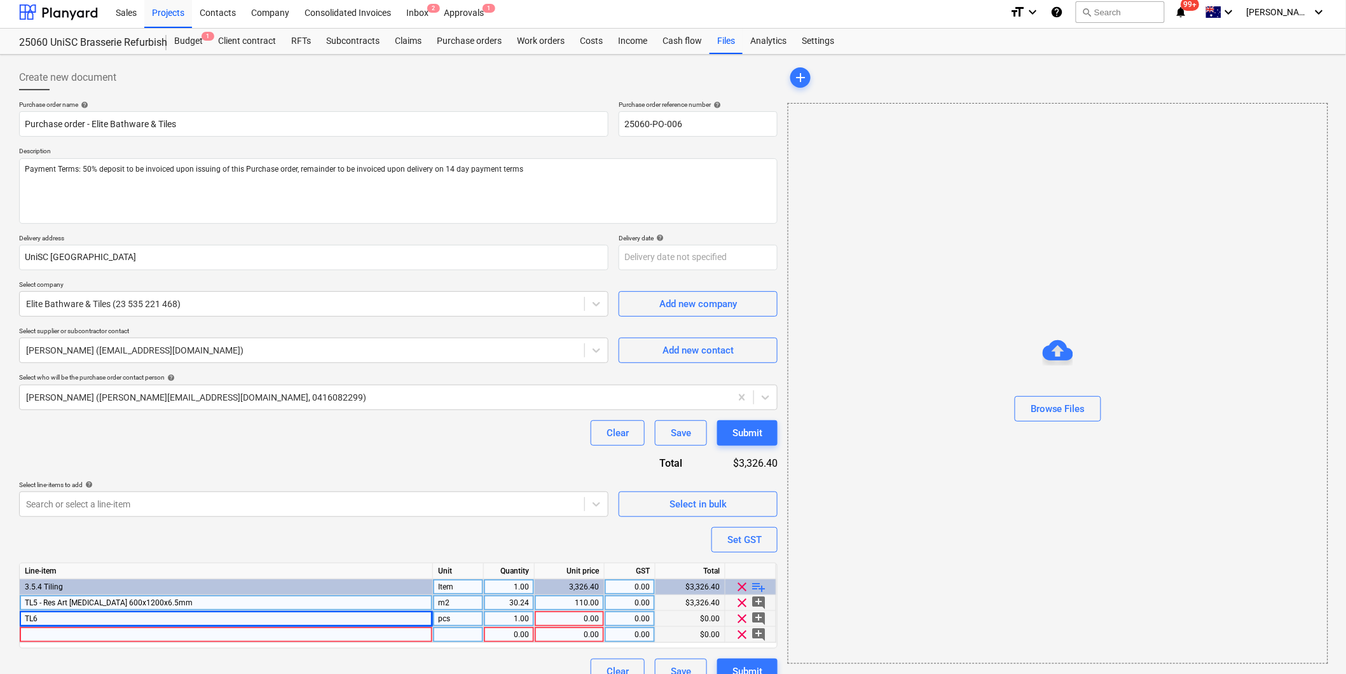
click at [55, 637] on div at bounding box center [226, 635] width 413 height 16
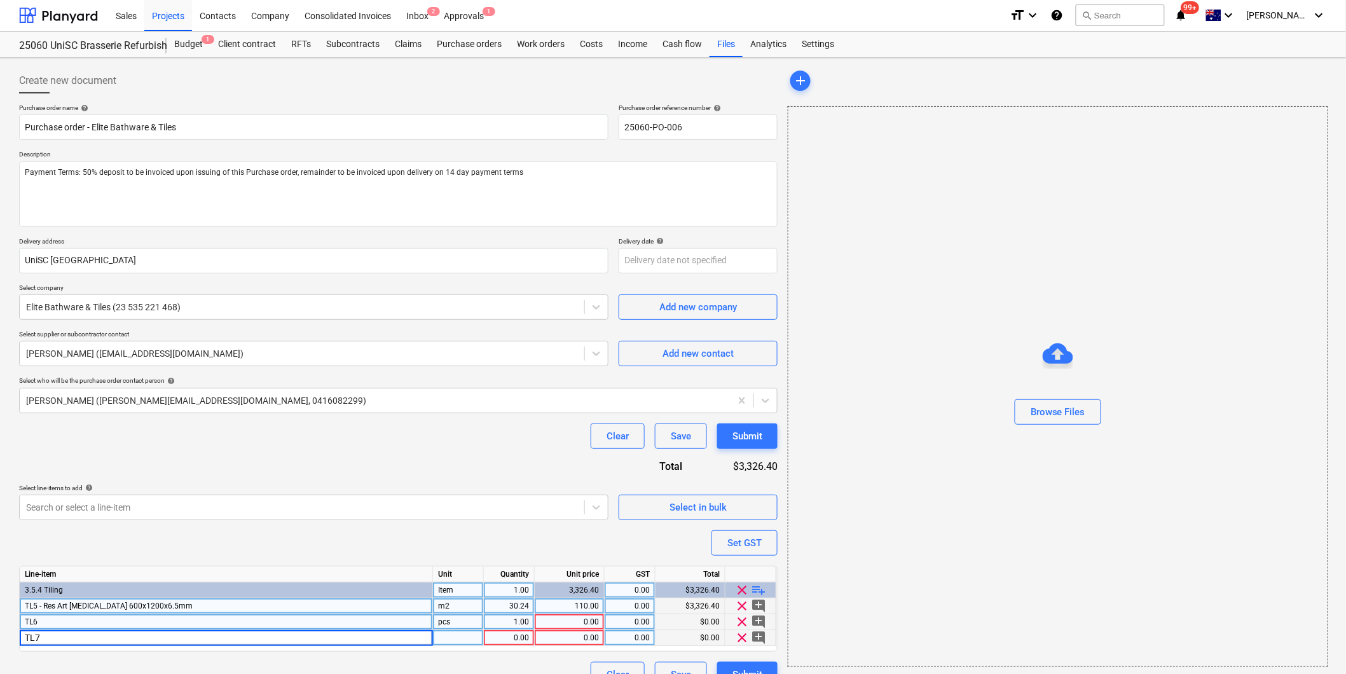
scroll to position [0, 0]
click at [60, 633] on div "TL7" at bounding box center [226, 639] width 413 height 16
click at [61, 634] on input "TL7" at bounding box center [226, 638] width 413 height 15
click at [450, 639] on div "pcs" at bounding box center [458, 639] width 51 height 16
click at [161, 636] on div "TL7 - MZ Confetto [PERSON_NAME] 100x100mm" at bounding box center [226, 639] width 413 height 16
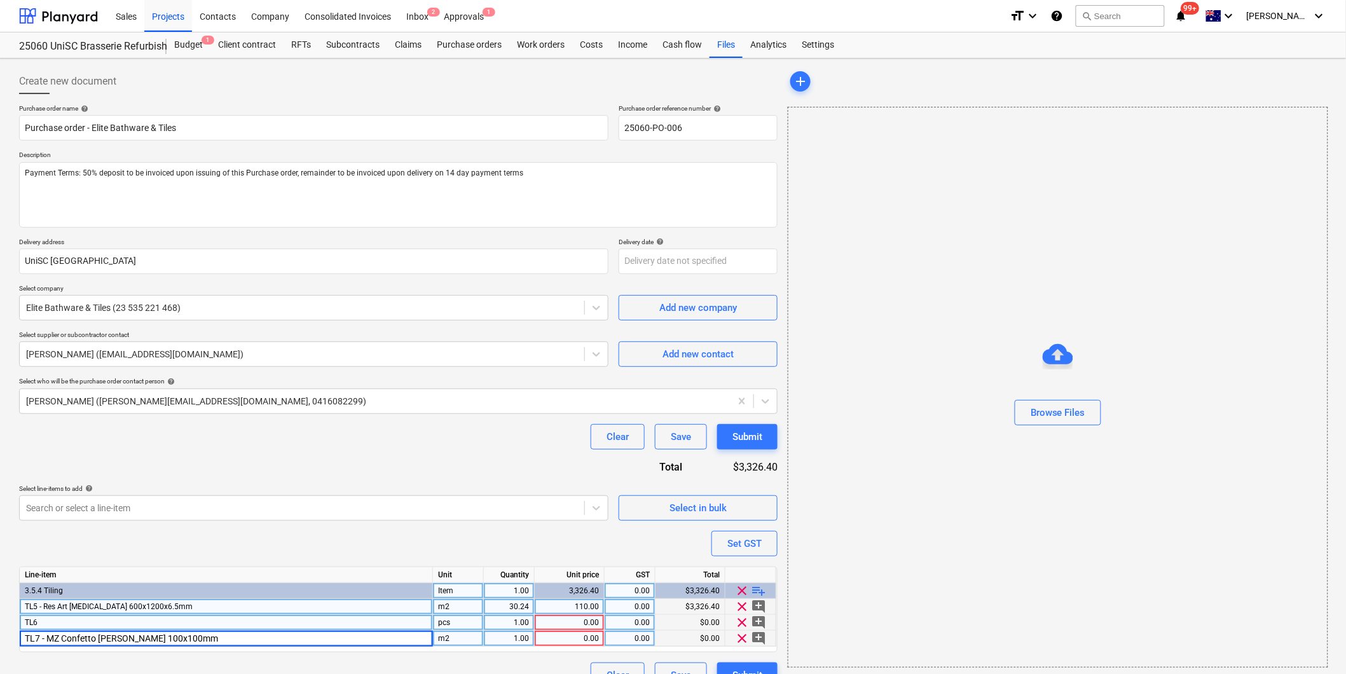
click at [518, 636] on div "1.00" at bounding box center [509, 639] width 40 height 16
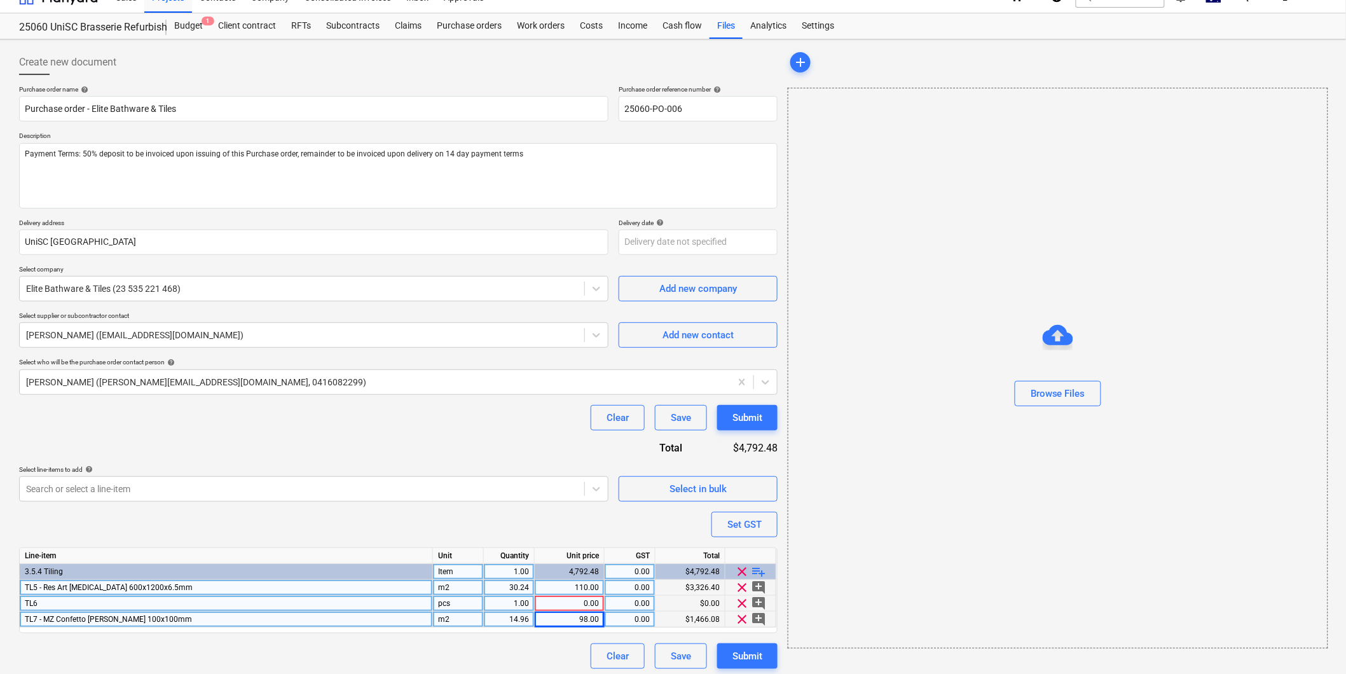
scroll to position [24, 0]
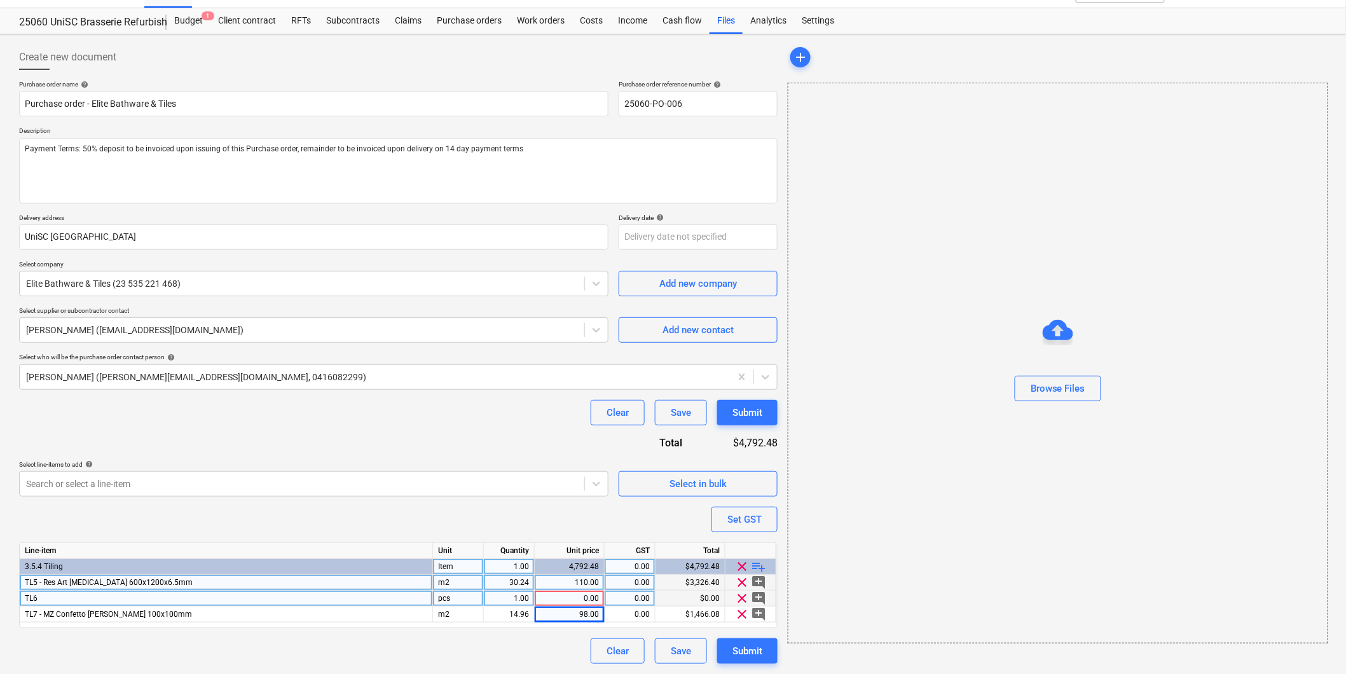
click at [761, 568] on span "playlist_add" at bounding box center [759, 566] width 15 height 15
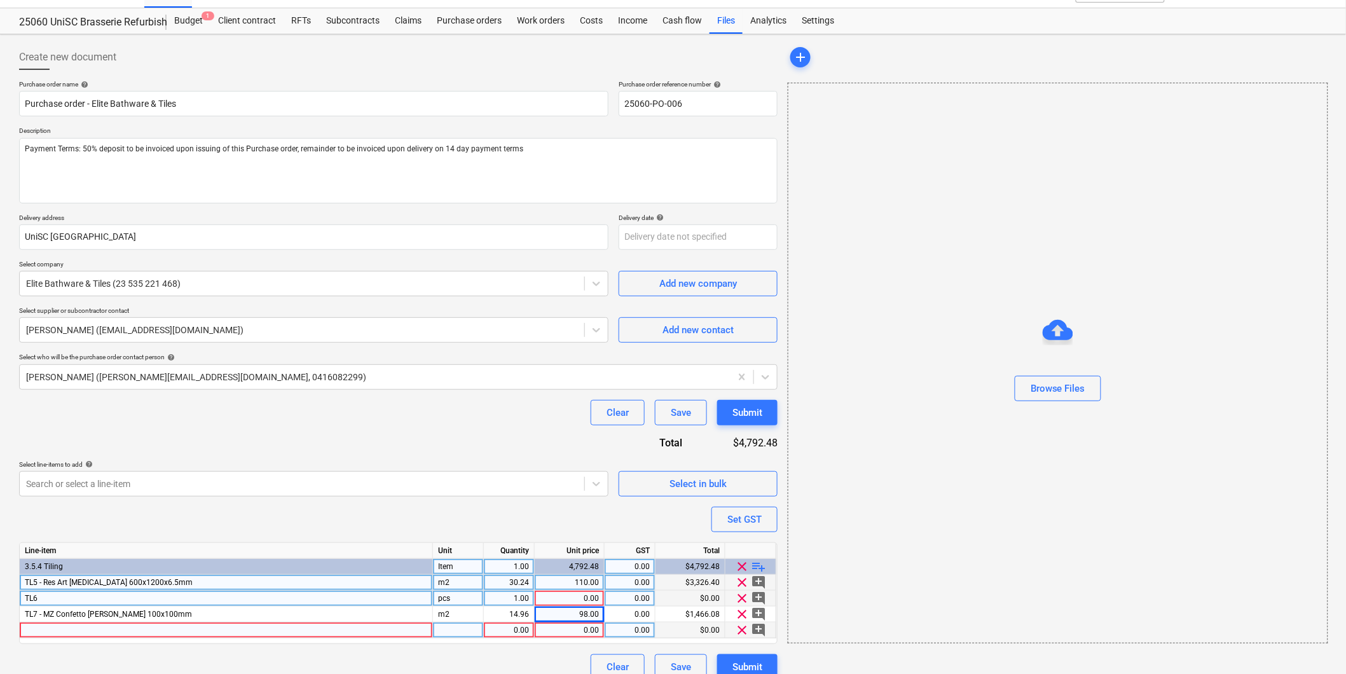
click at [52, 631] on div at bounding box center [226, 630] width 413 height 16
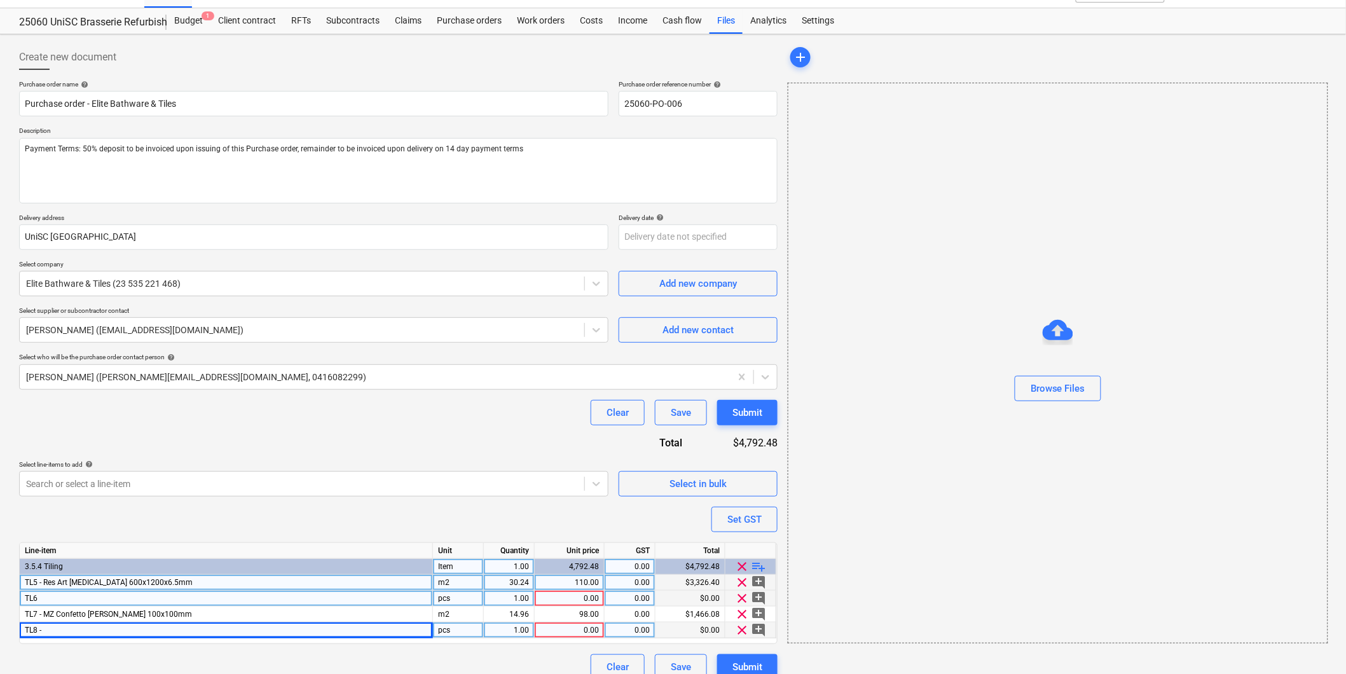
click at [64, 634] on div "TL8 -" at bounding box center [226, 630] width 413 height 16
click at [28, 628] on input "MZ Zellige Salvia 100x100mm" at bounding box center [226, 629] width 413 height 15
click at [505, 631] on div "1.00" at bounding box center [509, 630] width 40 height 16
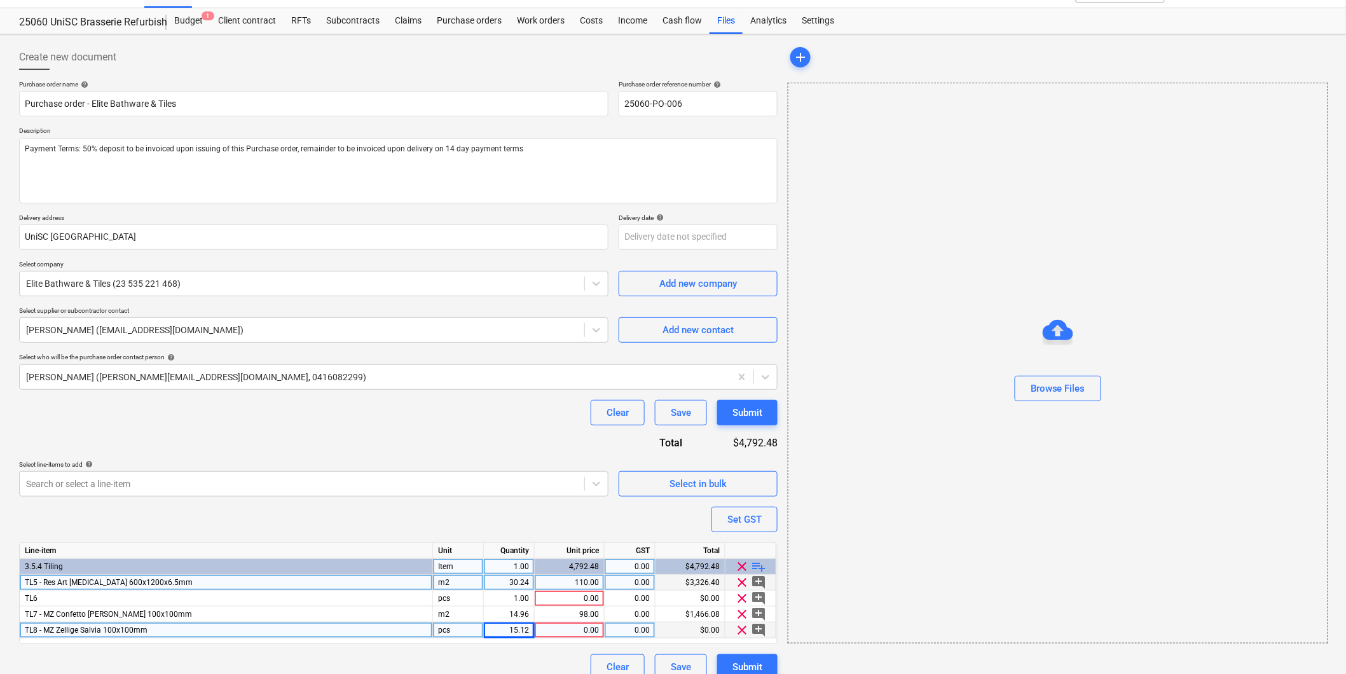
click at [556, 629] on div "0.00" at bounding box center [569, 630] width 59 height 16
click at [513, 509] on div "Purchase order name help Purchase order - Elite Bathware & Tiles Purchase order…" at bounding box center [398, 380] width 759 height 600
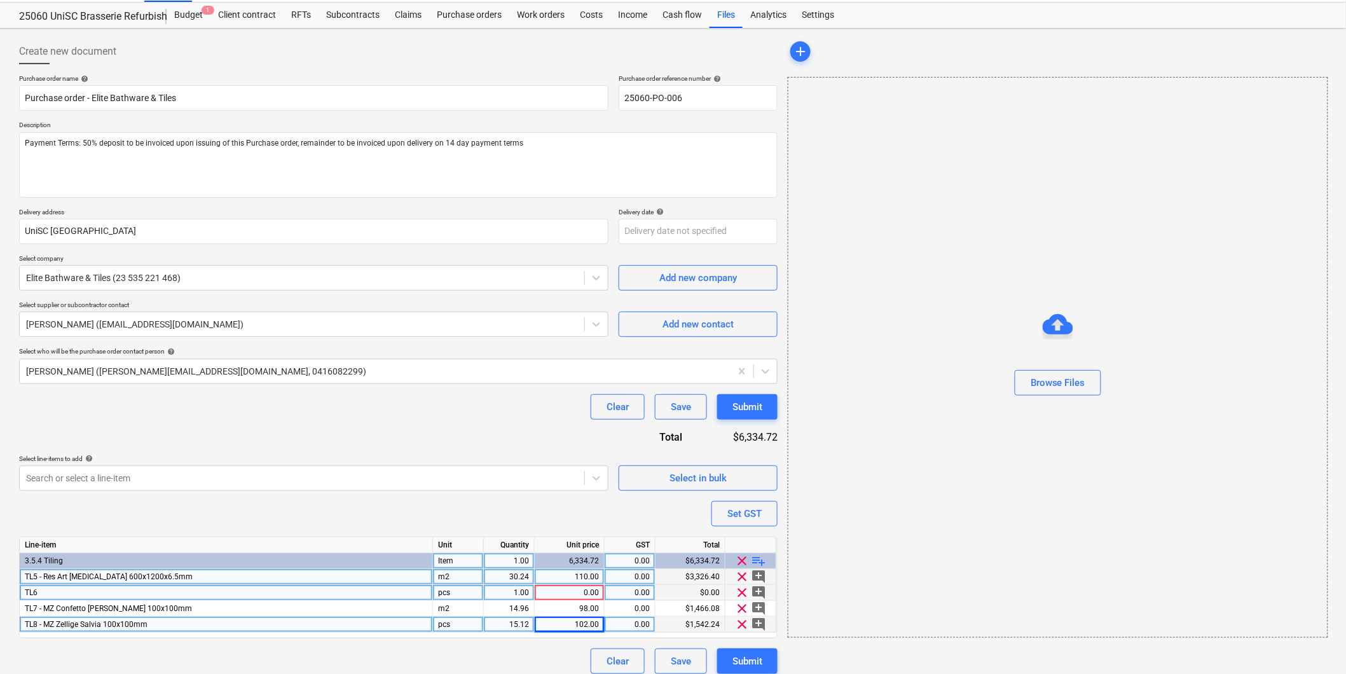
scroll to position [41, 0]
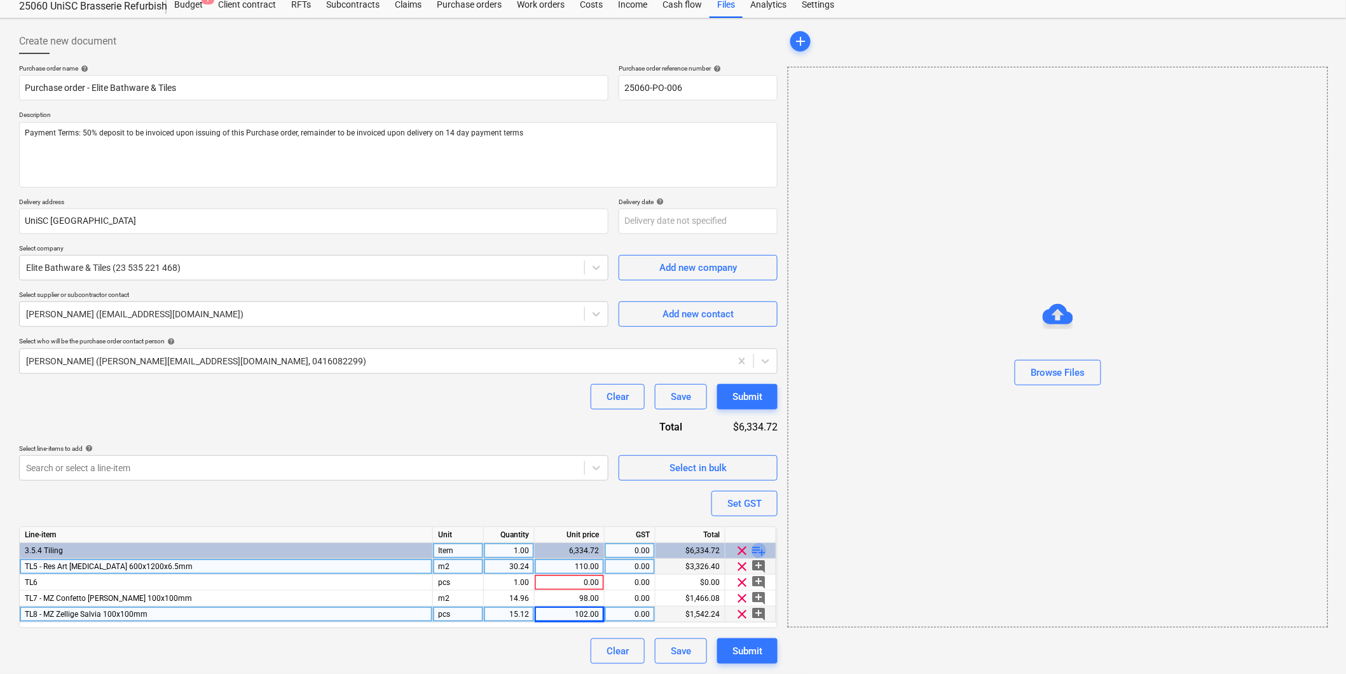
click at [759, 547] on span "playlist_add" at bounding box center [759, 550] width 15 height 15
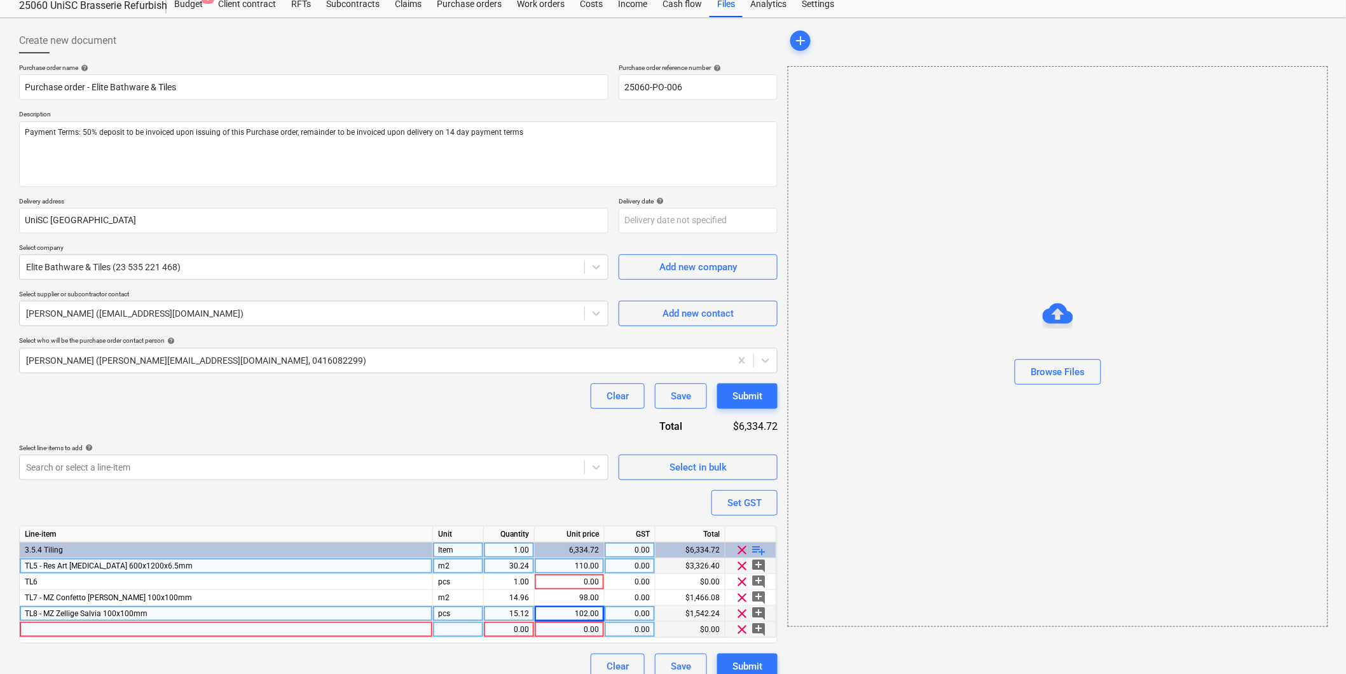
click at [45, 630] on div at bounding box center [226, 630] width 413 height 16
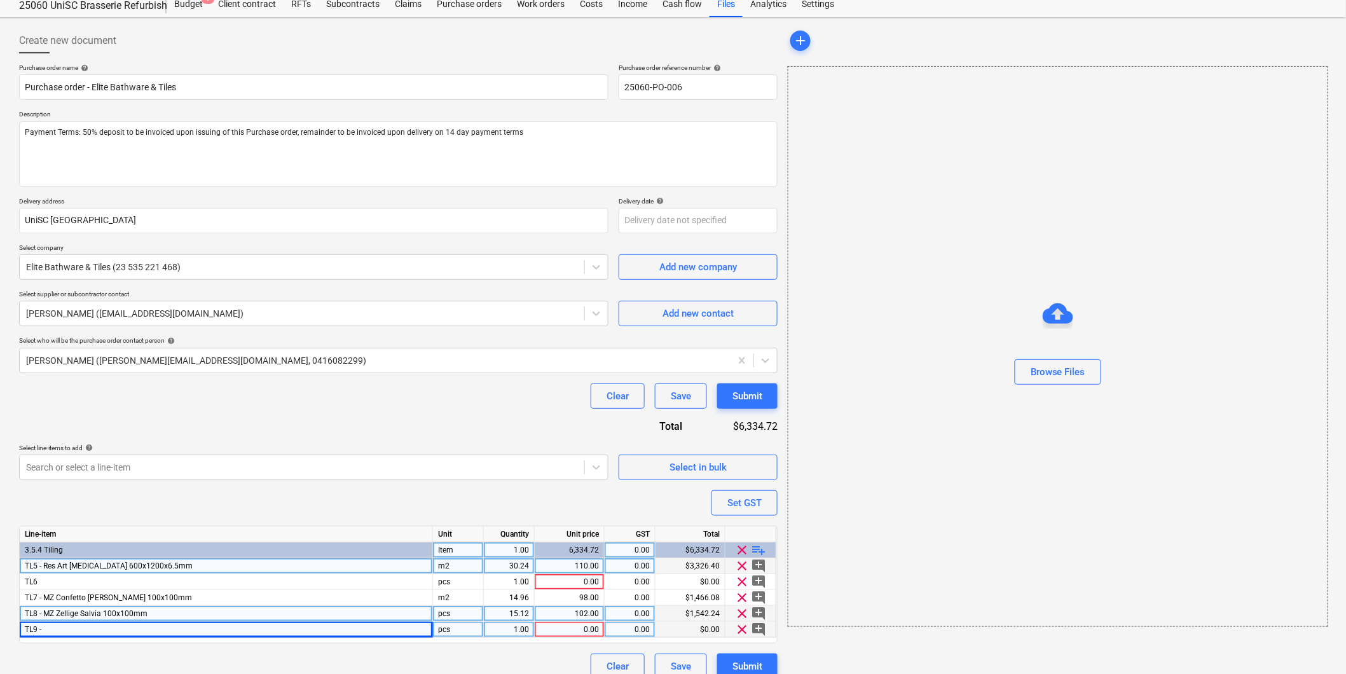
click at [53, 633] on div "TL9 -" at bounding box center [226, 630] width 413 height 16
click at [58, 632] on input "TL9 -" at bounding box center [226, 629] width 413 height 15
click at [58, 628] on input "TL9 -" at bounding box center [226, 629] width 413 height 15
click at [270, 631] on div "TL9 - [PERSON_NAME] Gesso 55x270mm" at bounding box center [226, 630] width 413 height 16
click at [547, 630] on div "0.00" at bounding box center [569, 630] width 59 height 16
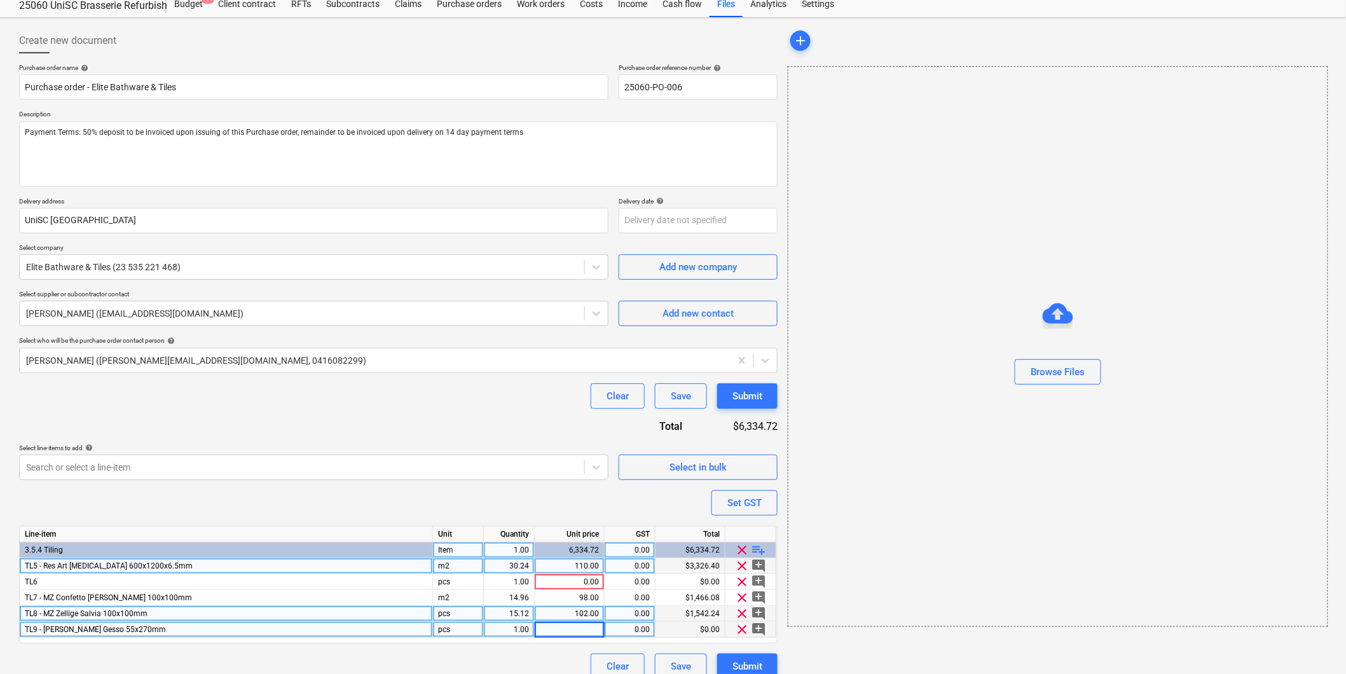
click at [512, 626] on div "1.00" at bounding box center [509, 630] width 40 height 16
click at [570, 628] on div "0.00" at bounding box center [569, 630] width 59 height 16
click at [506, 504] on div "Purchase order name help Purchase order - Elite Bathware & Tiles Purchase order…" at bounding box center [398, 371] width 759 height 615
click at [633, 633] on div "0.00" at bounding box center [630, 630] width 40 height 16
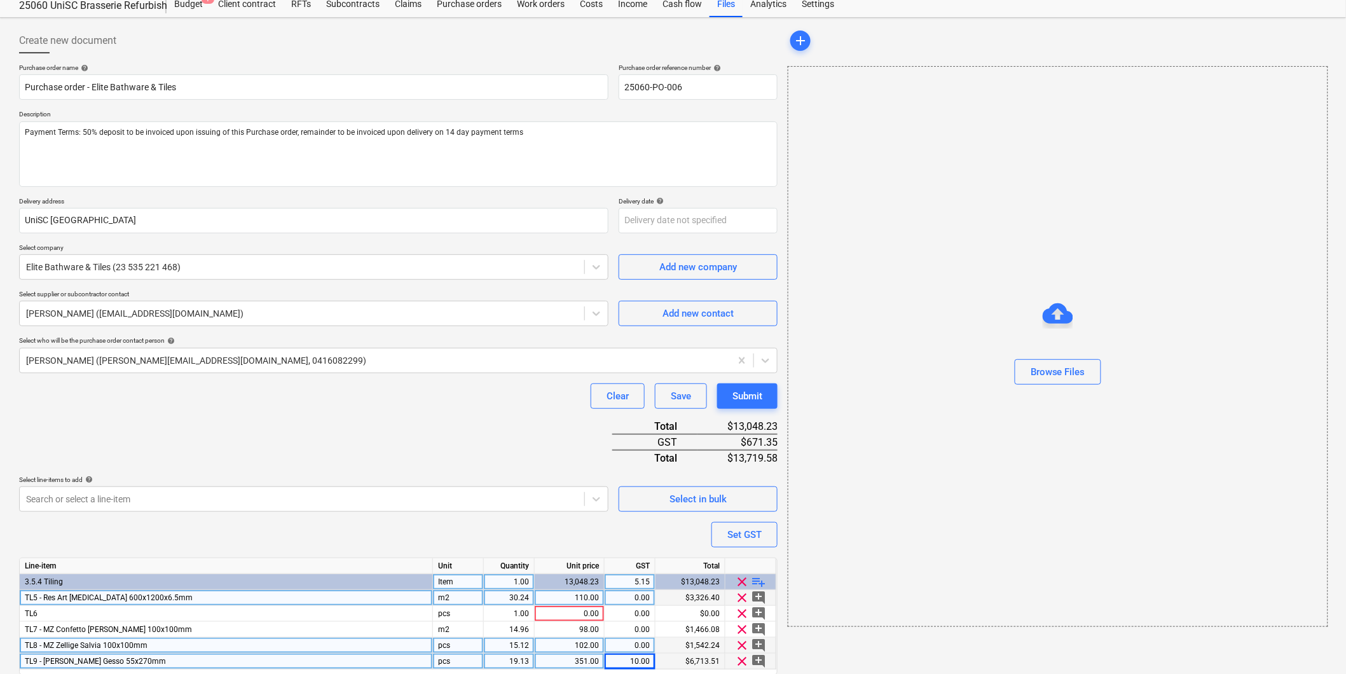
click at [637, 569] on div "Line-item Unit Quantity Unit price GST Total 3.5.4 Tiling Item 1.00 13,048.23 5…" at bounding box center [398, 617] width 759 height 118
click at [640, 600] on div "0.00" at bounding box center [630, 598] width 40 height 16
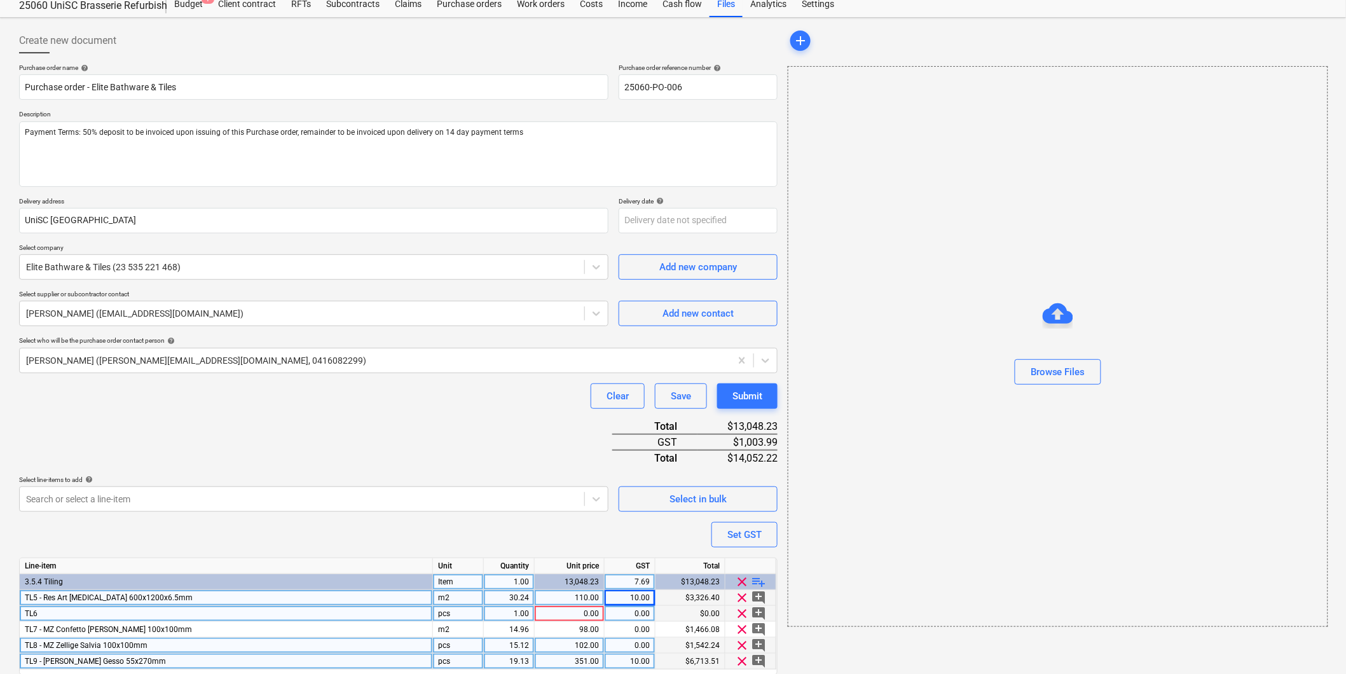
click at [633, 621] on div "0.00" at bounding box center [630, 614] width 40 height 16
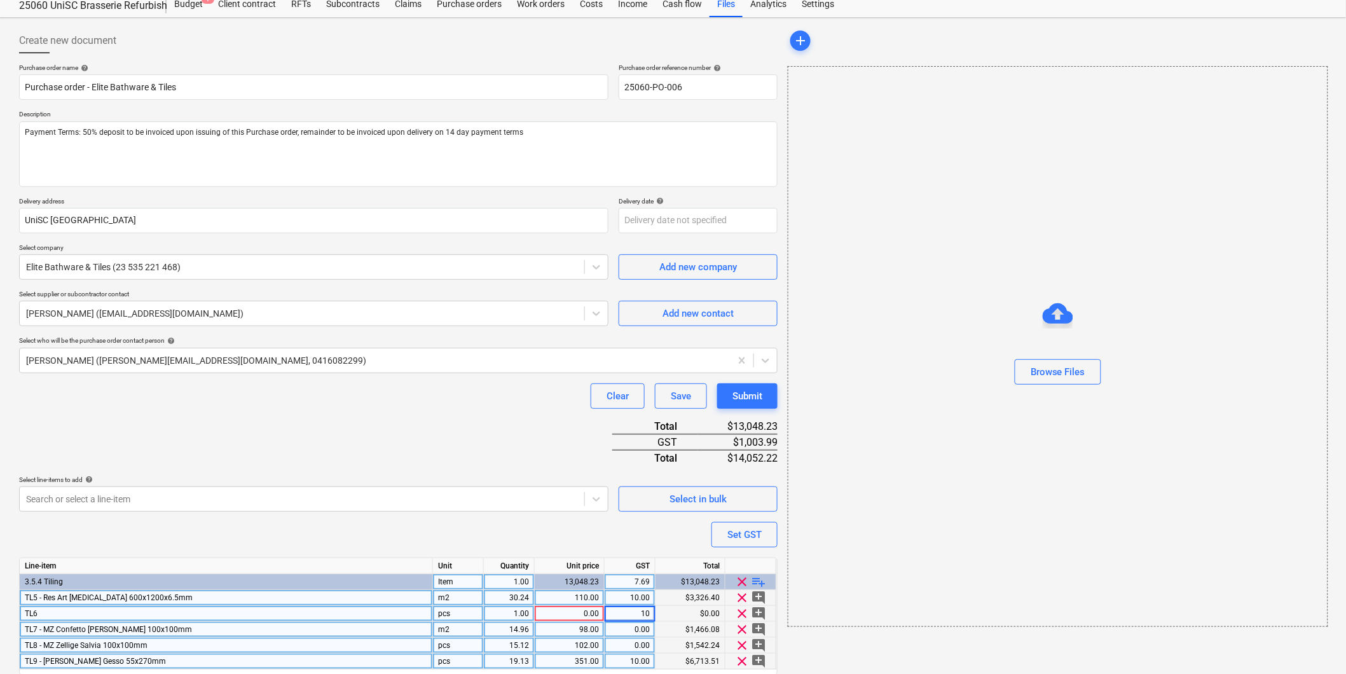
click at [639, 633] on div "0.00" at bounding box center [630, 630] width 40 height 16
click at [642, 643] on div "0.00" at bounding box center [630, 646] width 40 height 16
click at [668, 638] on div "$1,542.24" at bounding box center [691, 646] width 70 height 16
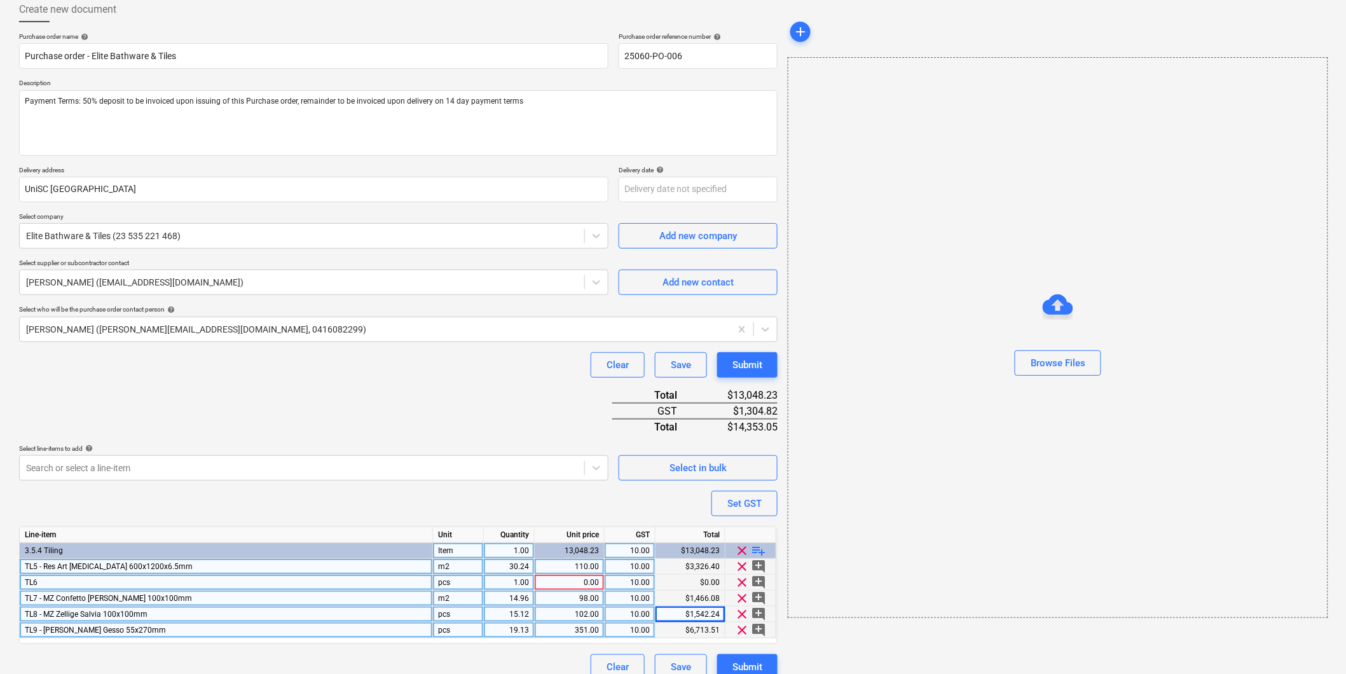
scroll to position [89, 0]
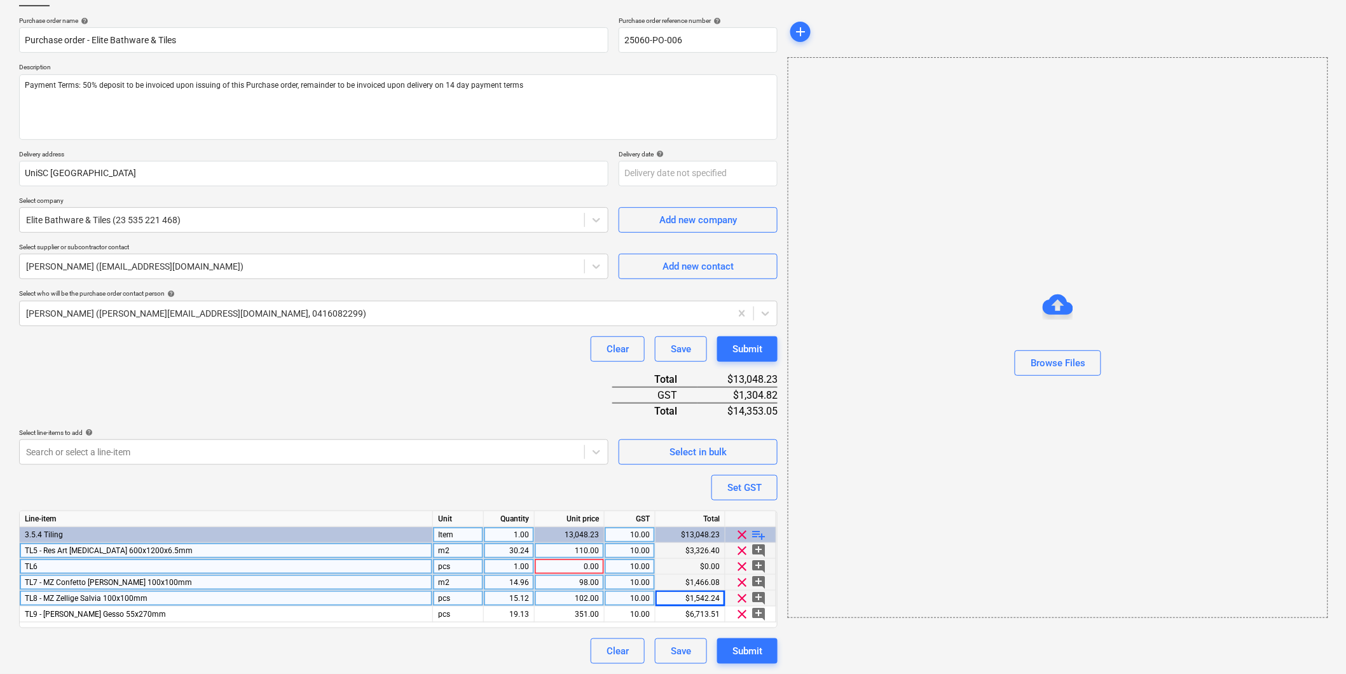
click at [449, 567] on div "pcs" at bounding box center [458, 567] width 51 height 16
click at [451, 596] on div "pcs" at bounding box center [458, 599] width 51 height 16
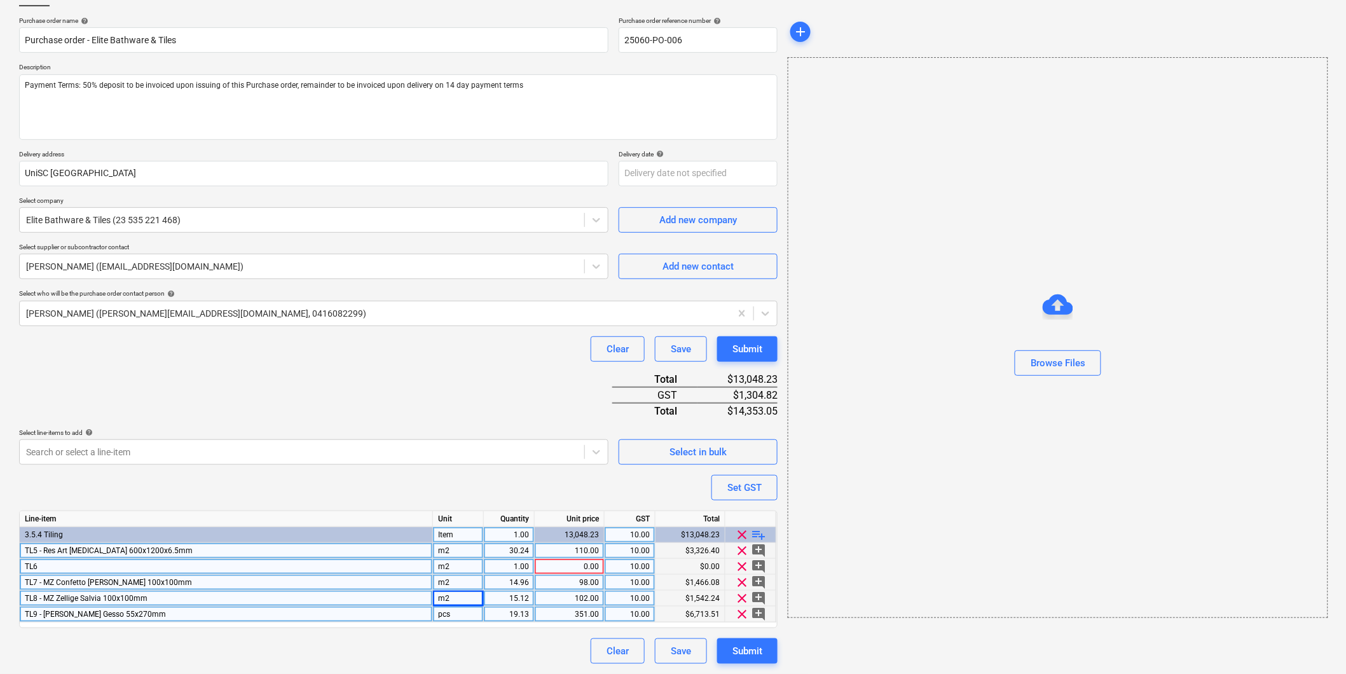
click at [446, 614] on div "pcs" at bounding box center [458, 615] width 51 height 16
click at [457, 429] on div "Select line-items to add help" at bounding box center [313, 433] width 589 height 8
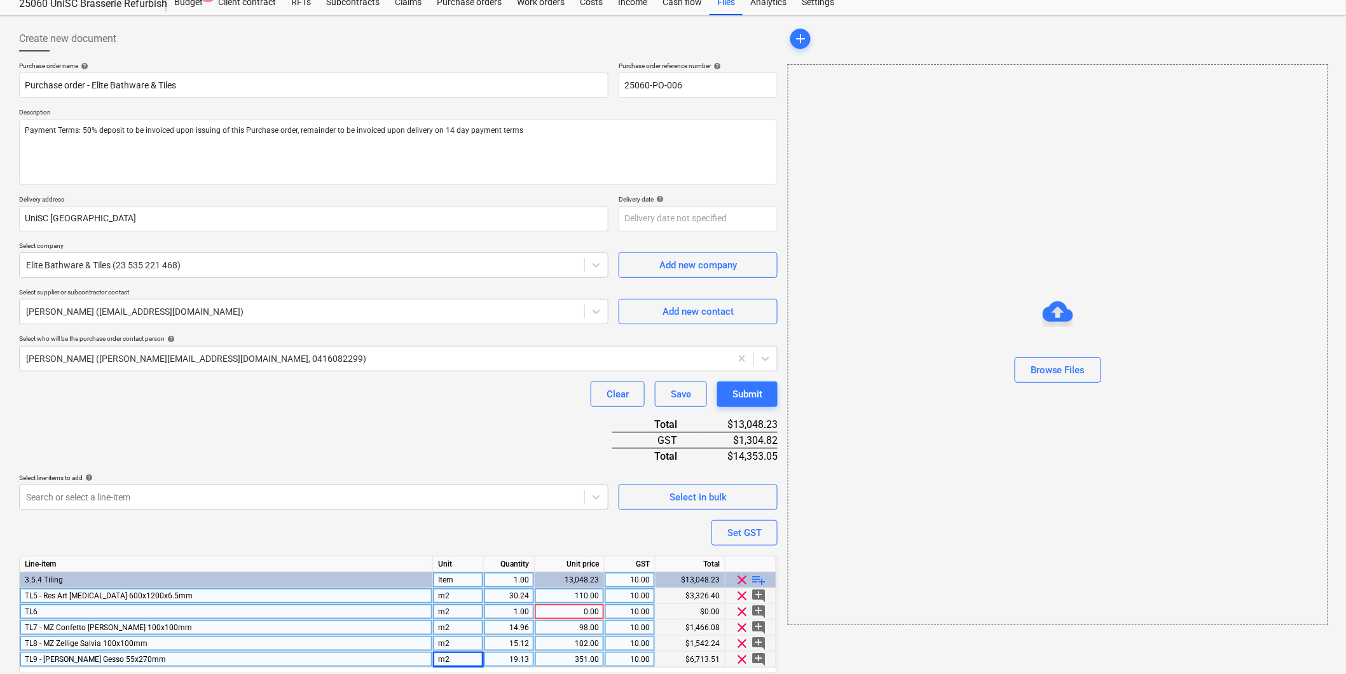
scroll to position [0, 0]
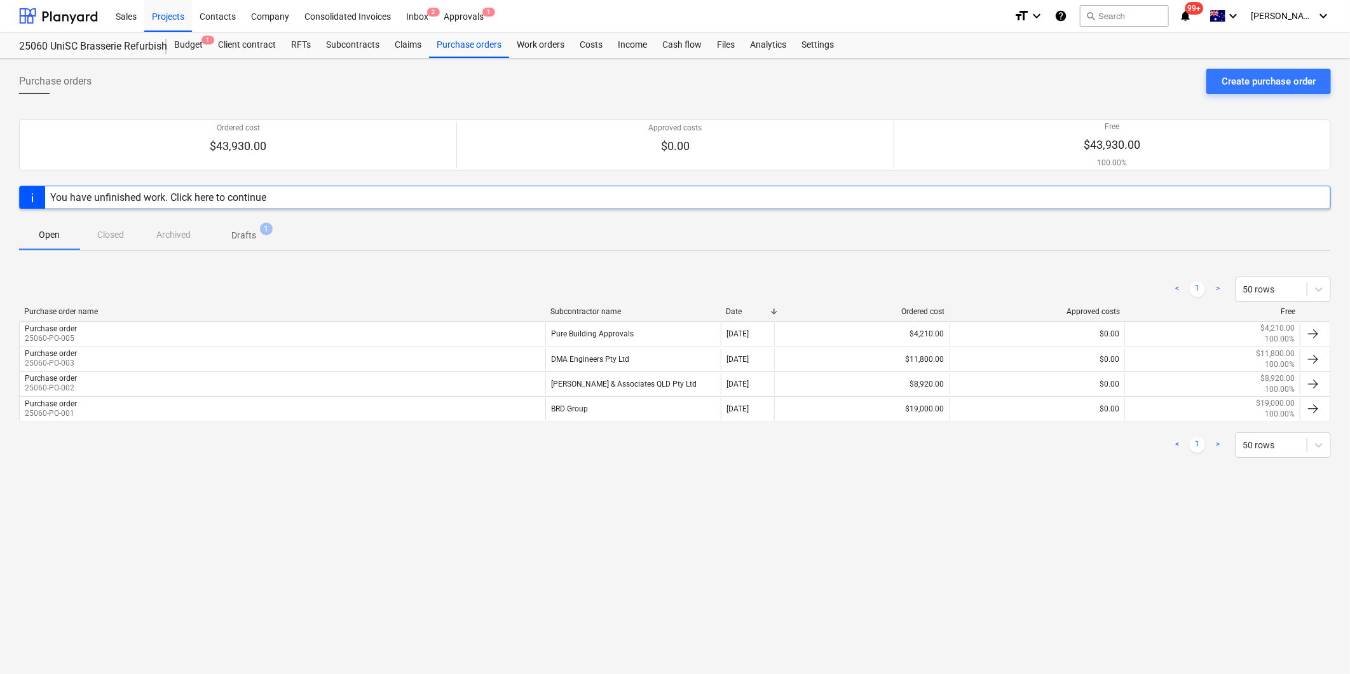
click at [252, 230] on p "Drafts" at bounding box center [243, 235] width 25 height 13
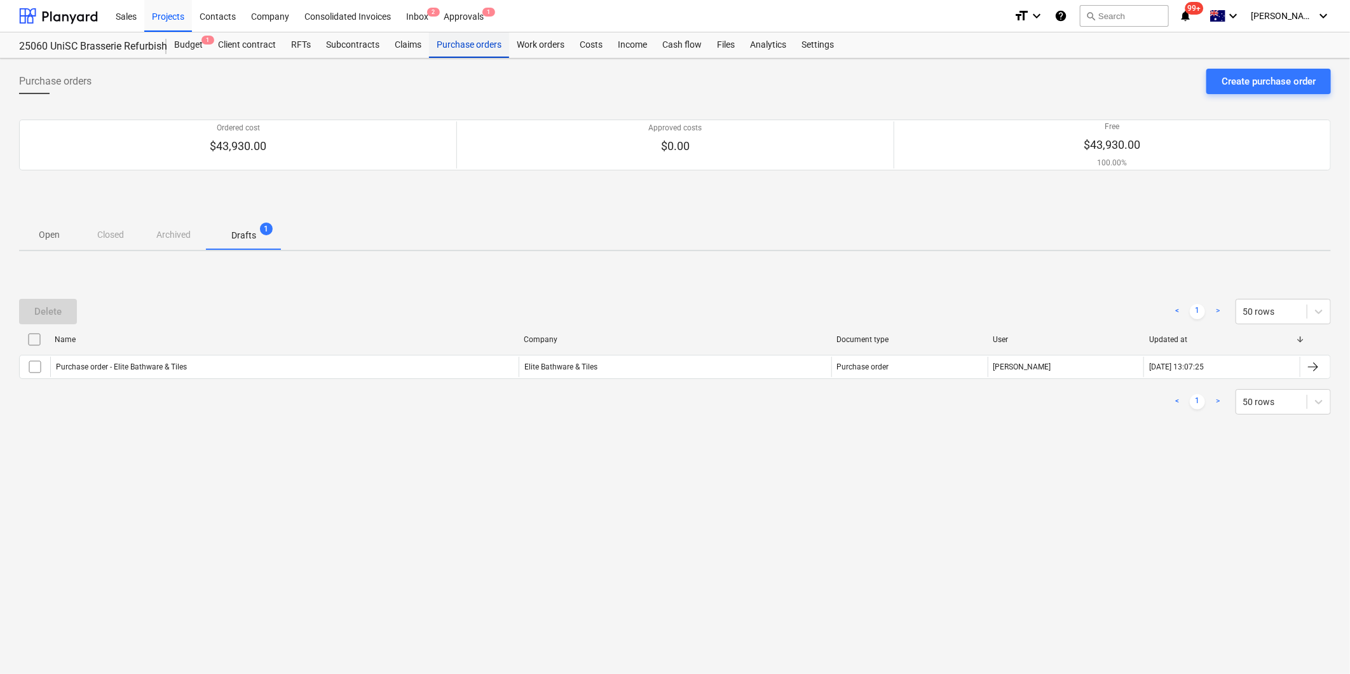
click at [483, 45] on div "Purchase orders" at bounding box center [469, 44] width 80 height 25
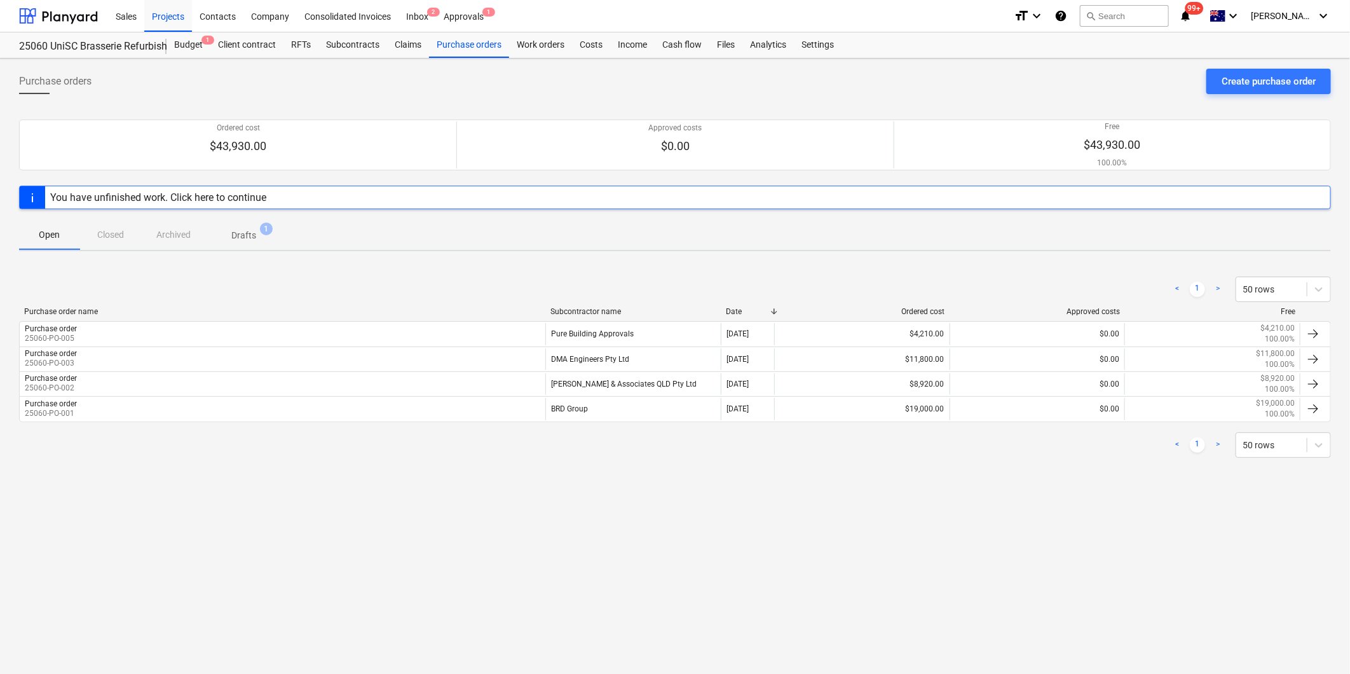
click at [252, 231] on p "Drafts" at bounding box center [243, 235] width 25 height 13
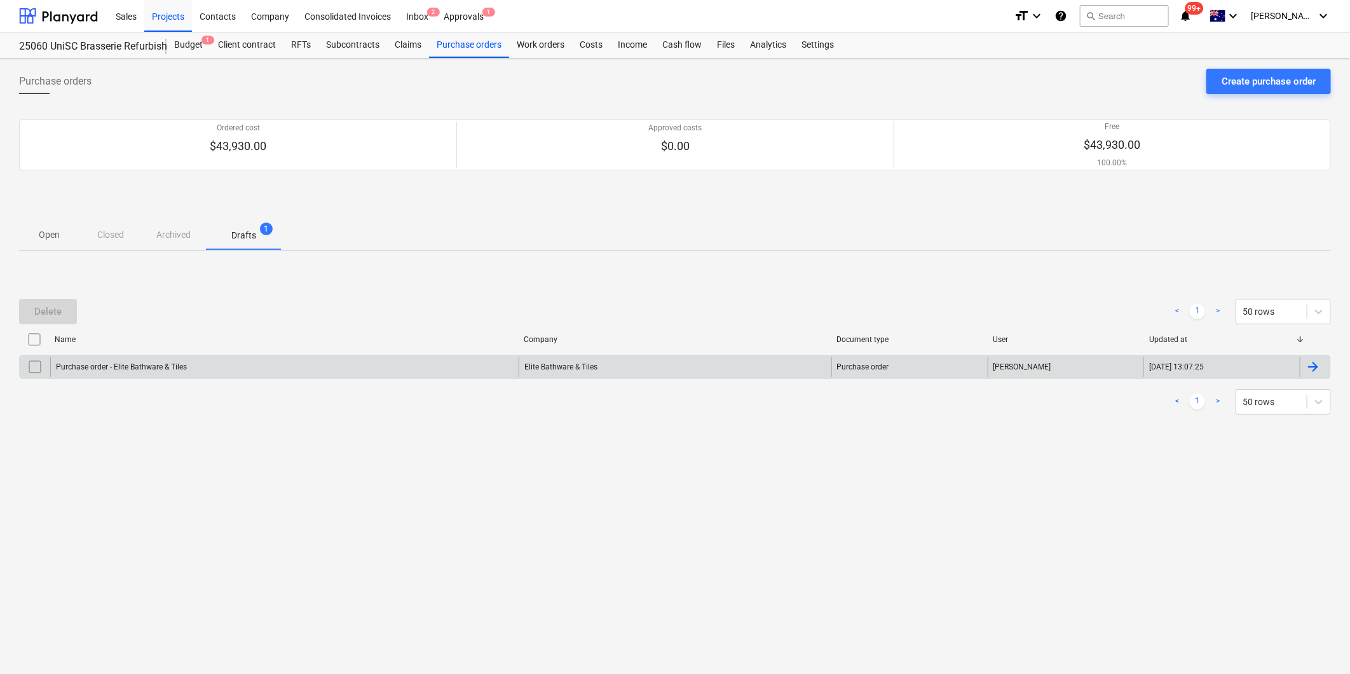
click at [135, 369] on div "Purchase order - Elite Bathware & Tiles" at bounding box center [121, 366] width 131 height 9
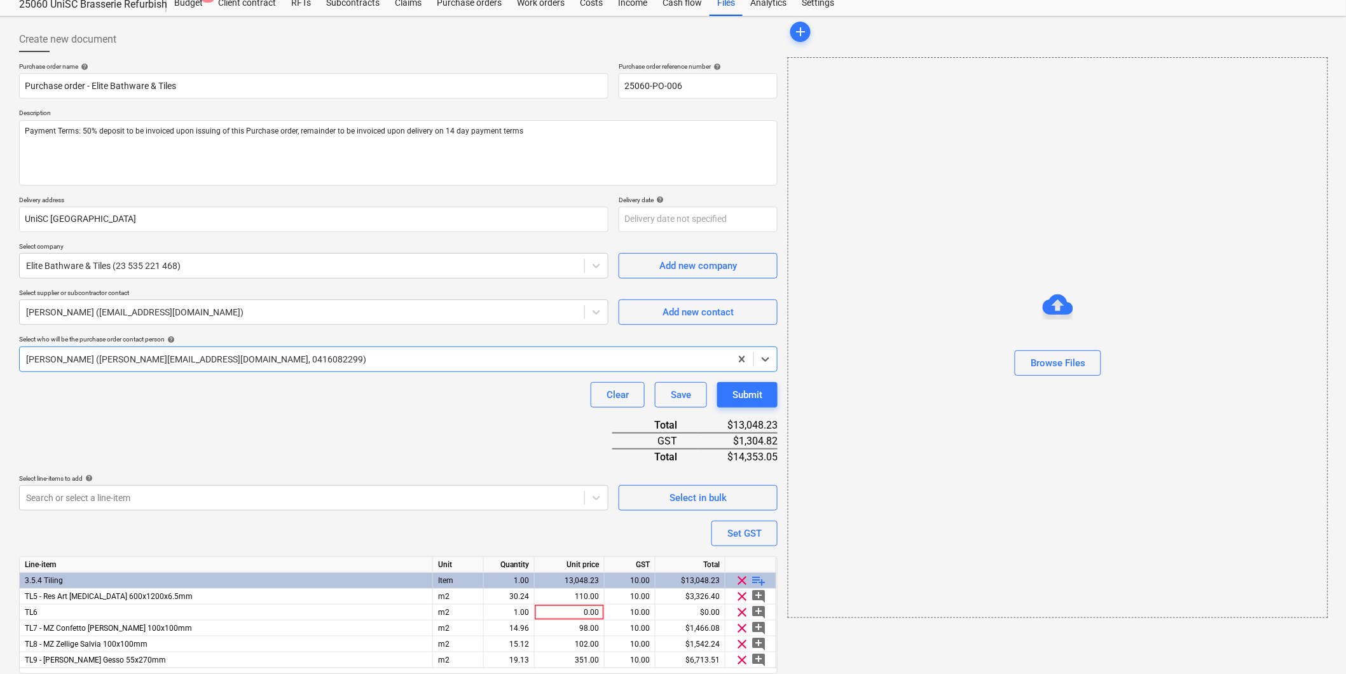
scroll to position [89, 0]
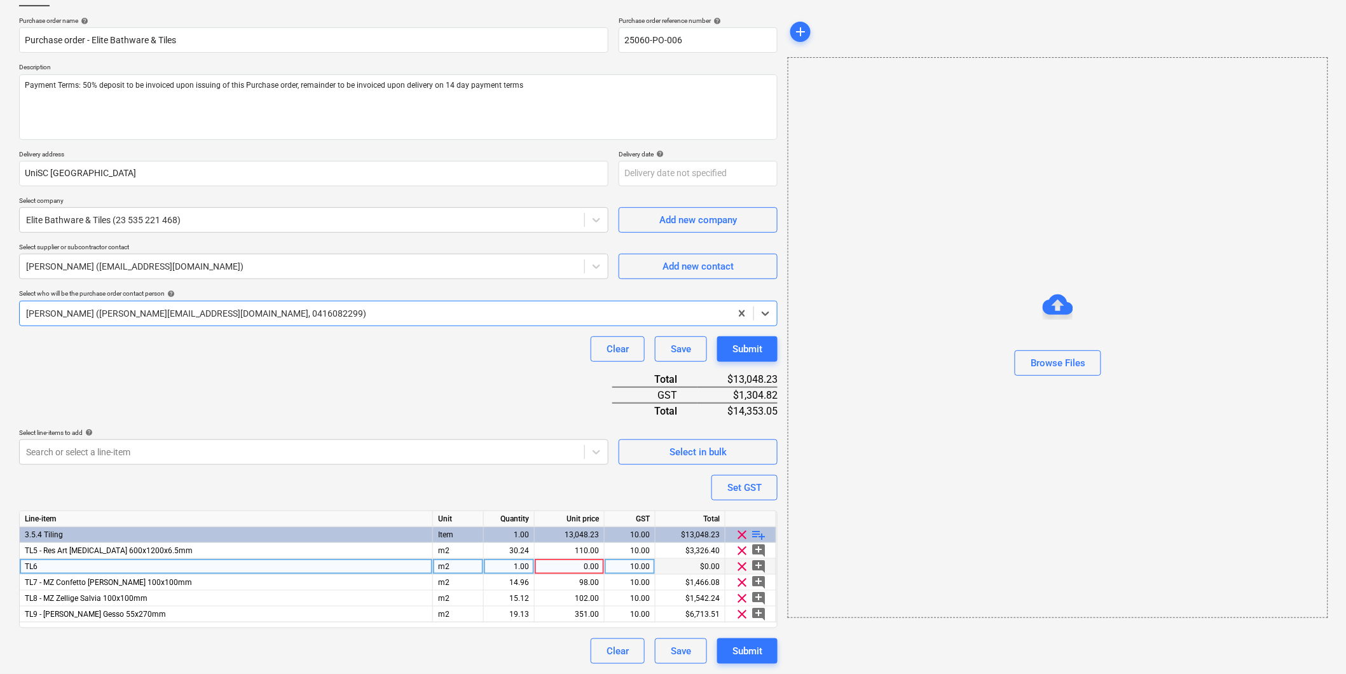
click at [71, 567] on div "TL6" at bounding box center [226, 567] width 413 height 16
click at [102, 565] on input "TL6" at bounding box center [226, 566] width 413 height 15
click at [55, 560] on div "Line-item Unit Quantity Unit price GST Total 3.5.4 Tiling Item 1.00 13,048.23 1…" at bounding box center [398, 570] width 759 height 118
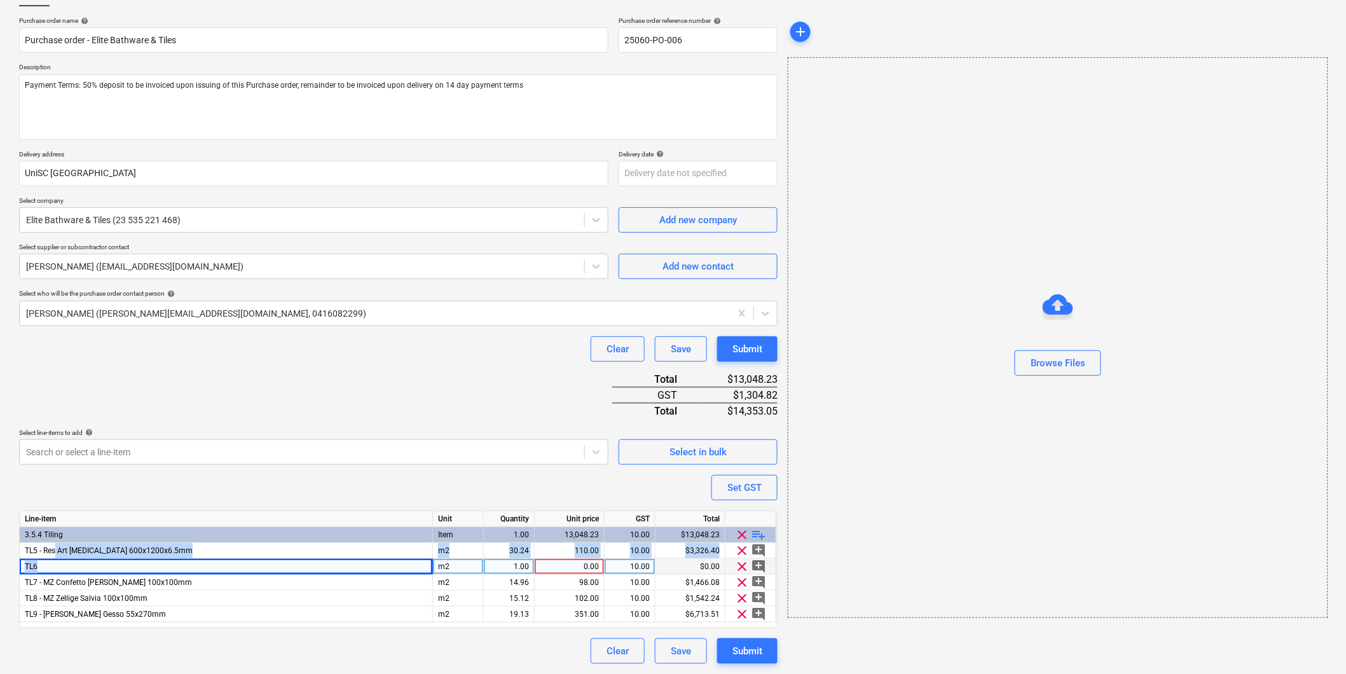
drag, startPoint x: 55, startPoint y: 560, endPoint x: 52, endPoint y: 567, distance: 6.8
click at [52, 567] on div "TL6" at bounding box center [226, 567] width 413 height 16
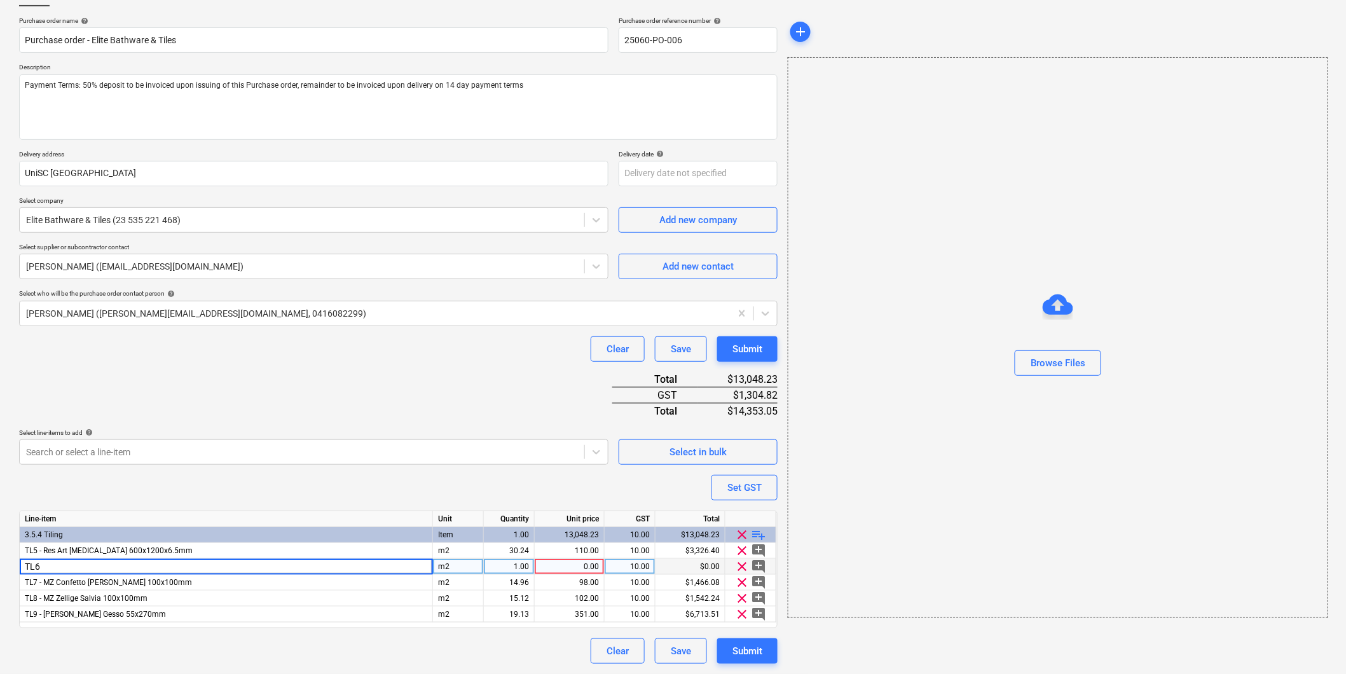
click at [92, 567] on input "TL6" at bounding box center [226, 566] width 413 height 15
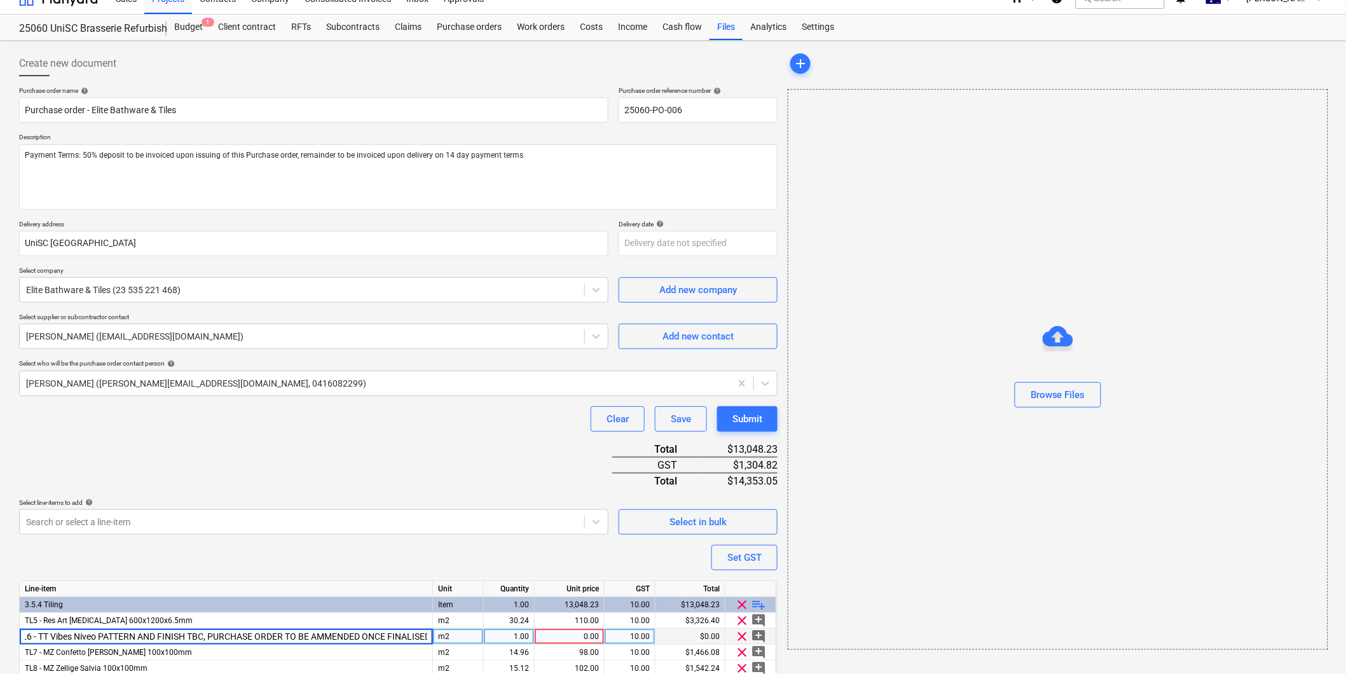
scroll to position [0, 15]
click at [487, 469] on div "Purchase order name help Purchase order - Elite Bathware & Tiles Purchase order…" at bounding box center [398, 409] width 759 height 647
click at [580, 633] on div "0.00" at bounding box center [569, 637] width 59 height 16
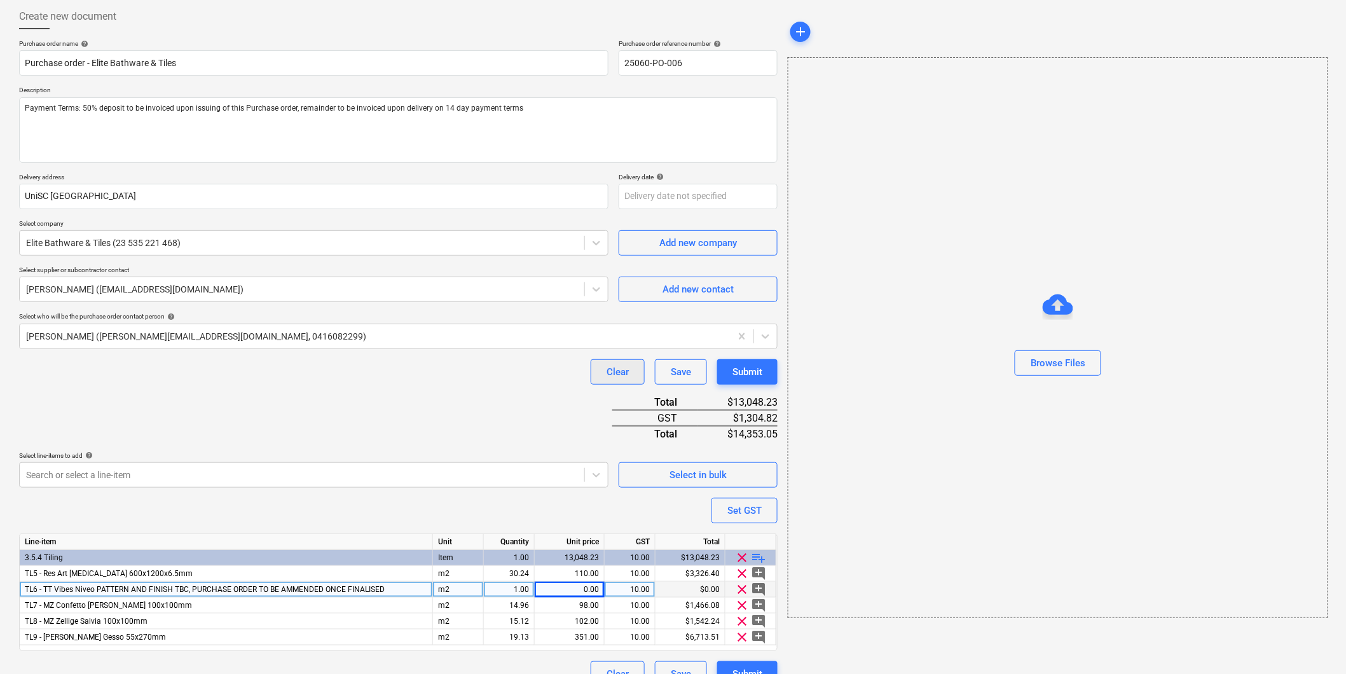
scroll to position [89, 0]
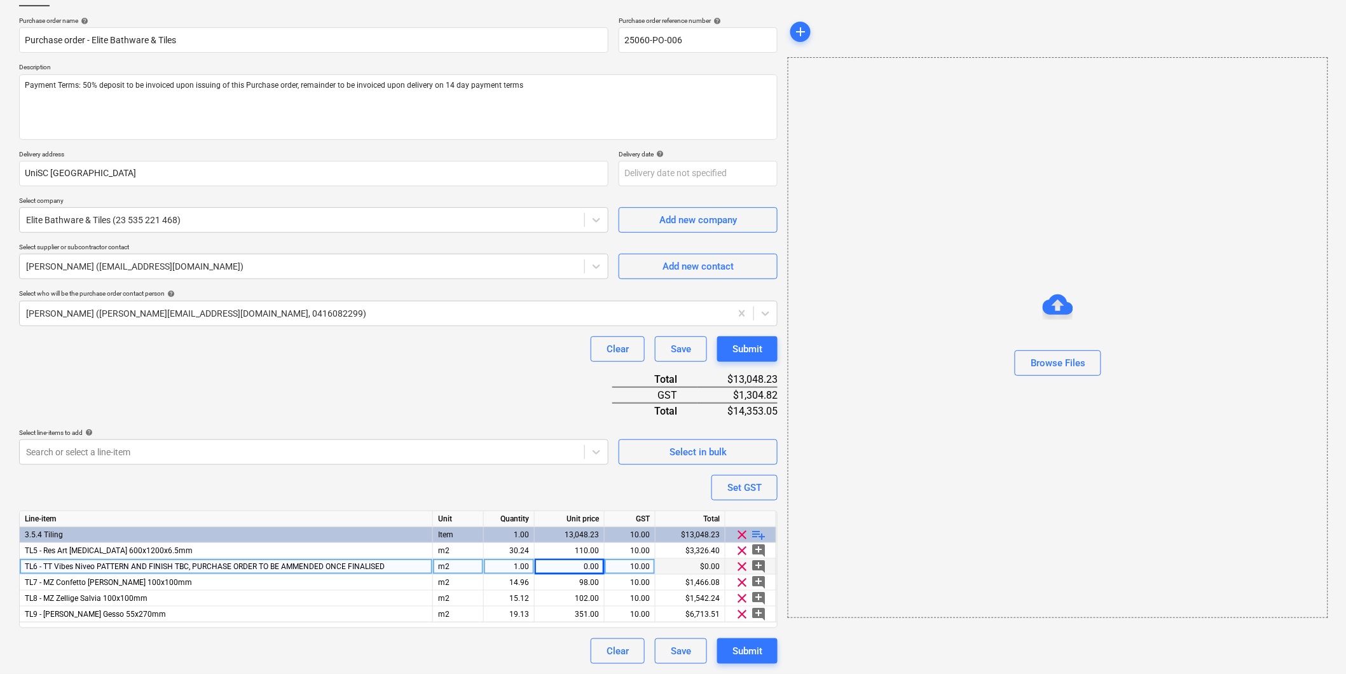
click at [575, 567] on div "0.00" at bounding box center [569, 567] width 59 height 16
click at [535, 486] on div "Purchase order name help Purchase order - Elite Bathware & Tiles Purchase order…" at bounding box center [398, 340] width 759 height 647
click at [252, 123] on textarea "Payment Terms: 50% deposit to be invoiced upon issuing of this Purchase order, …" at bounding box center [398, 106] width 759 height 65
click at [359, 426] on div "Purchase order name help Purchase order - Elite Bathware & Tiles Purchase order…" at bounding box center [398, 340] width 759 height 647
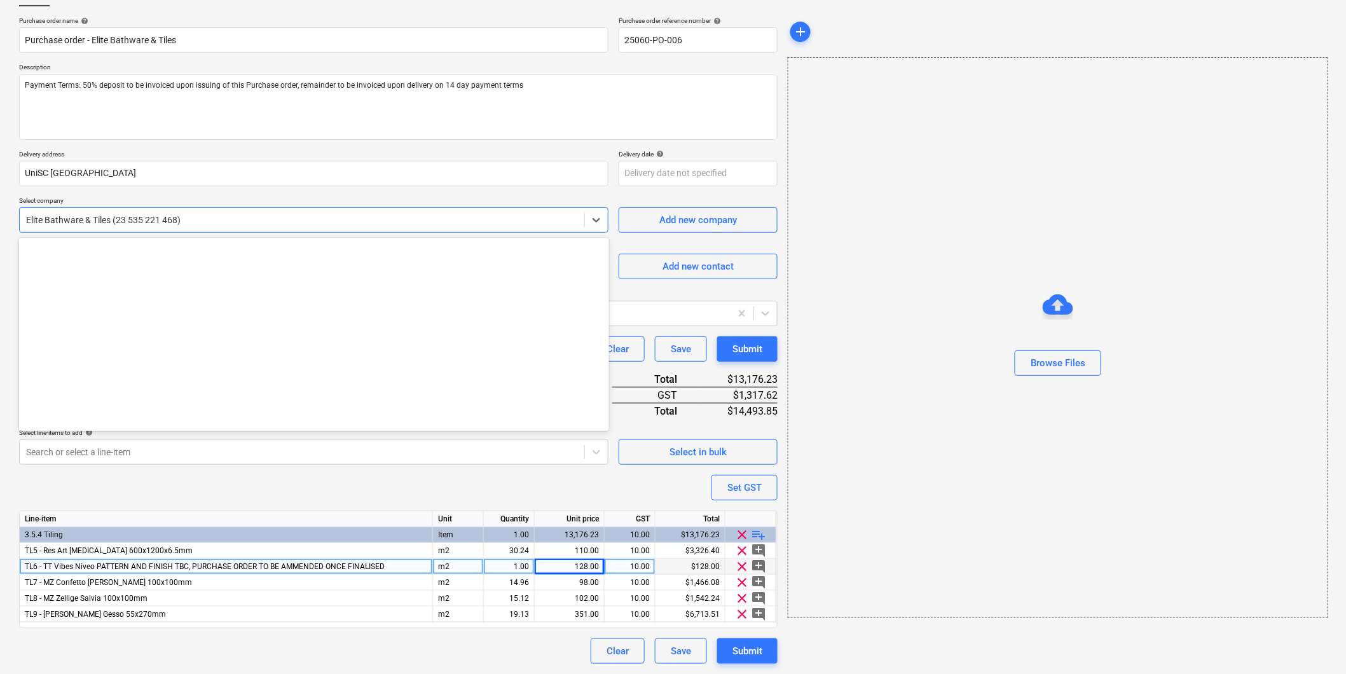
scroll to position [7633, 0]
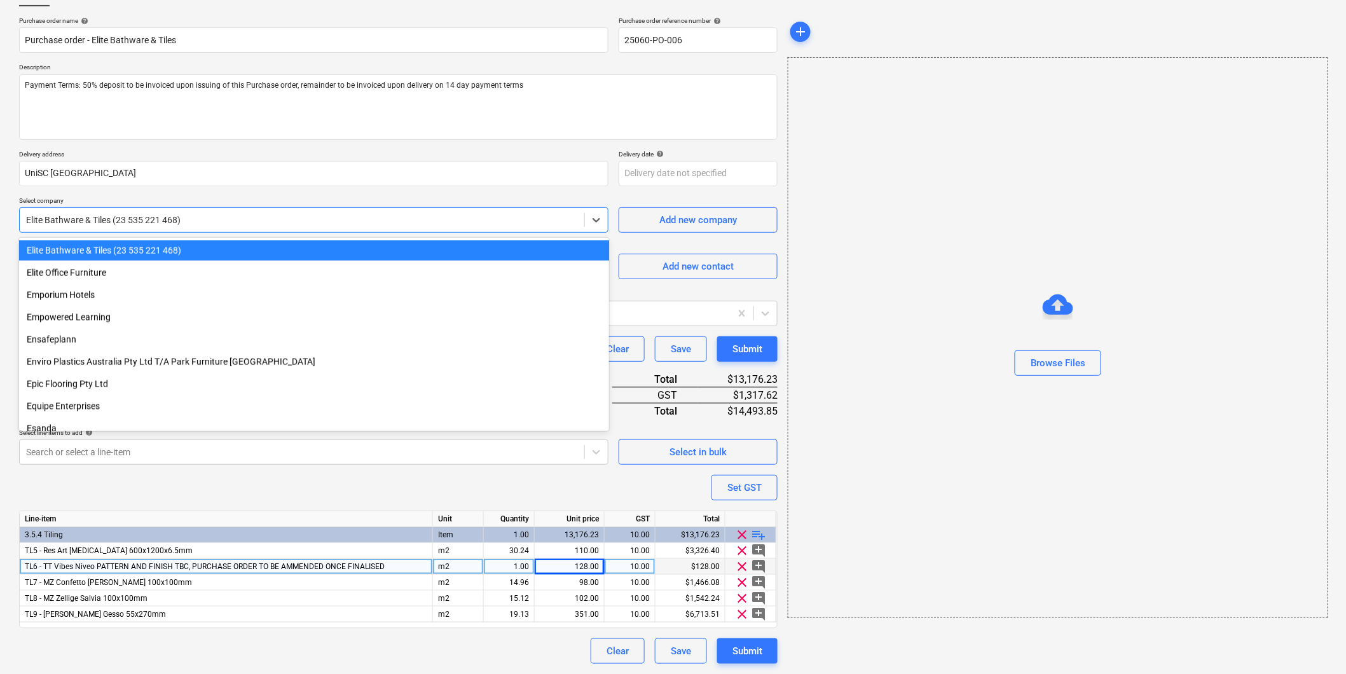
drag, startPoint x: 176, startPoint y: 213, endPoint x: 118, endPoint y: 223, distance: 58.6
click at [118, 223] on div at bounding box center [302, 220] width 552 height 13
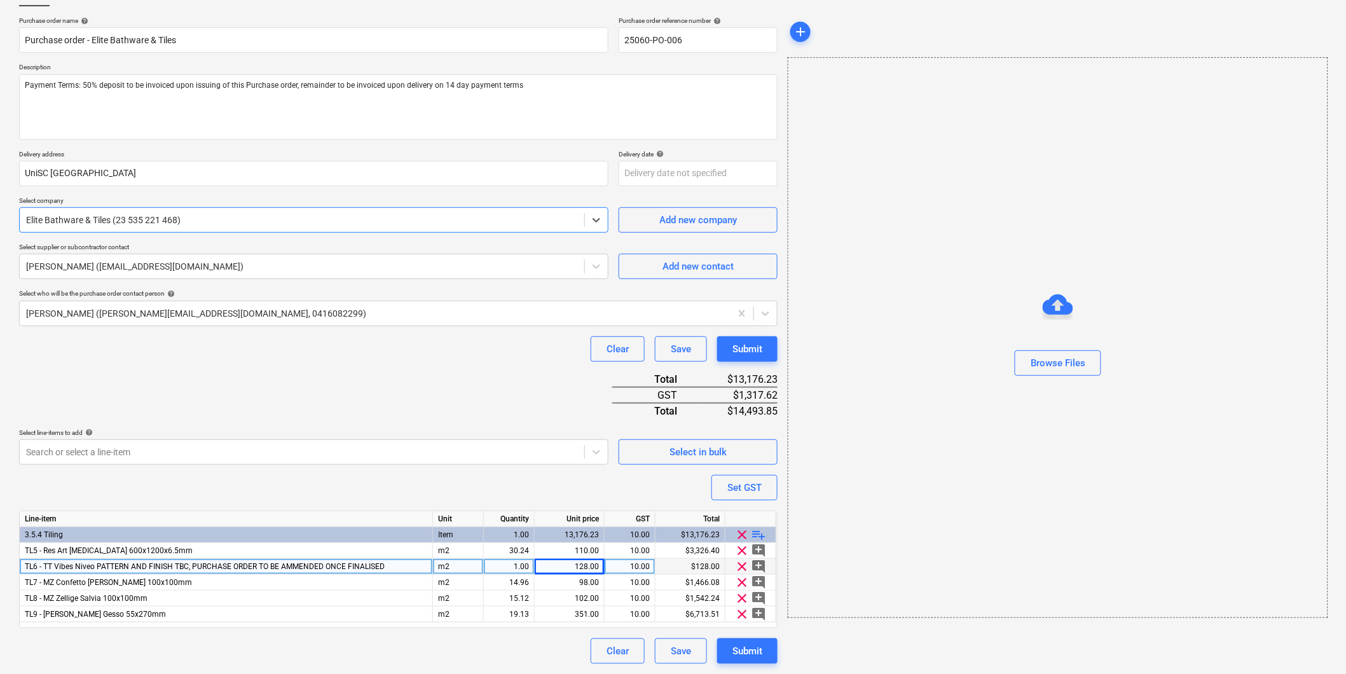
drag, startPoint x: 116, startPoint y: 223, endPoint x: 155, endPoint y: 223, distance: 38.2
click at [155, 223] on div at bounding box center [302, 220] width 552 height 13
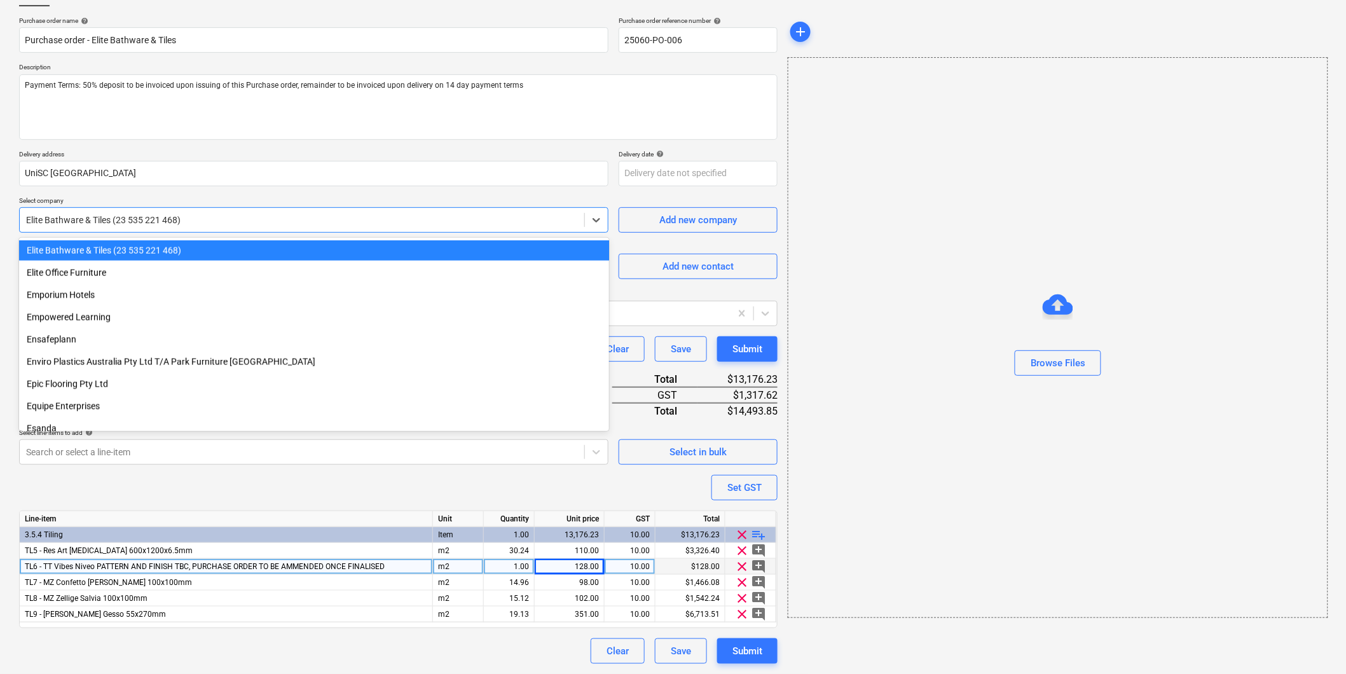
drag, startPoint x: 175, startPoint y: 219, endPoint x: 142, endPoint y: 221, distance: 32.5
click at [142, 221] on div at bounding box center [302, 220] width 552 height 13
drag, startPoint x: 113, startPoint y: 249, endPoint x: 142, endPoint y: 247, distance: 29.3
click at [142, 247] on div "Elite Bathware & Tiles (23 535 221 468)" at bounding box center [314, 250] width 590 height 20
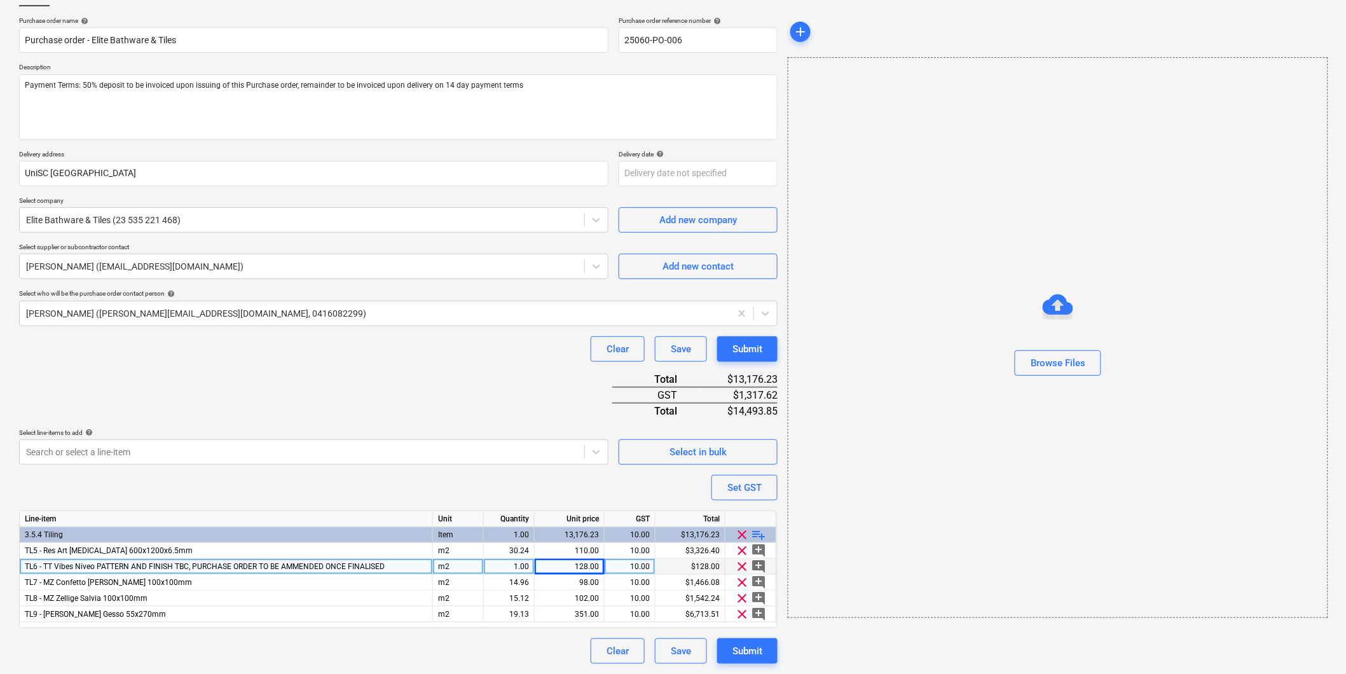
click at [225, 378] on div "Purchase order name help Purchase order - Elite Bathware & Tiles Purchase order…" at bounding box center [398, 340] width 759 height 647
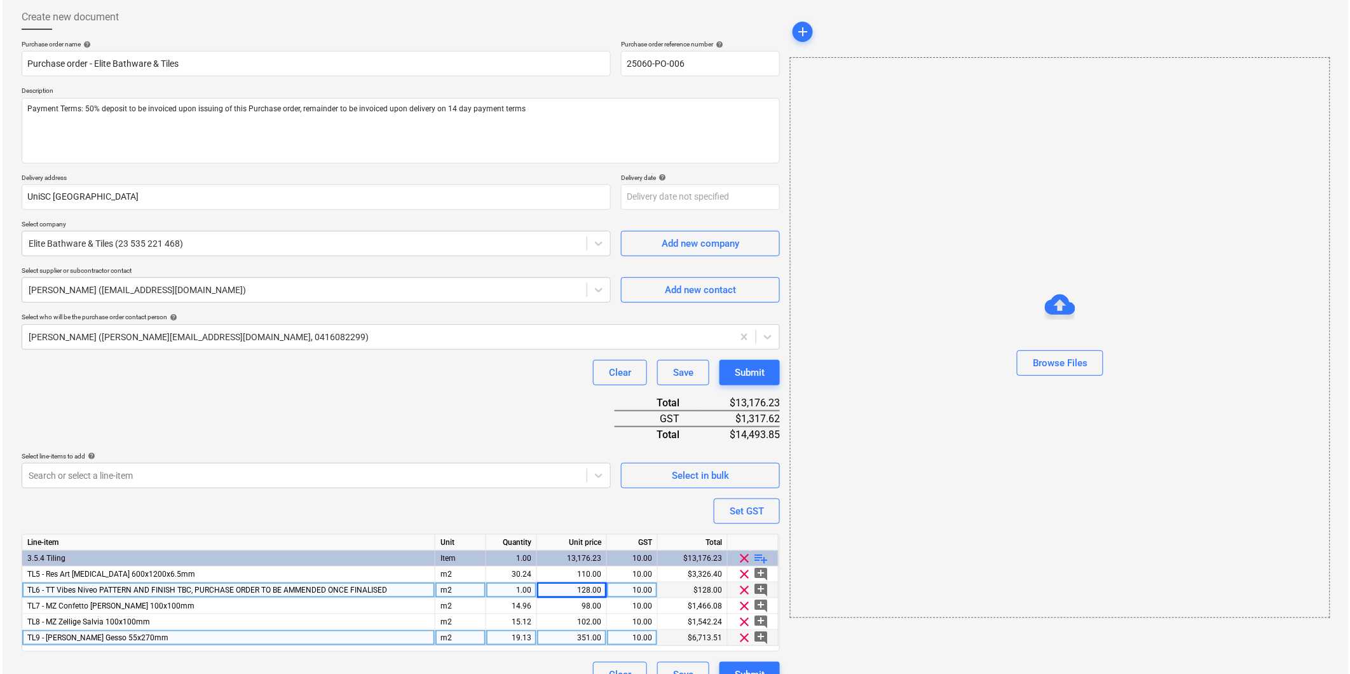
scroll to position [89, 0]
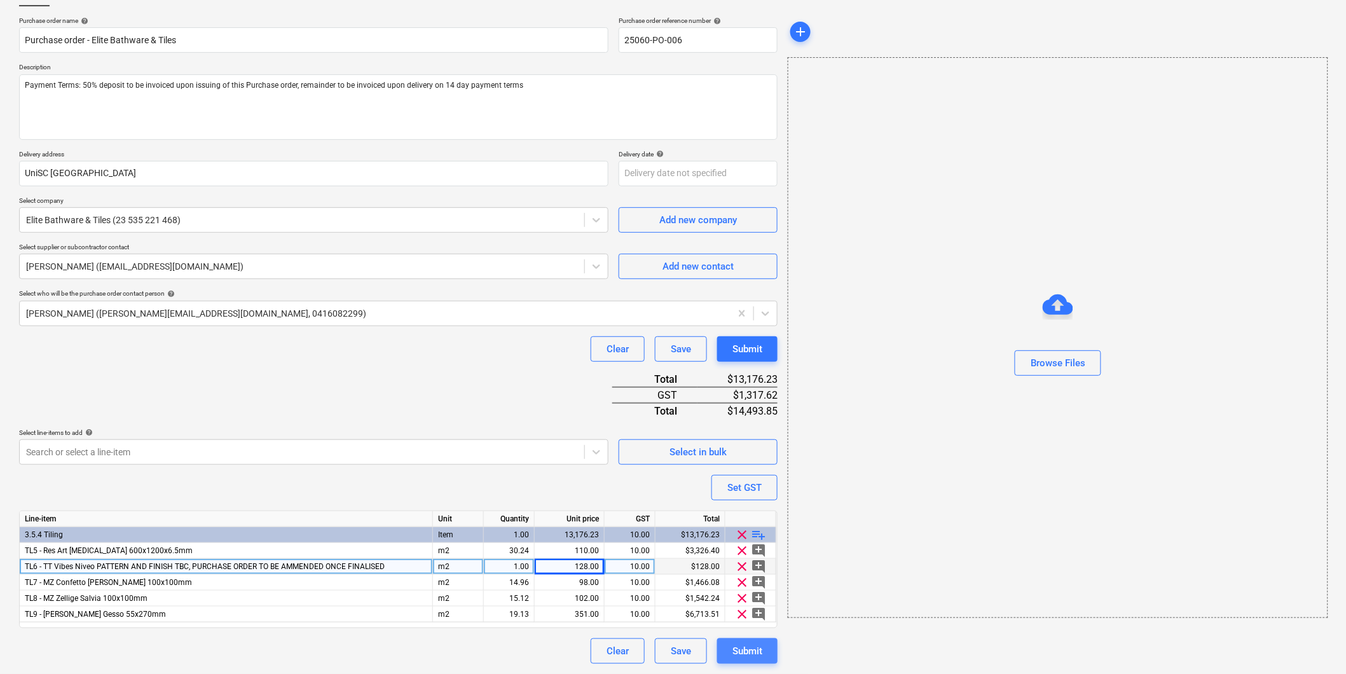
click at [752, 647] on div "Submit" at bounding box center [747, 651] width 30 height 17
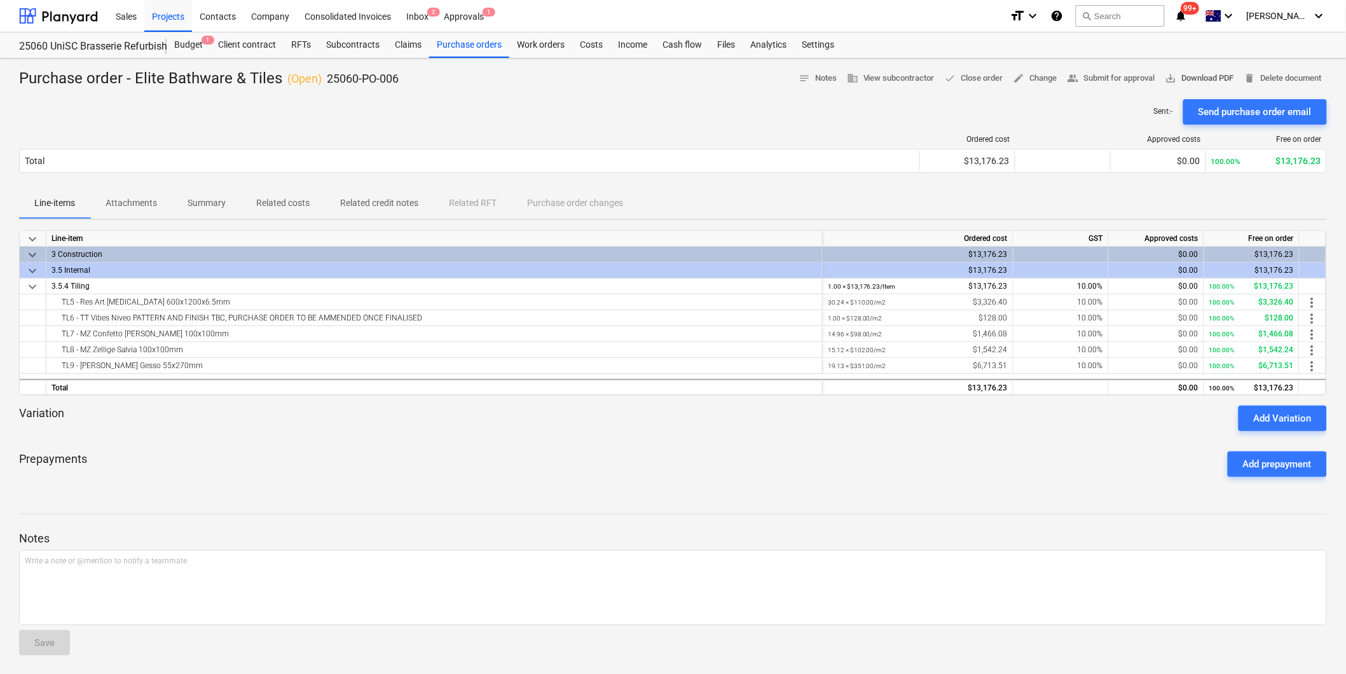
click at [1191, 78] on span "save_alt Download PDF" at bounding box center [1199, 78] width 69 height 15
